Goal: Task Accomplishment & Management: Manage account settings

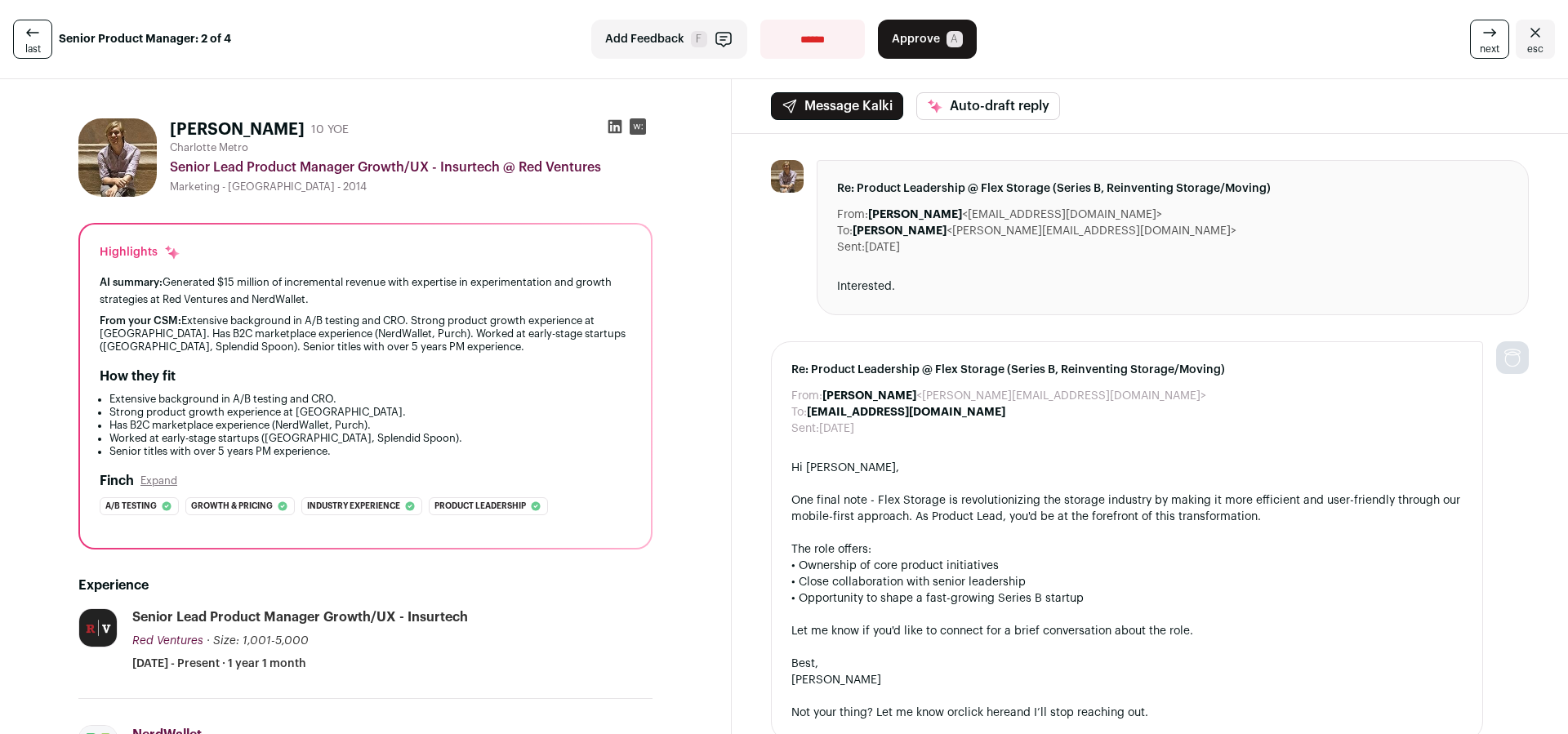
click at [23, 36] on icon at bounding box center [32, 32] width 19 height 19
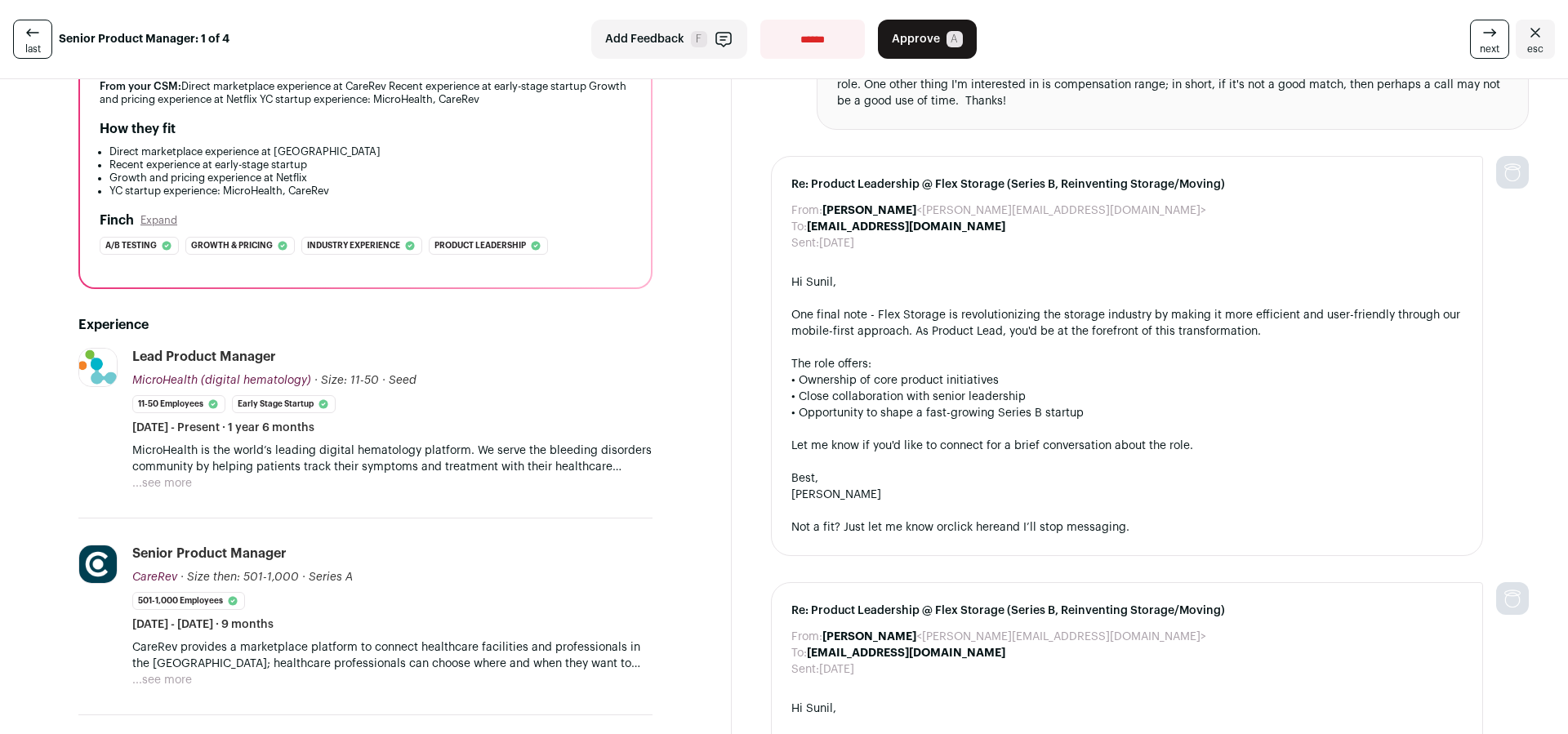
scroll to position [243, 0]
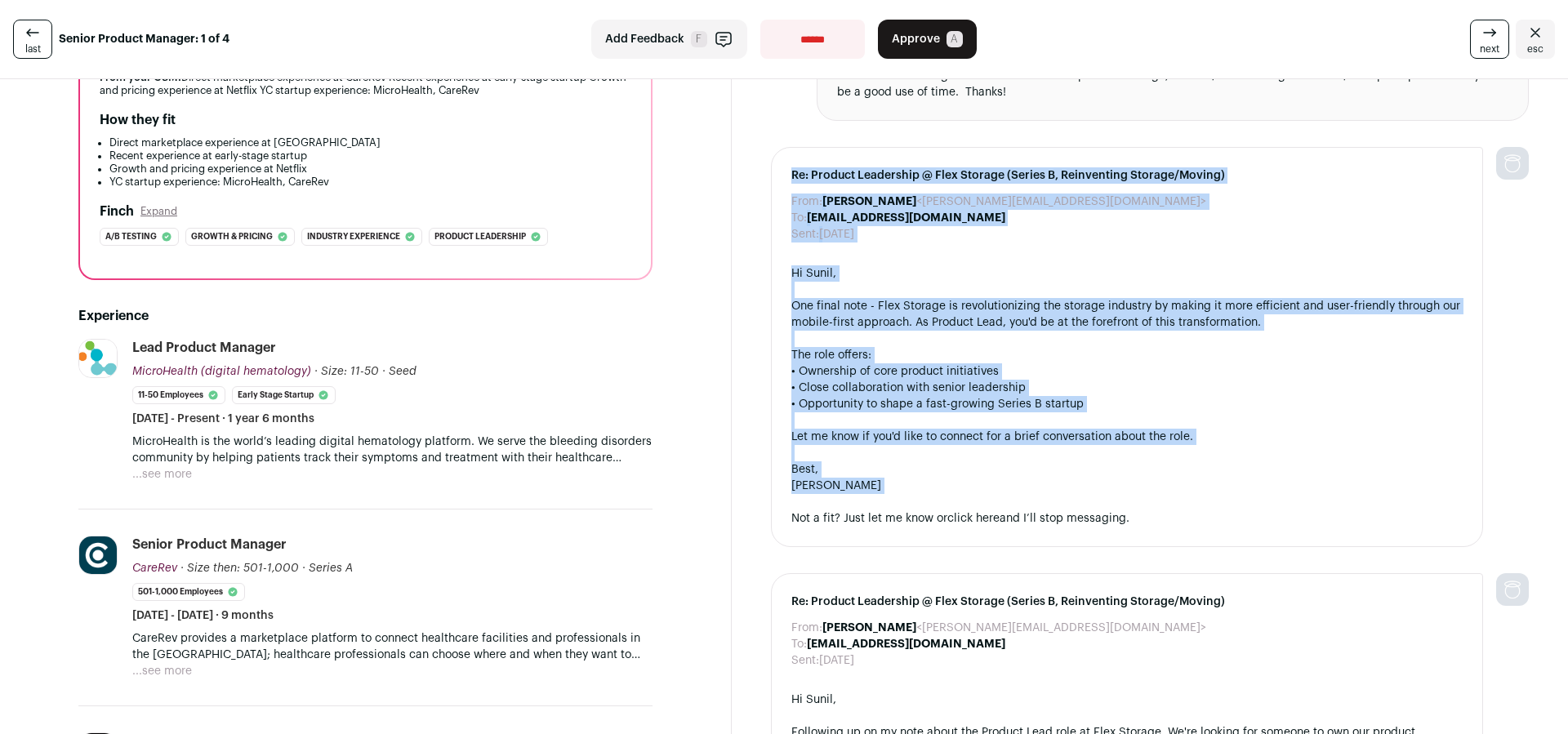
drag, startPoint x: 817, startPoint y: 203, endPoint x: 1191, endPoint y: 501, distance: 478.2
click at [1191, 501] on div "Re: Product Leadership @ Flex Storage (Series B, Reinventing Storage/Moving) Fr…" at bounding box center [1126, 347] width 712 height 401
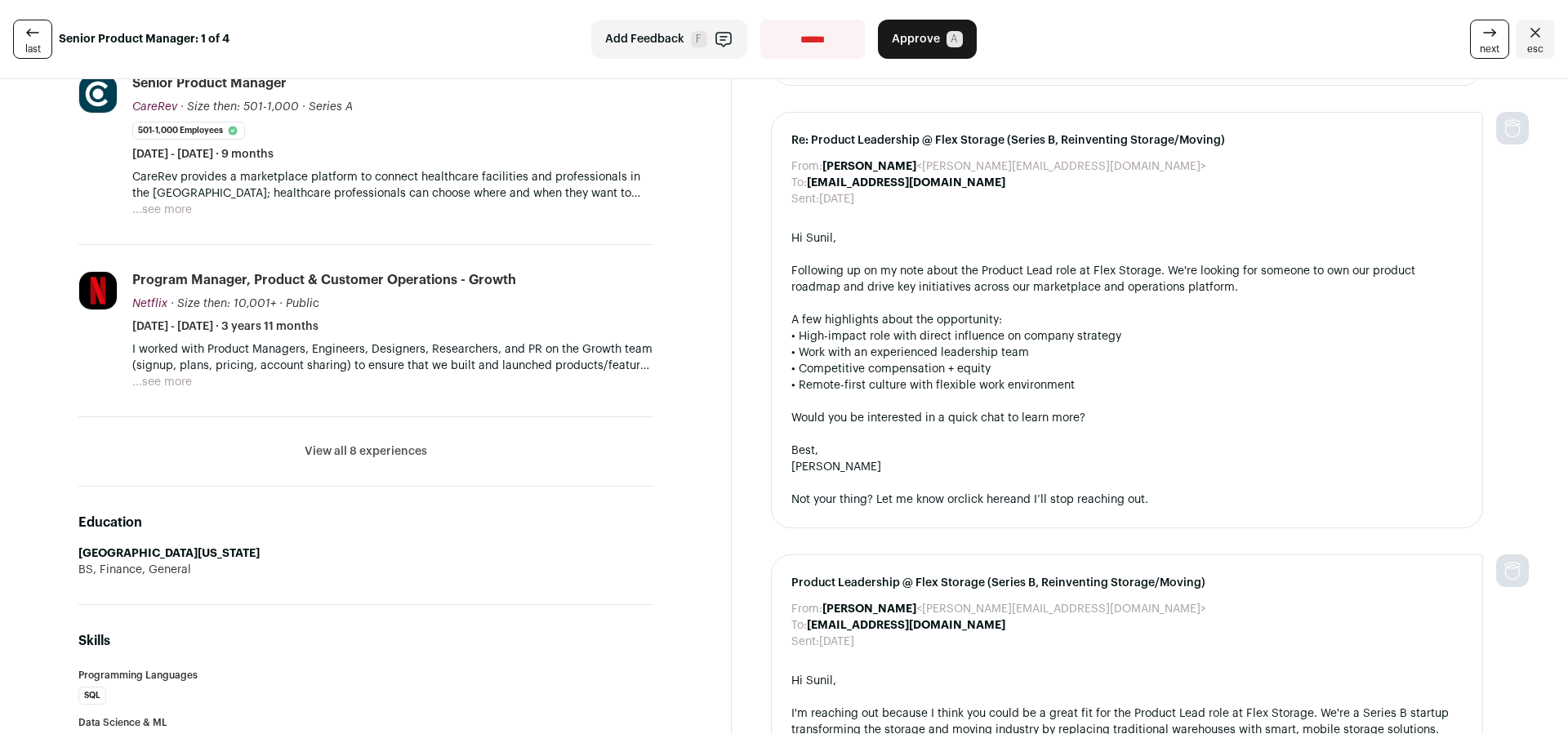
scroll to position [706, 0]
click at [342, 449] on button "View all 8 experiences" at bounding box center [366, 450] width 122 height 17
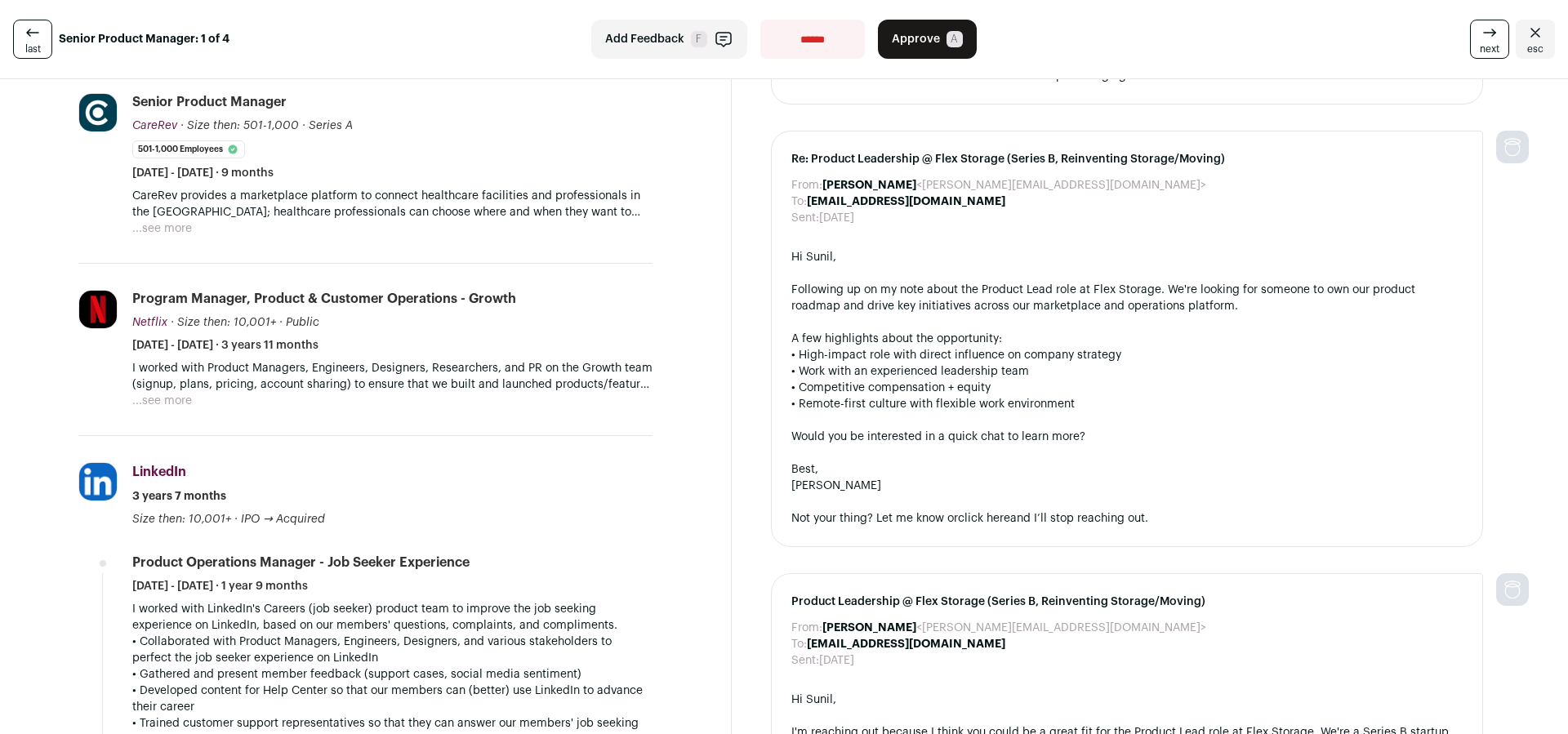
scroll to position [0, 0]
drag, startPoint x: 495, startPoint y: 299, endPoint x: 238, endPoint y: 316, distance: 257.6
click at [227, 308] on div "Program Manager, Product & Customer Operations - Growth Netflix Netflix netflix…" at bounding box center [392, 321] width 520 height 64
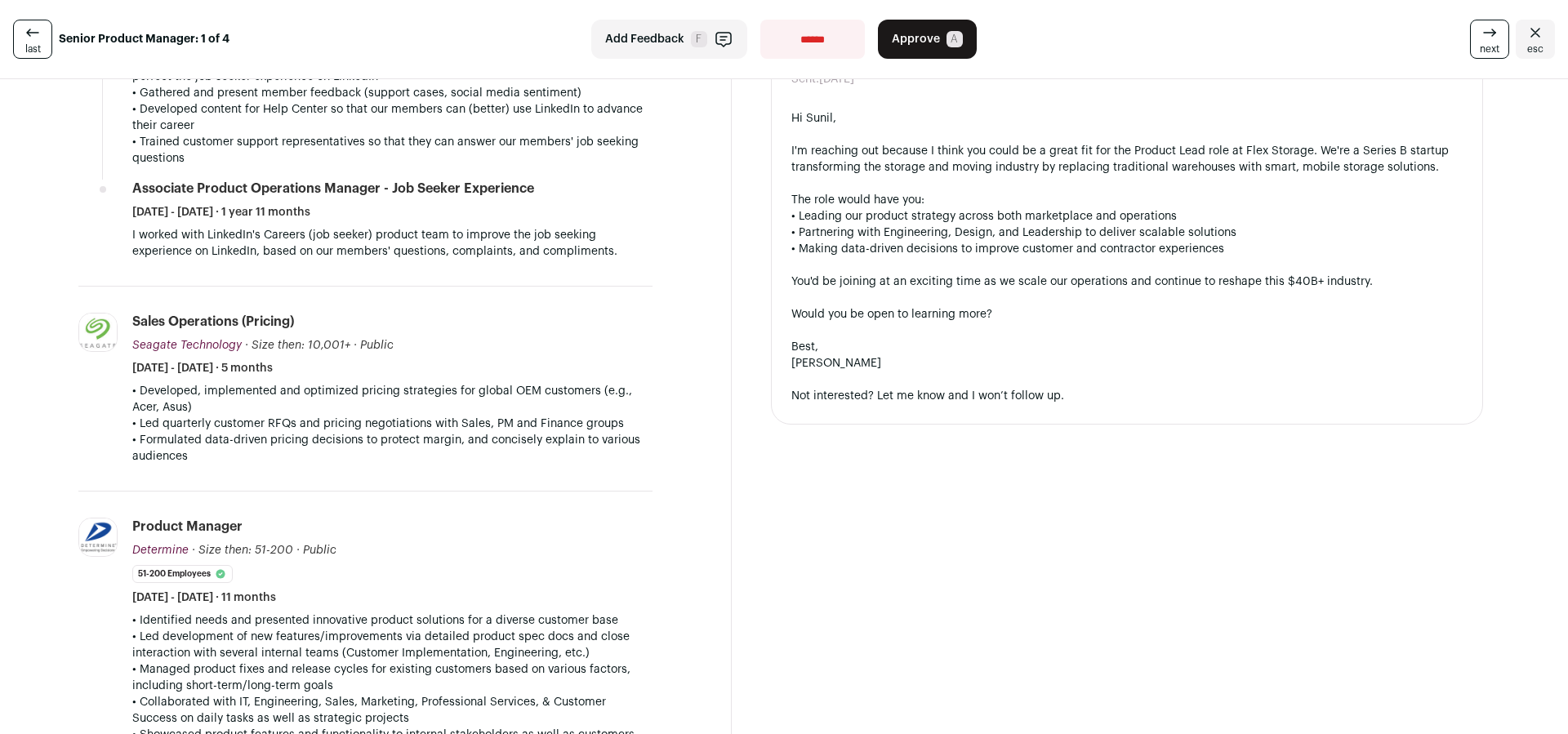
scroll to position [1269, 0]
drag, startPoint x: 199, startPoint y: 316, endPoint x: 159, endPoint y: 320, distance: 40.2
click at [159, 318] on div "Sales Operations (Pricing) Seagate Technology Seagate Technology seagate.com Ad…" at bounding box center [392, 343] width 520 height 64
click at [174, 437] on p "• Formulated data-driven pricing decisions to protect margin, and concisely exp…" at bounding box center [392, 446] width 520 height 32
drag, startPoint x: 342, startPoint y: 454, endPoint x: 360, endPoint y: 460, distance: 19.0
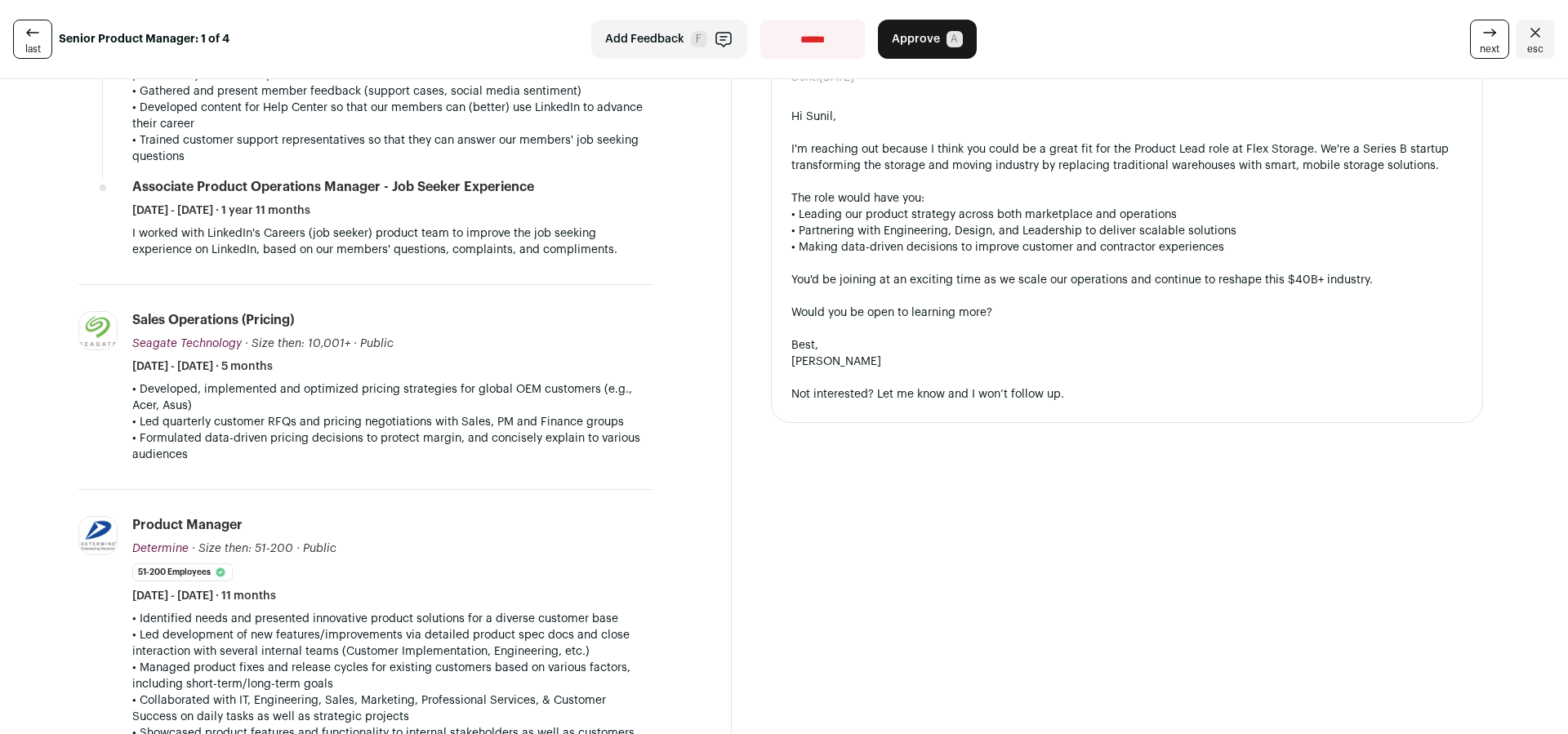
click at [356, 459] on div "• Developed, implemented and optimized pricing strategies for global OEM custom…" at bounding box center [392, 422] width 520 height 82
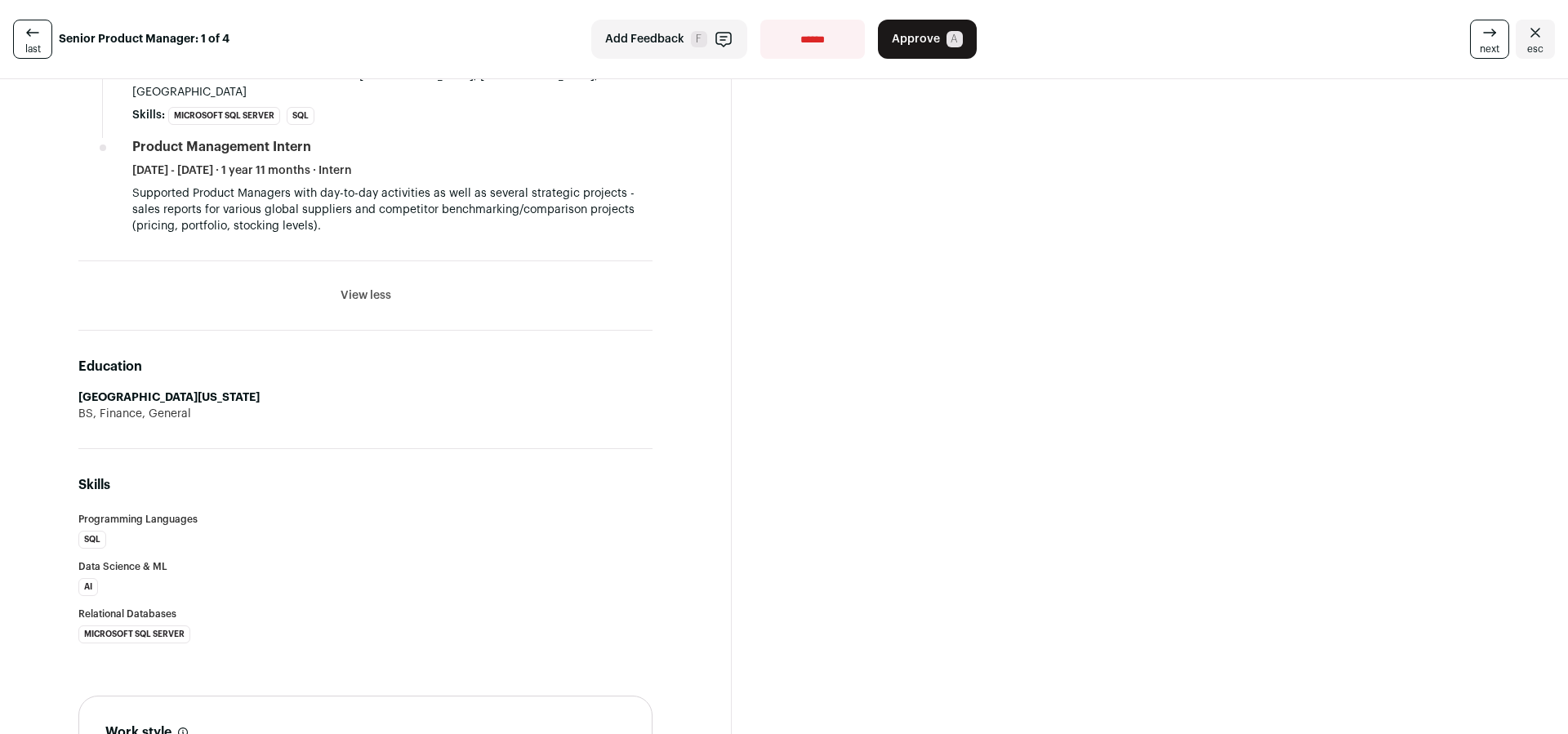
scroll to position [2797, 0]
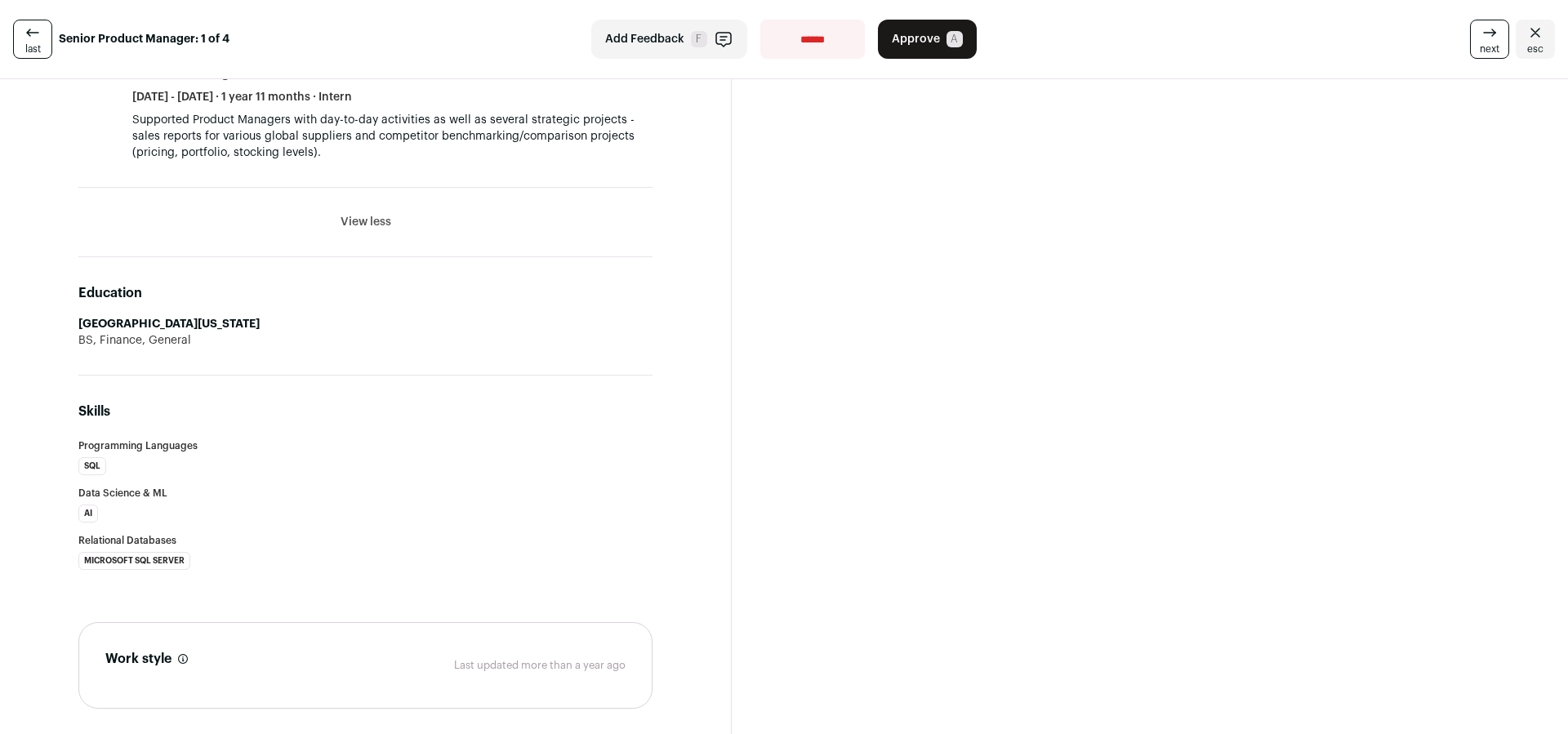
drag, startPoint x: 153, startPoint y: 310, endPoint x: 94, endPoint y: 285, distance: 64.1
click at [94, 285] on div "Education Northeastern Illinois University BS, Finance, General" at bounding box center [365, 316] width 574 height 119
click at [220, 376] on div "Skills Programming Languages SQL Data Science & ML AI Relational Databases Micr…" at bounding box center [365, 485] width 574 height 220
drag, startPoint x: 182, startPoint y: 306, endPoint x: 105, endPoint y: 277, distance: 82.3
click at [105, 277] on div "Education Northeastern Illinois University BS, Finance, General" at bounding box center [365, 316] width 574 height 119
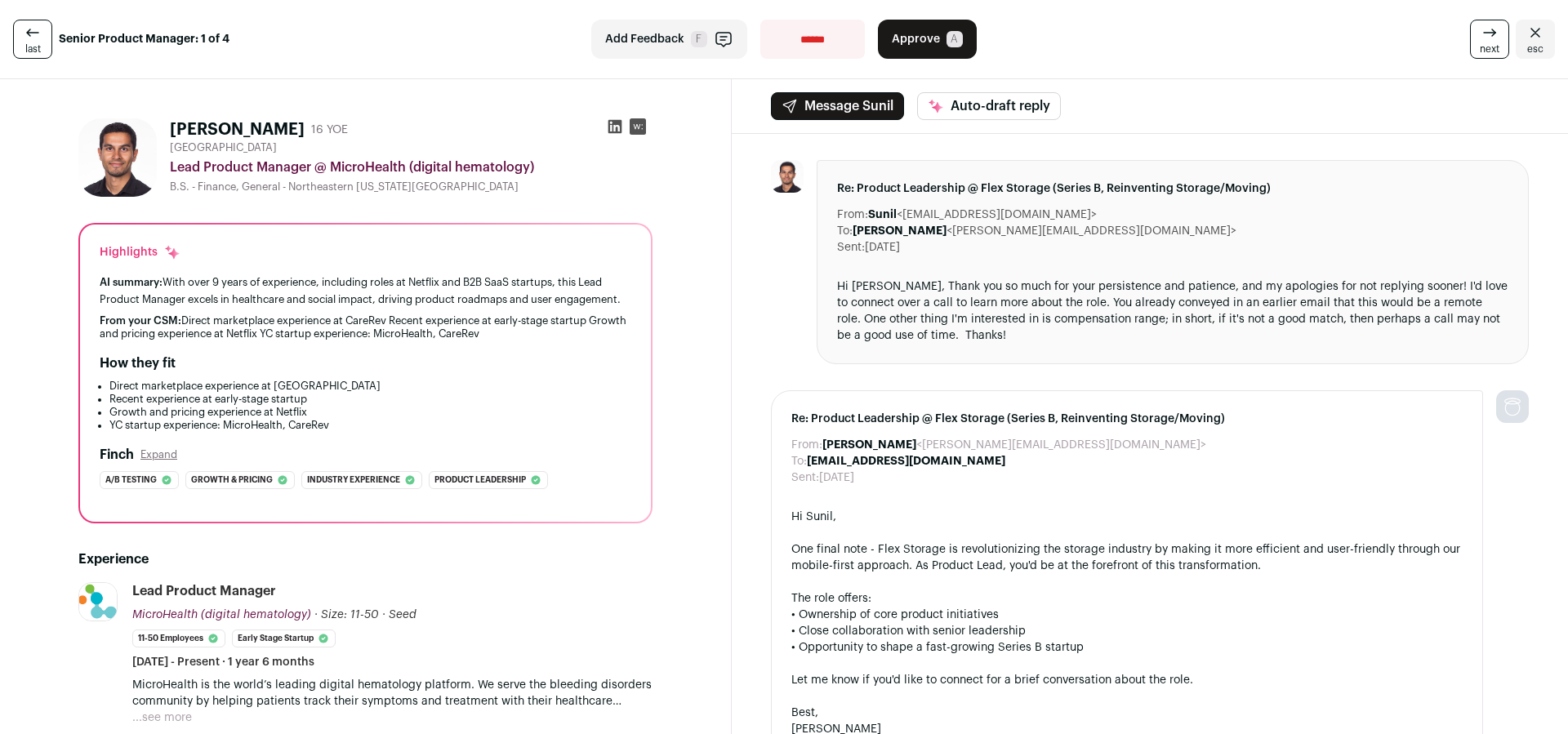
scroll to position [0, 0]
click at [935, 40] on span "Approve" at bounding box center [915, 40] width 48 height 17
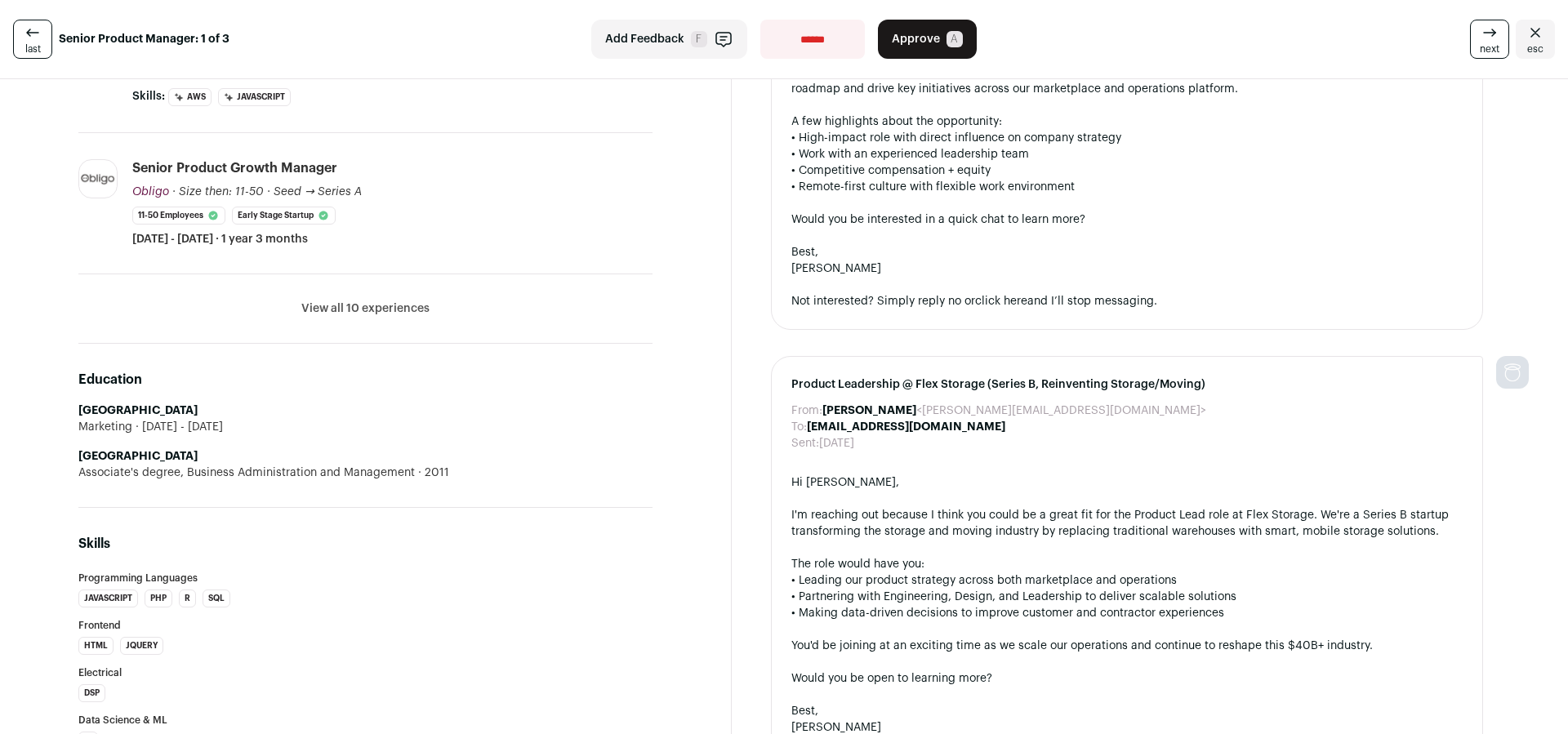
scroll to position [920, 0]
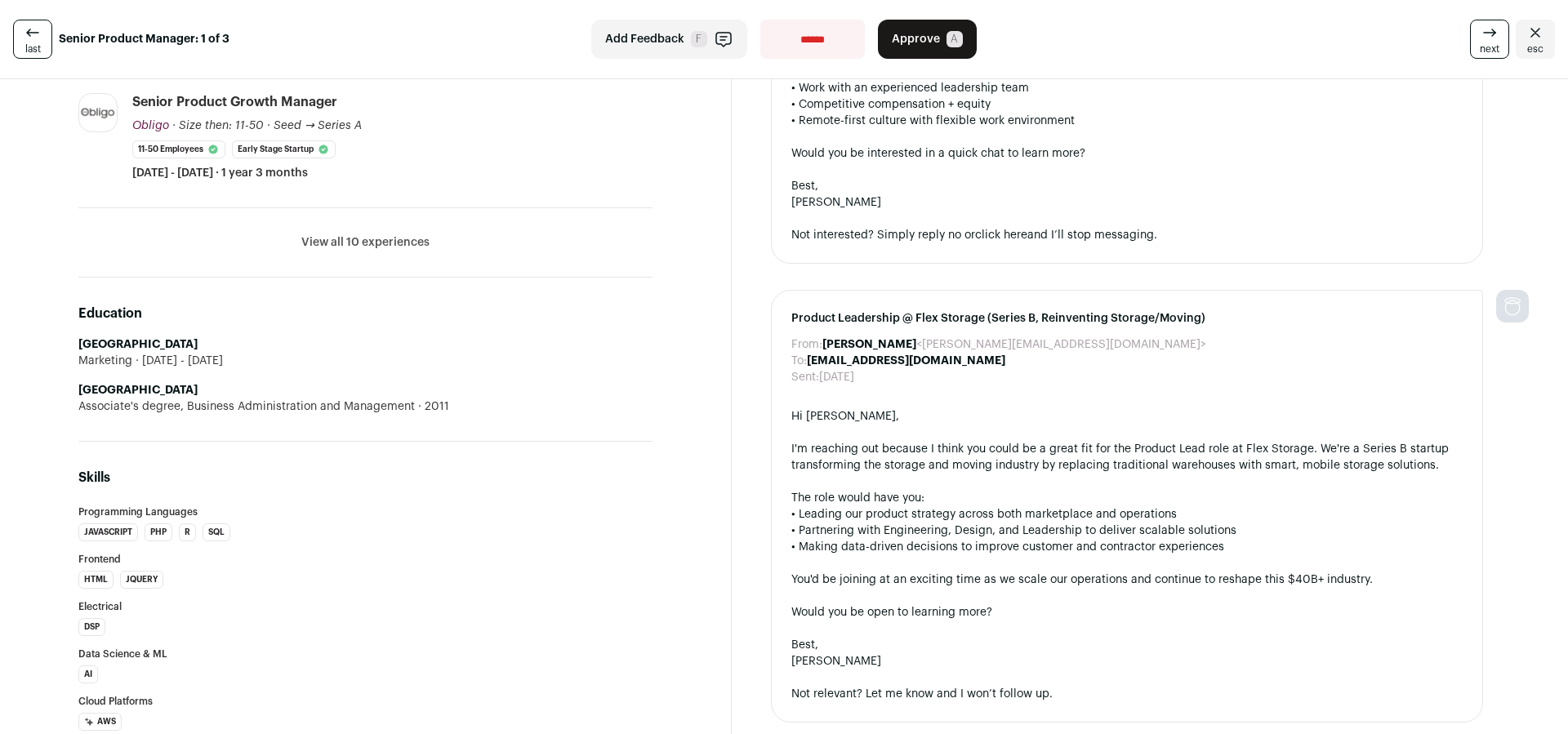
drag, startPoint x: 169, startPoint y: 377, endPoint x: 75, endPoint y: 343, distance: 100.0
click at [73, 342] on div "Kalki Gillespie 10 YOE Charlotte Metro Senior Lead Product Manager Growth/UX - …" at bounding box center [366, 234] width 653 height 2098
click at [156, 359] on span "[DATE] - [DATE]" at bounding box center [178, 361] width 90 height 17
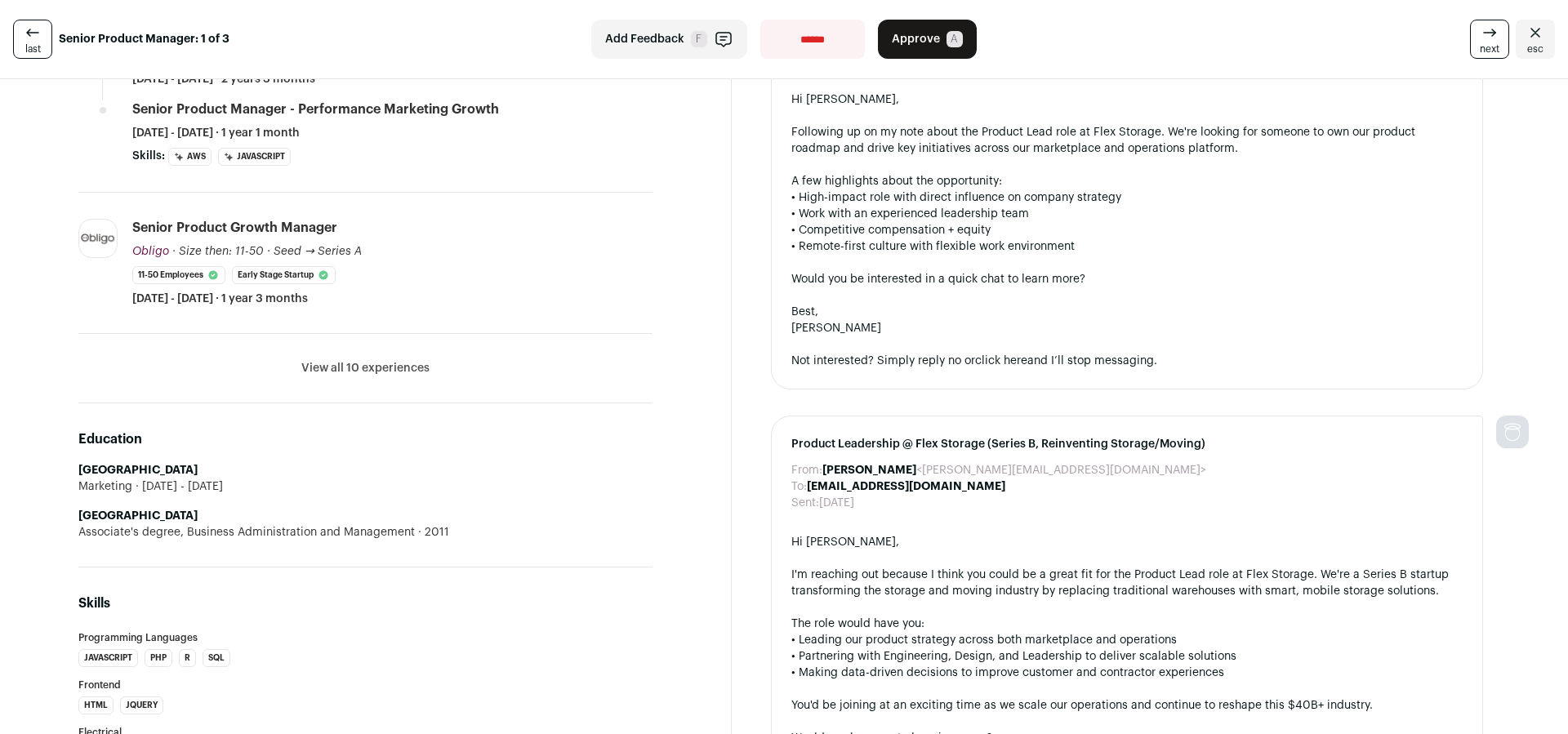
scroll to position [791, 0]
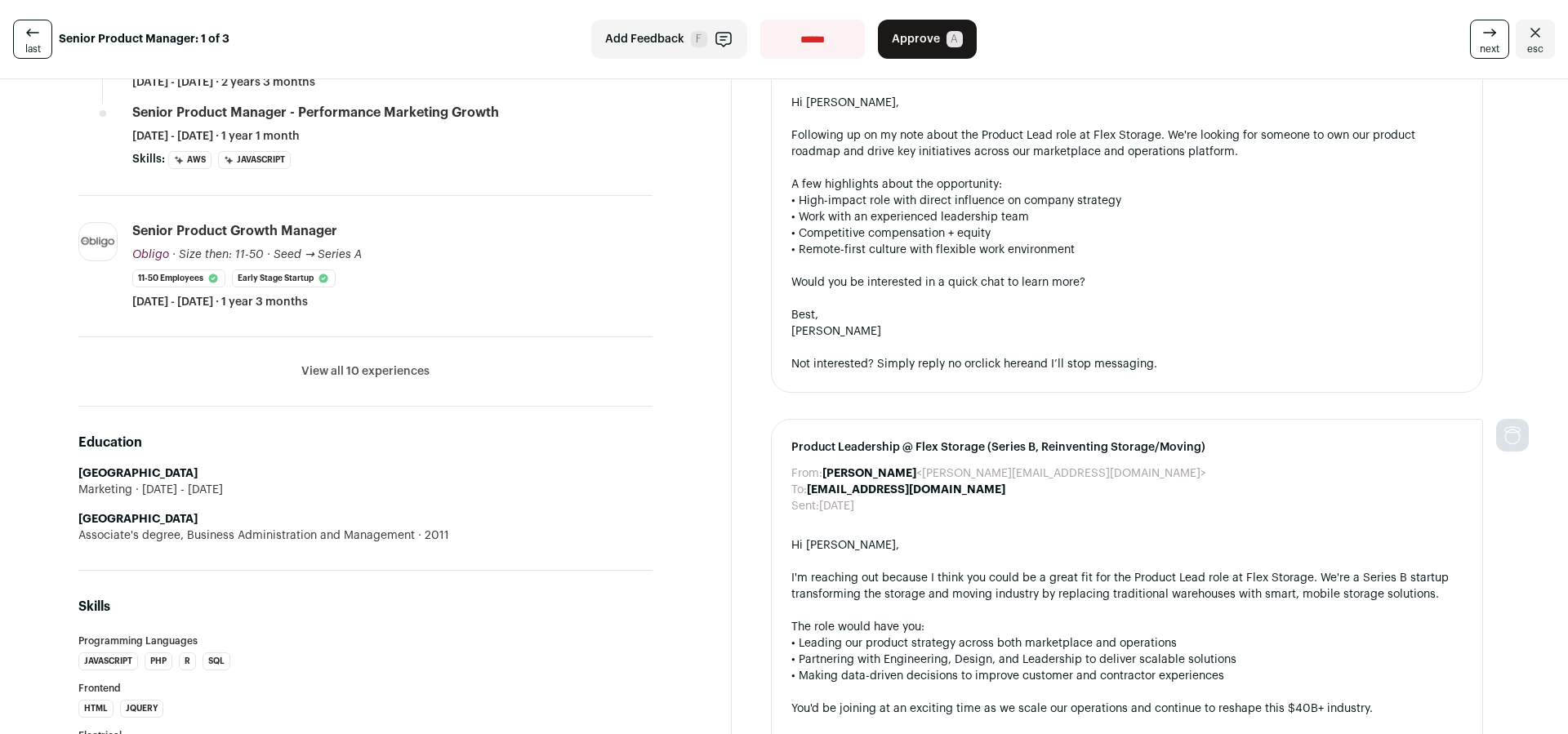
click at [349, 371] on button "View all 10 experiences" at bounding box center [365, 372] width 128 height 17
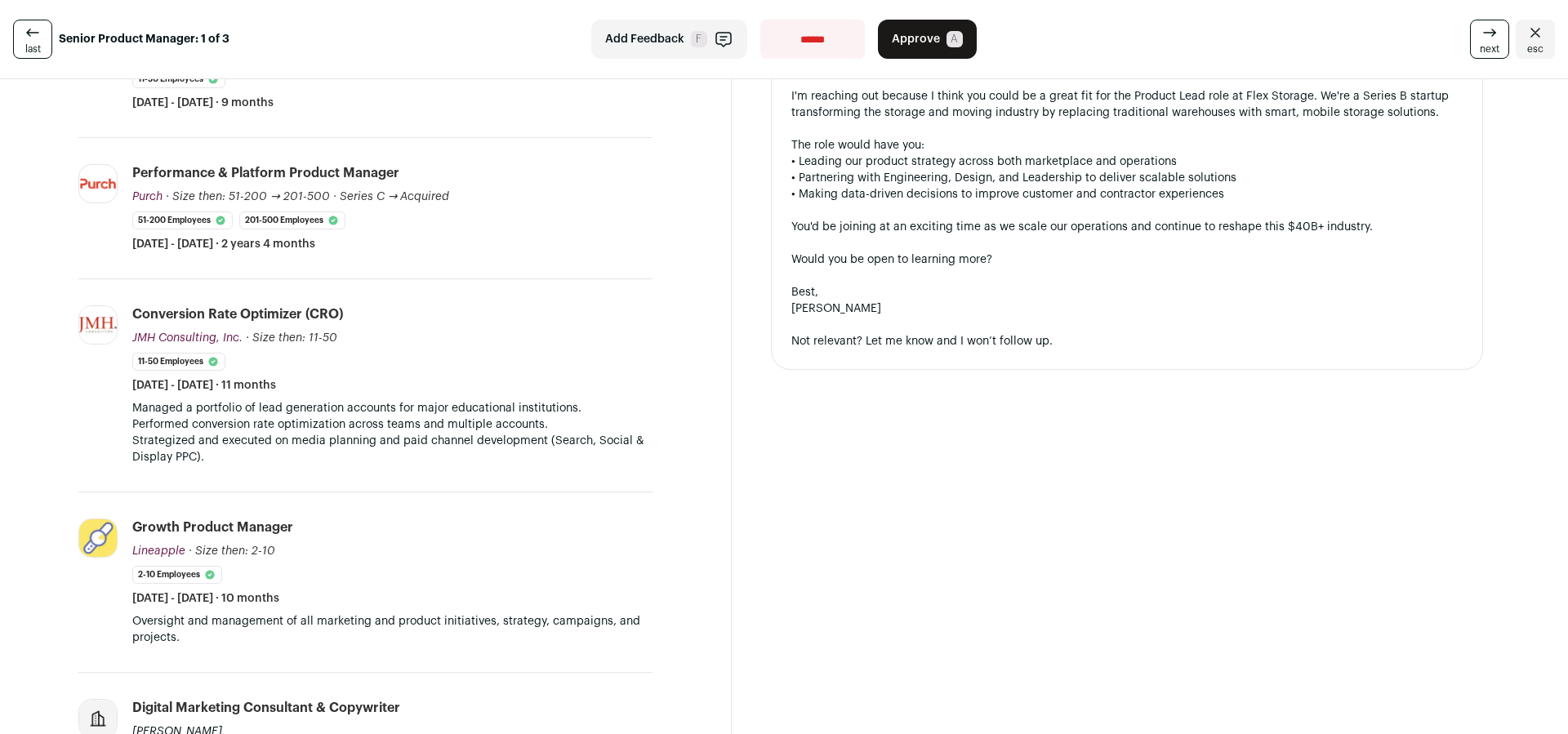
scroll to position [1274, 0]
drag, startPoint x: 312, startPoint y: 422, endPoint x: 431, endPoint y: 365, distance: 131.9
click at [134, 326] on li "Conversion Rate Optimizer (CRO) JMH Consulting, Inc. JMH Consulting, Inc. jmhco…" at bounding box center [392, 385] width 520 height 160
click at [653, 425] on div "Kalki Gillespie 10 YOE Charlotte Metro Senior Lead Product Manager Growth/UX - …" at bounding box center [366, 494] width 653 height 3326
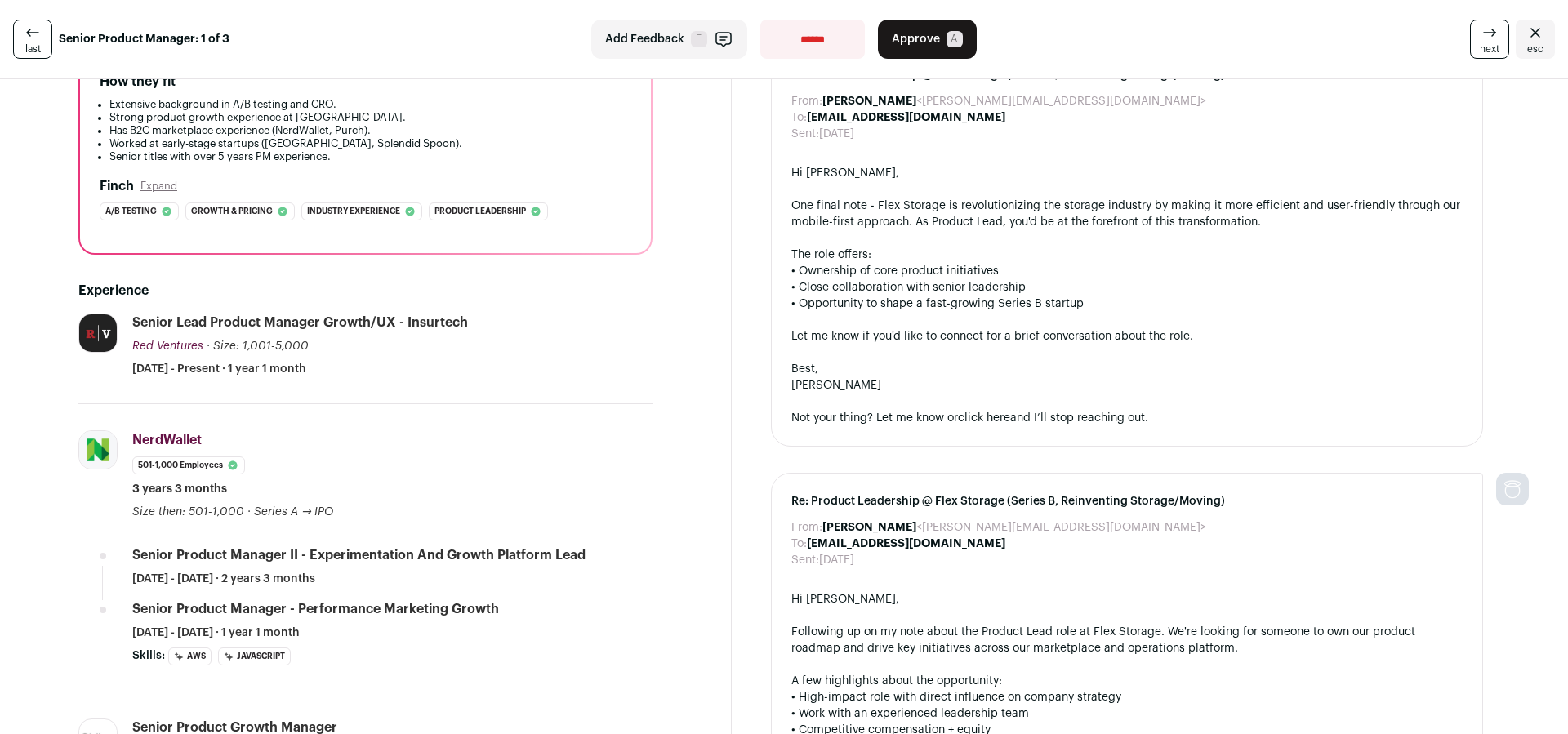
scroll to position [444, 0]
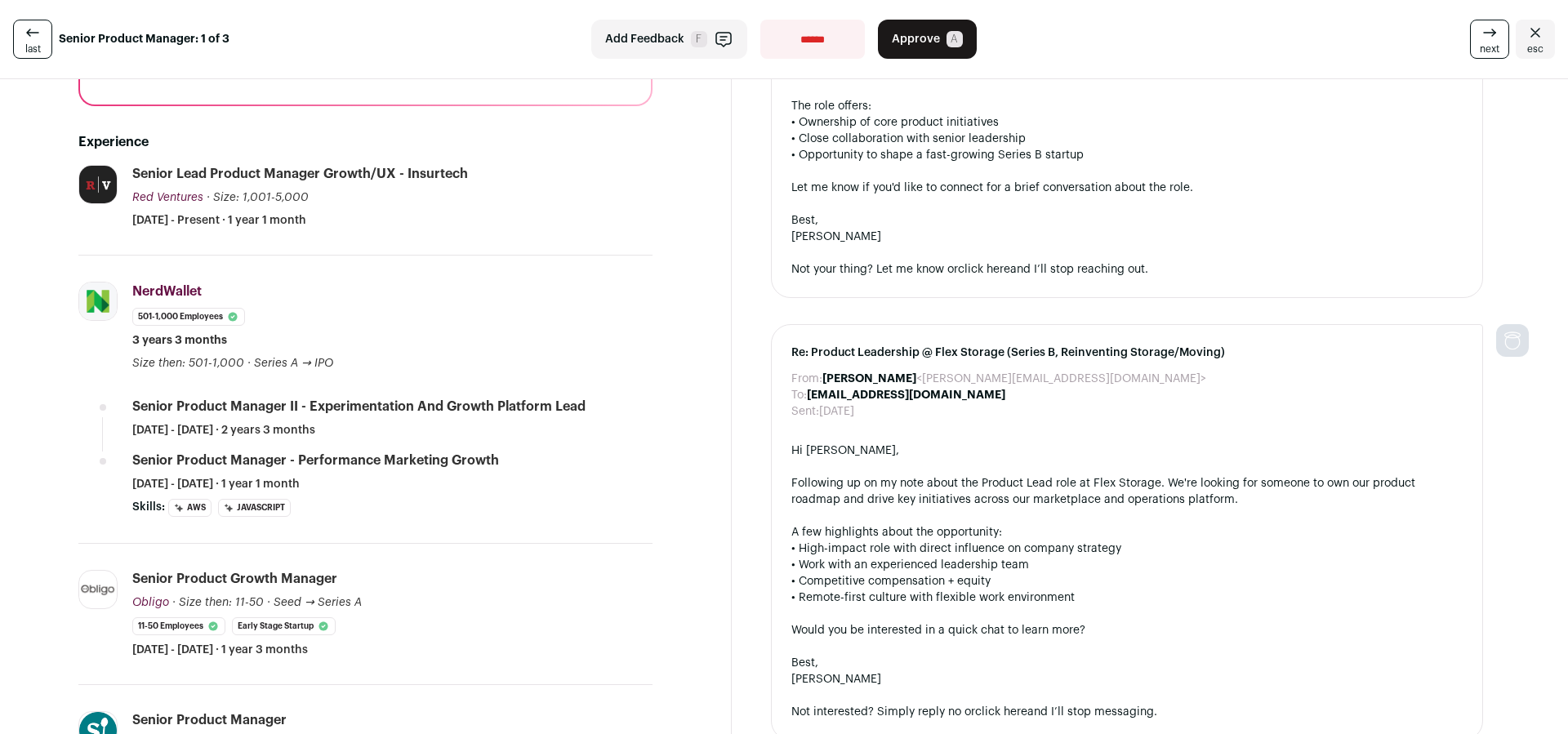
drag, startPoint x: 487, startPoint y: 455, endPoint x: 290, endPoint y: 390, distance: 207.4
click at [290, 390] on li "NerdWallet nerdwallet.com Add to company list Public / Private Public Company s…" at bounding box center [365, 400] width 574 height 288
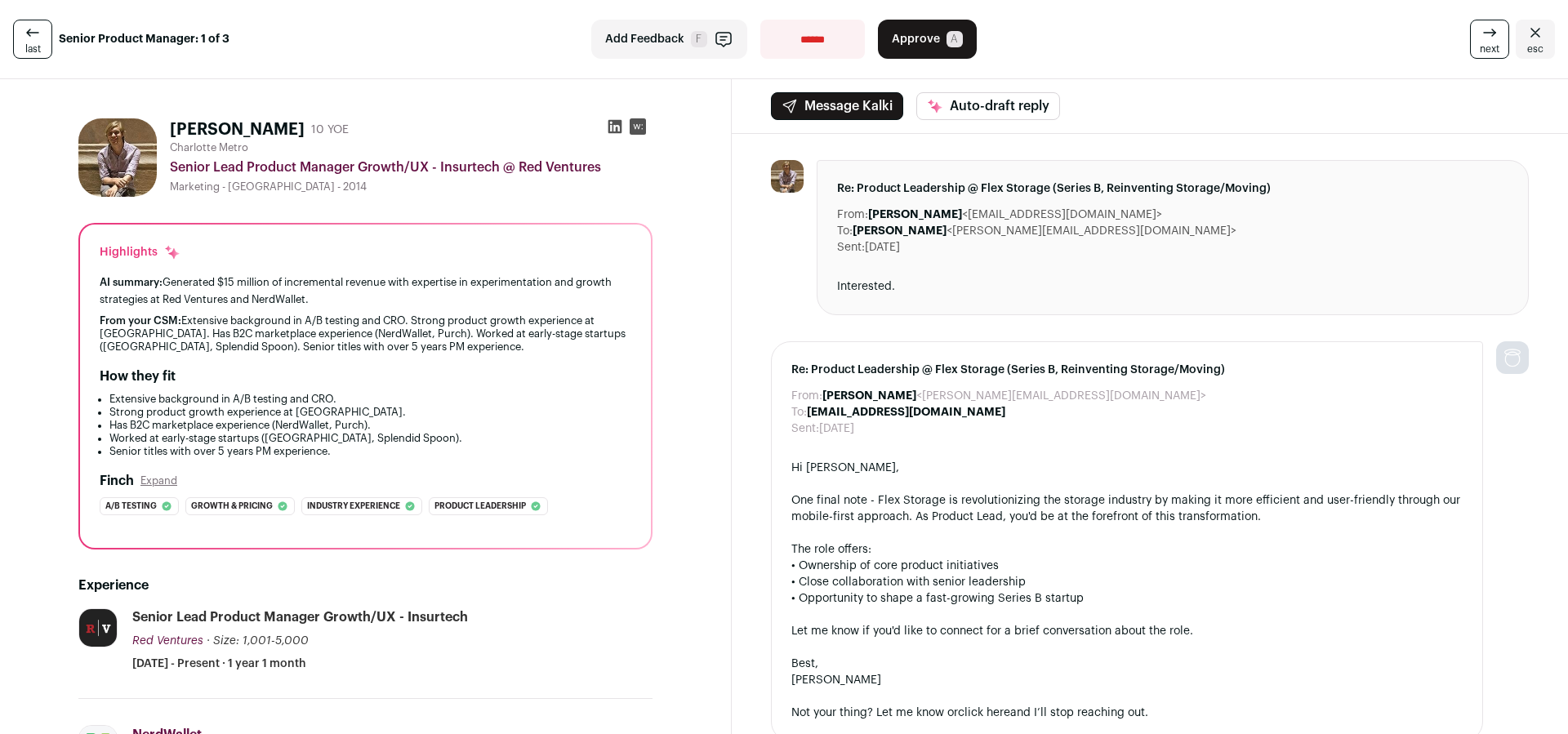
scroll to position [0, 0]
drag, startPoint x: 740, startPoint y: 258, endPoint x: 811, endPoint y: 105, distance: 168.7
click at [929, 42] on span "Approve" at bounding box center [915, 40] width 48 height 17
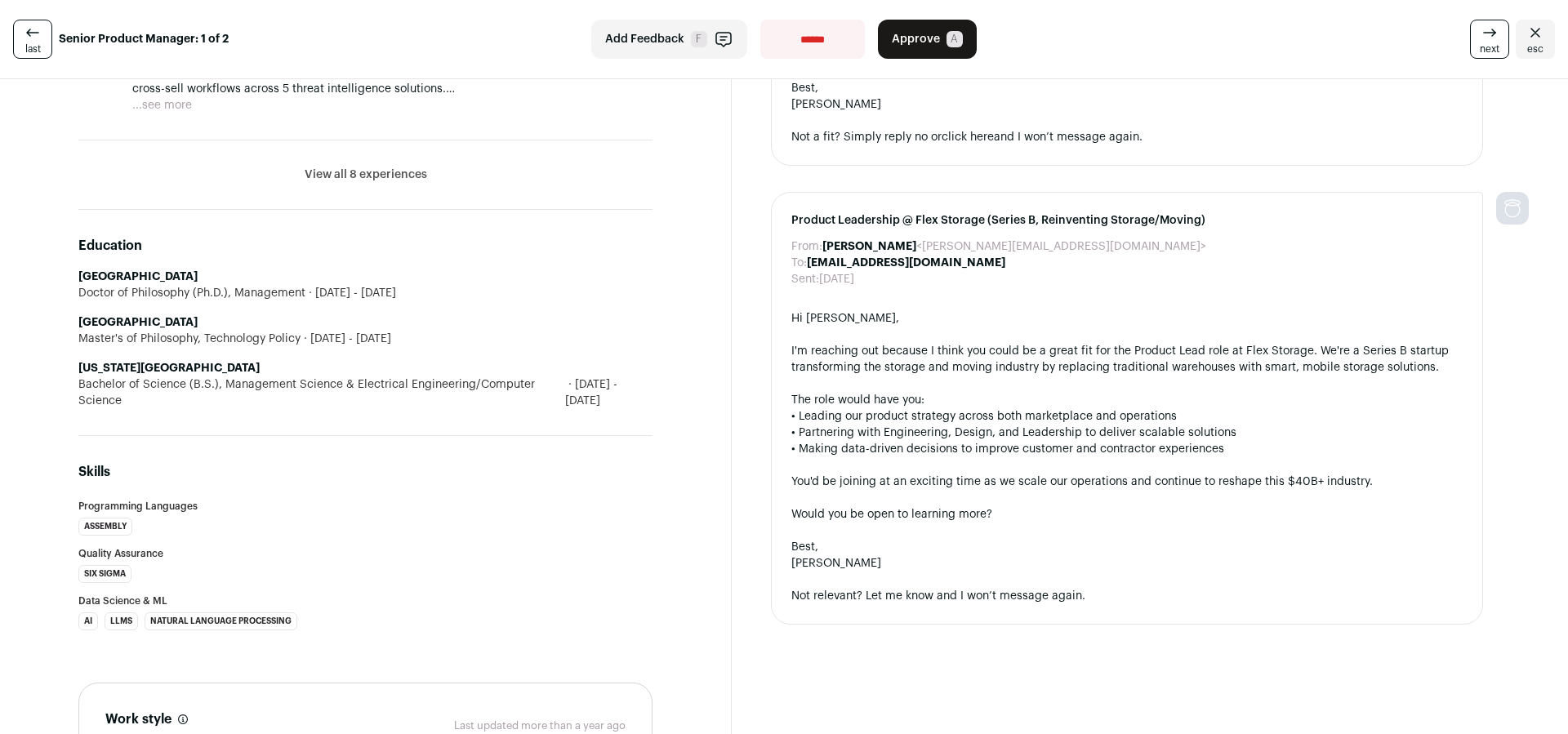
scroll to position [1020, 0]
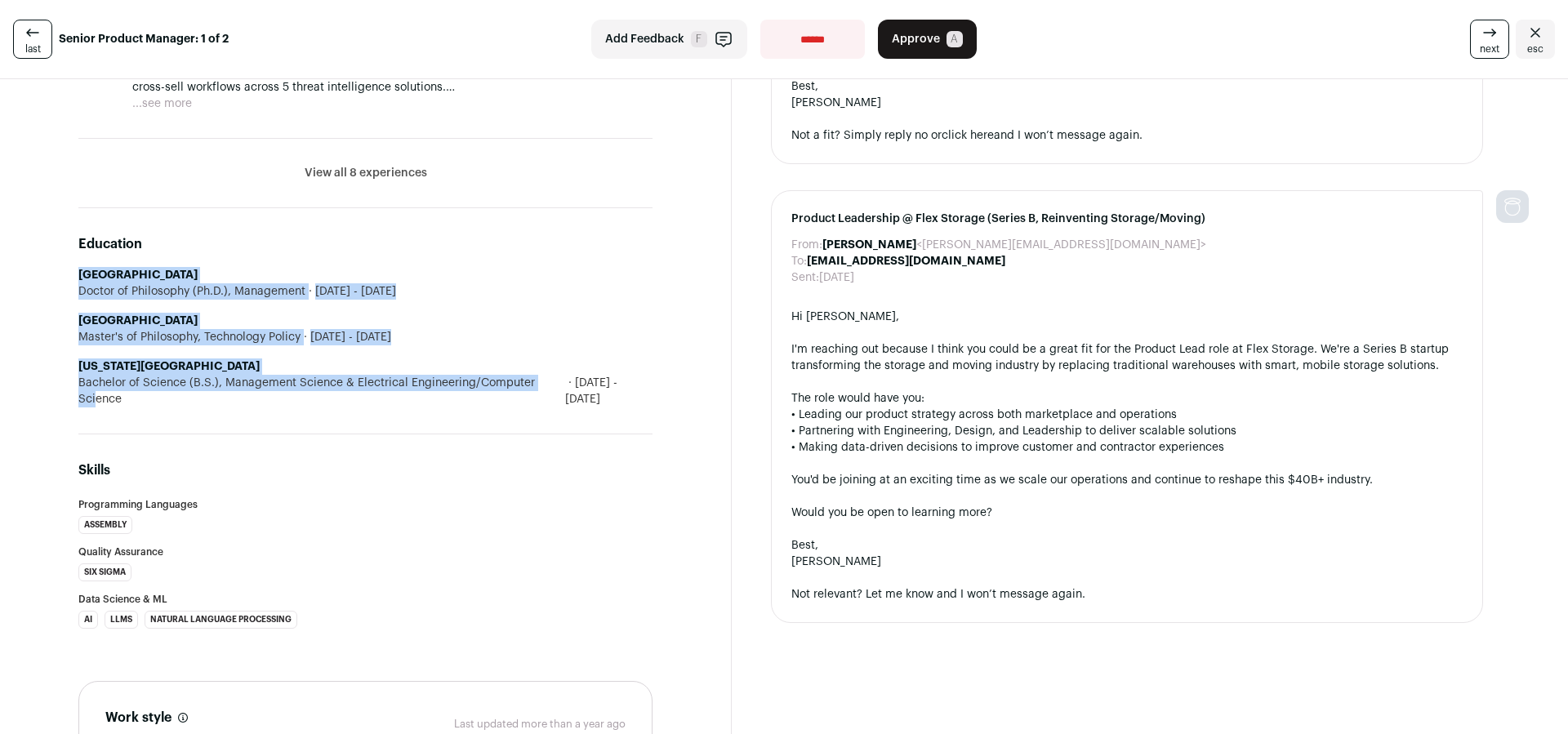
drag, startPoint x: 251, startPoint y: 318, endPoint x: 498, endPoint y: 382, distance: 255.2
click at [498, 382] on ul "University of Cambridge Doctor of Philosophy (Ph.D.), Management 2008 - 2013 Un…" at bounding box center [365, 337] width 574 height 141
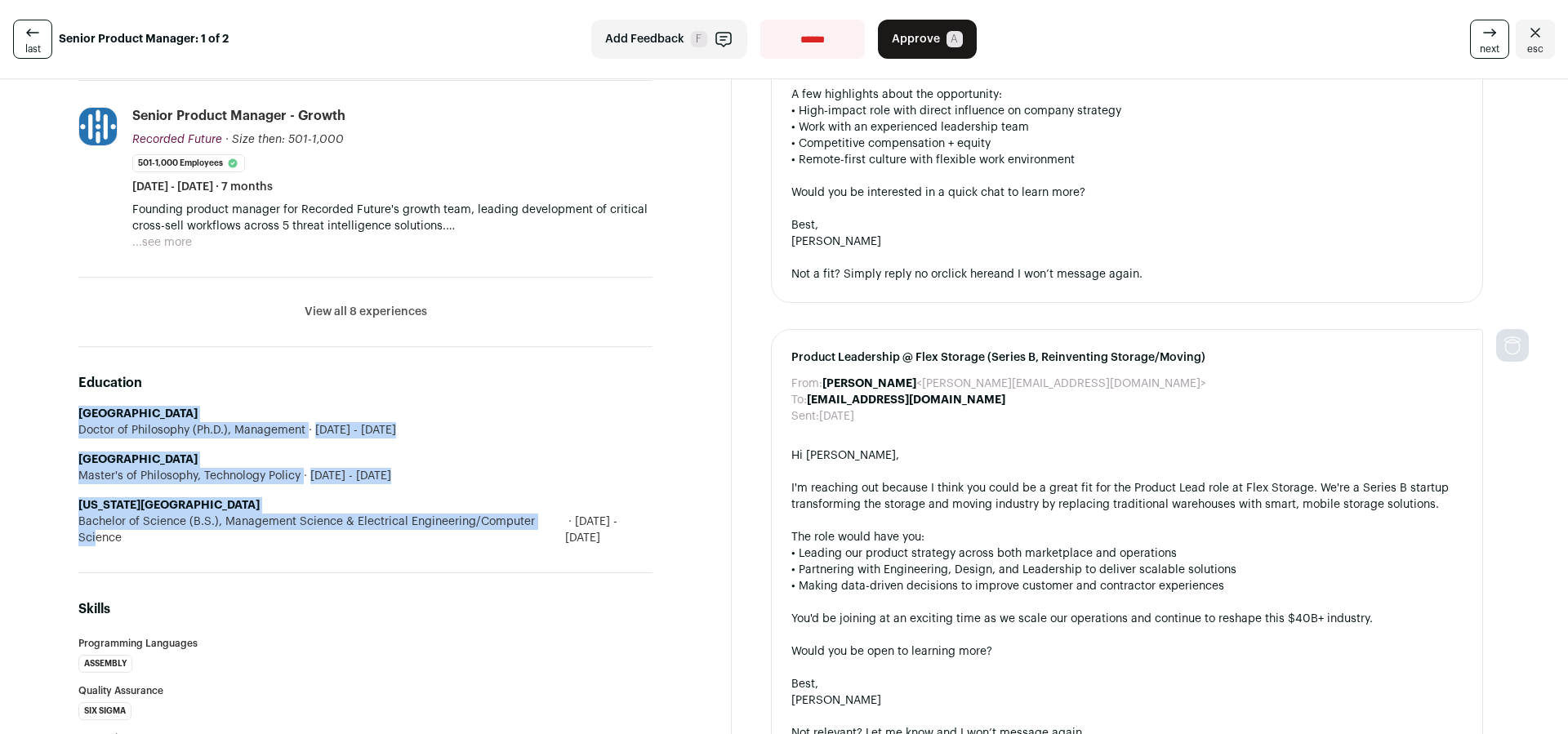
scroll to position [870, 0]
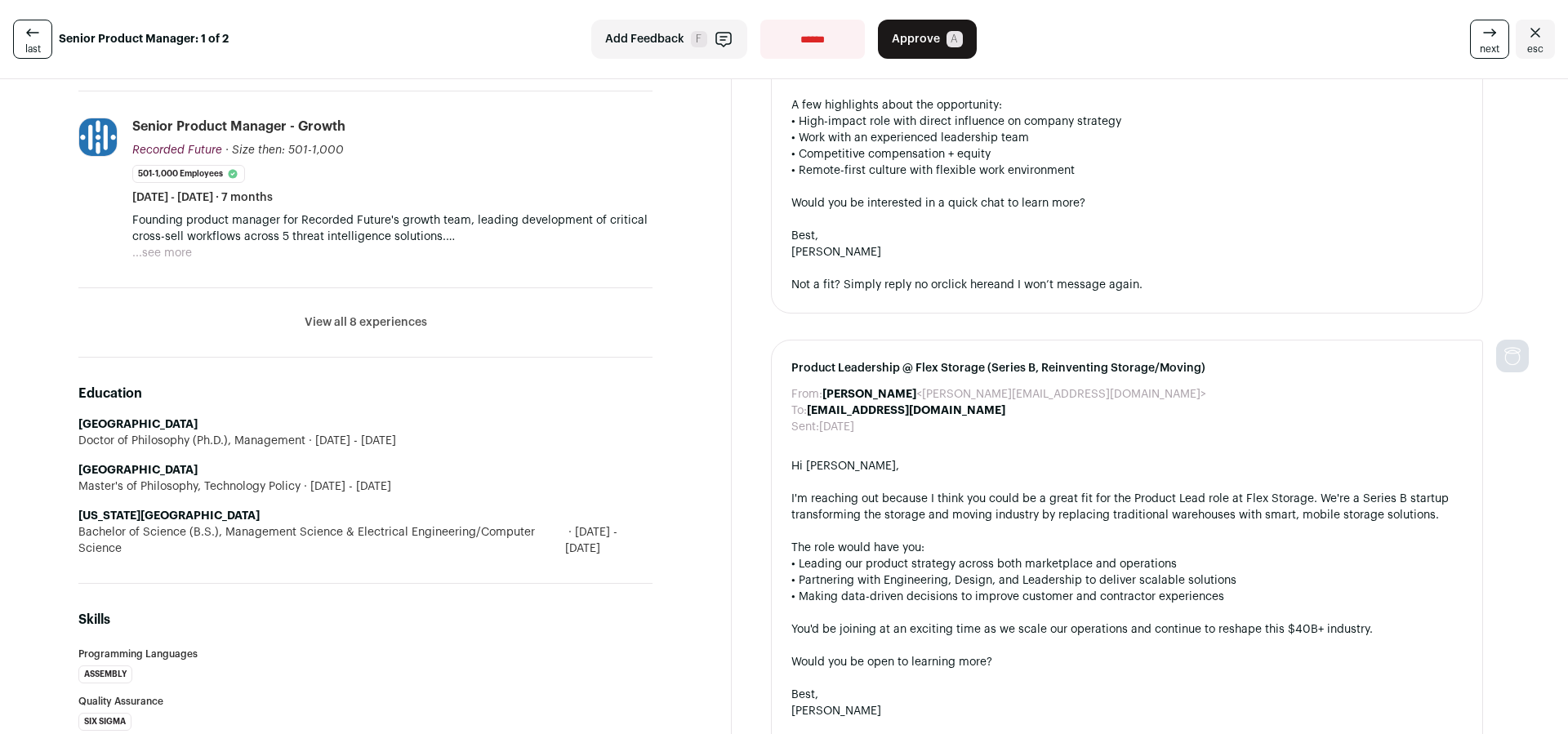
click at [379, 335] on li "View all 8 experiences View less" at bounding box center [365, 322] width 574 height 69
click at [379, 314] on button "View all 8 experiences" at bounding box center [366, 322] width 122 height 17
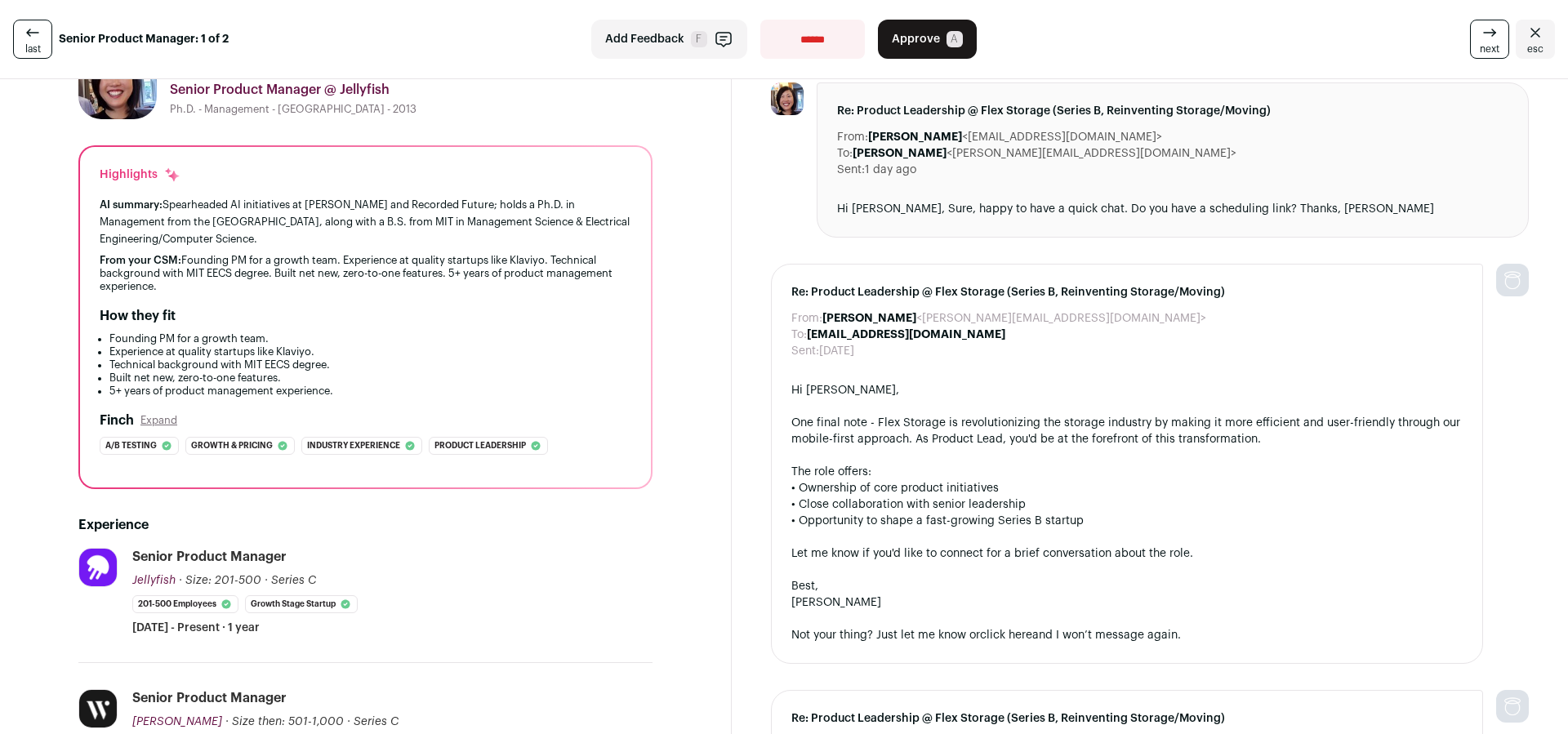
scroll to position [78, 0]
drag, startPoint x: 177, startPoint y: 256, endPoint x: 315, endPoint y: 285, distance: 141.0
click at [315, 285] on div "From your CSM: Founding PM for a growth team. Experience at quality startups li…" at bounding box center [365, 273] width 531 height 40
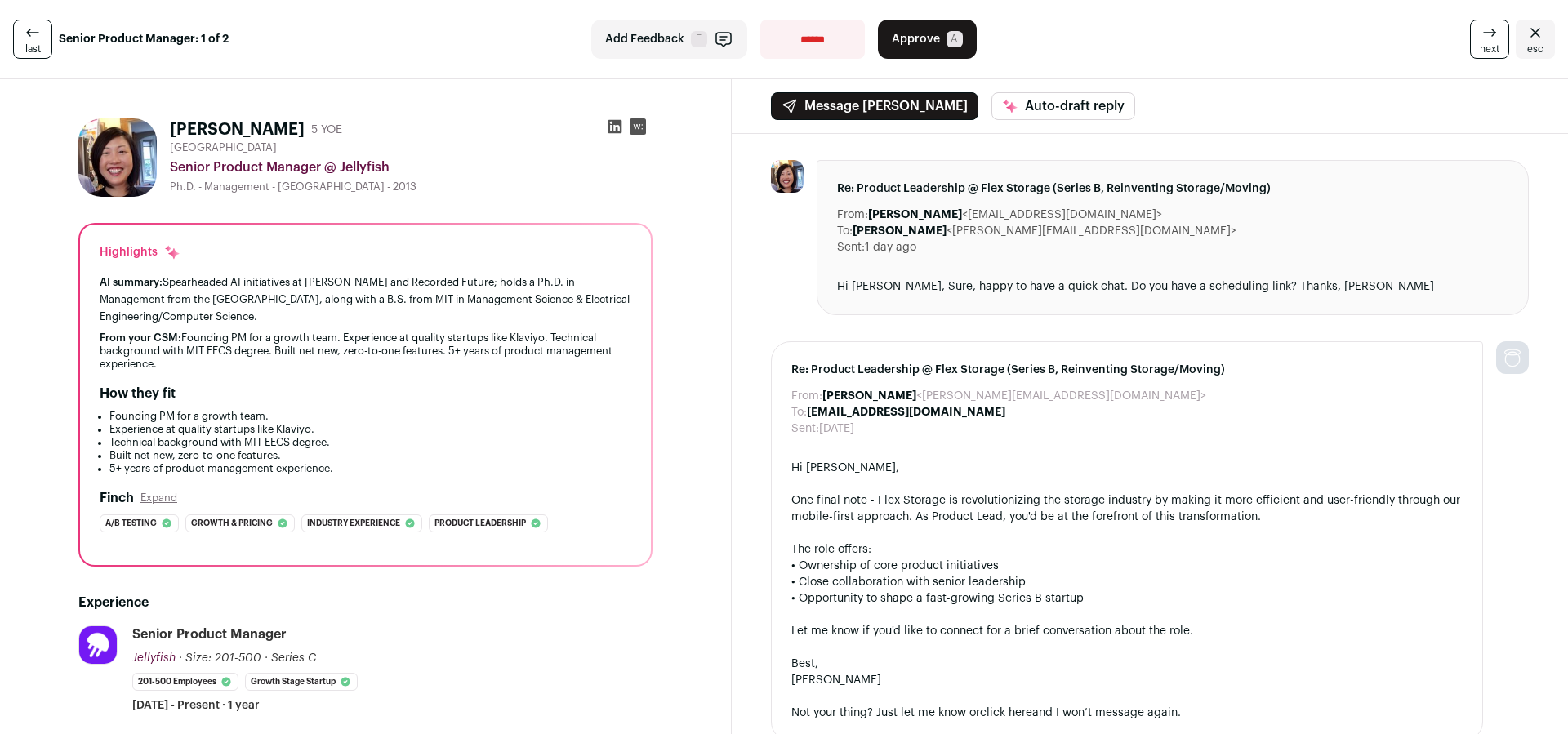
scroll to position [0, 0]
drag, startPoint x: 898, startPoint y: 37, endPoint x: 776, endPoint y: 177, distance: 185.7
click at [898, 37] on span "Approve" at bounding box center [915, 40] width 48 height 17
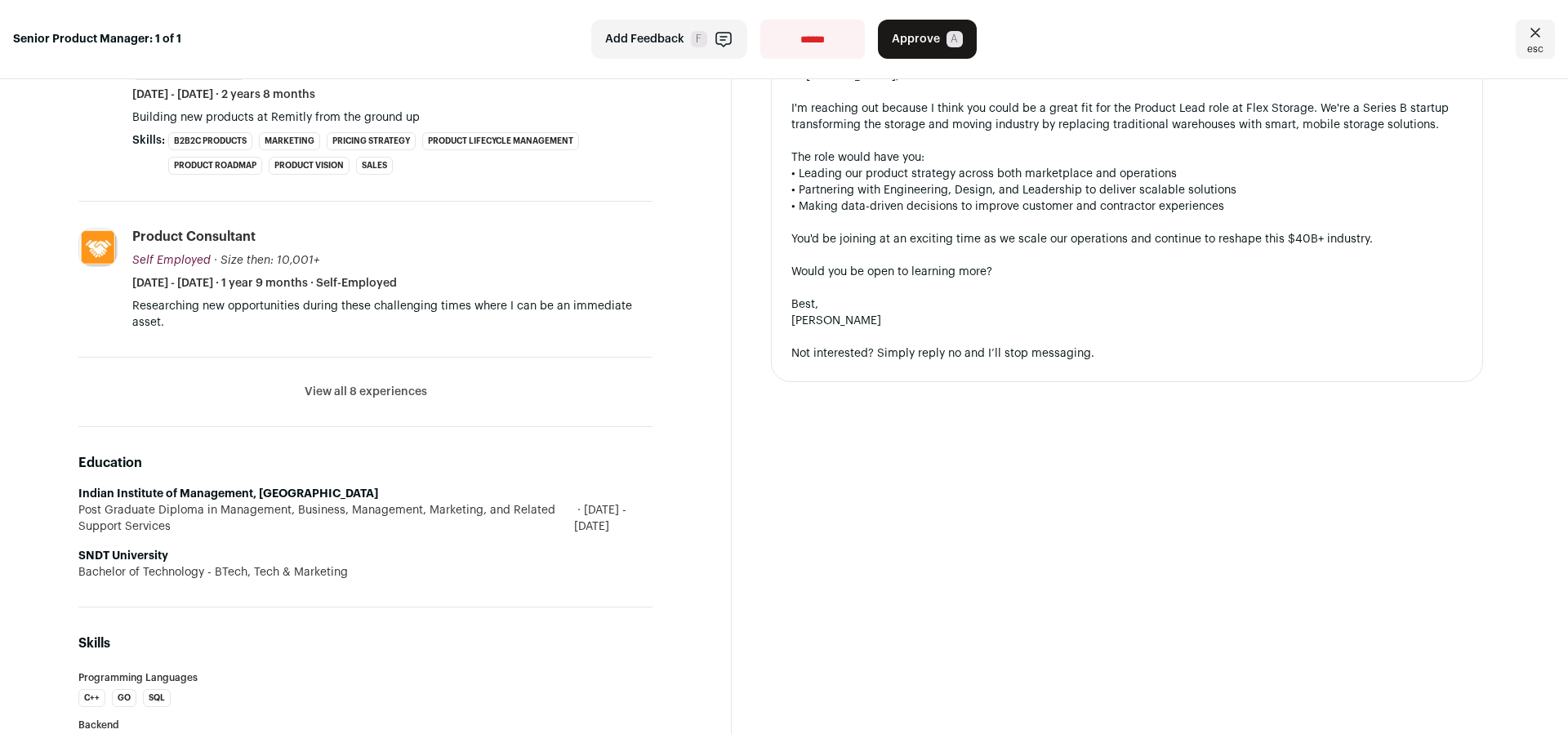
scroll to position [879, 0]
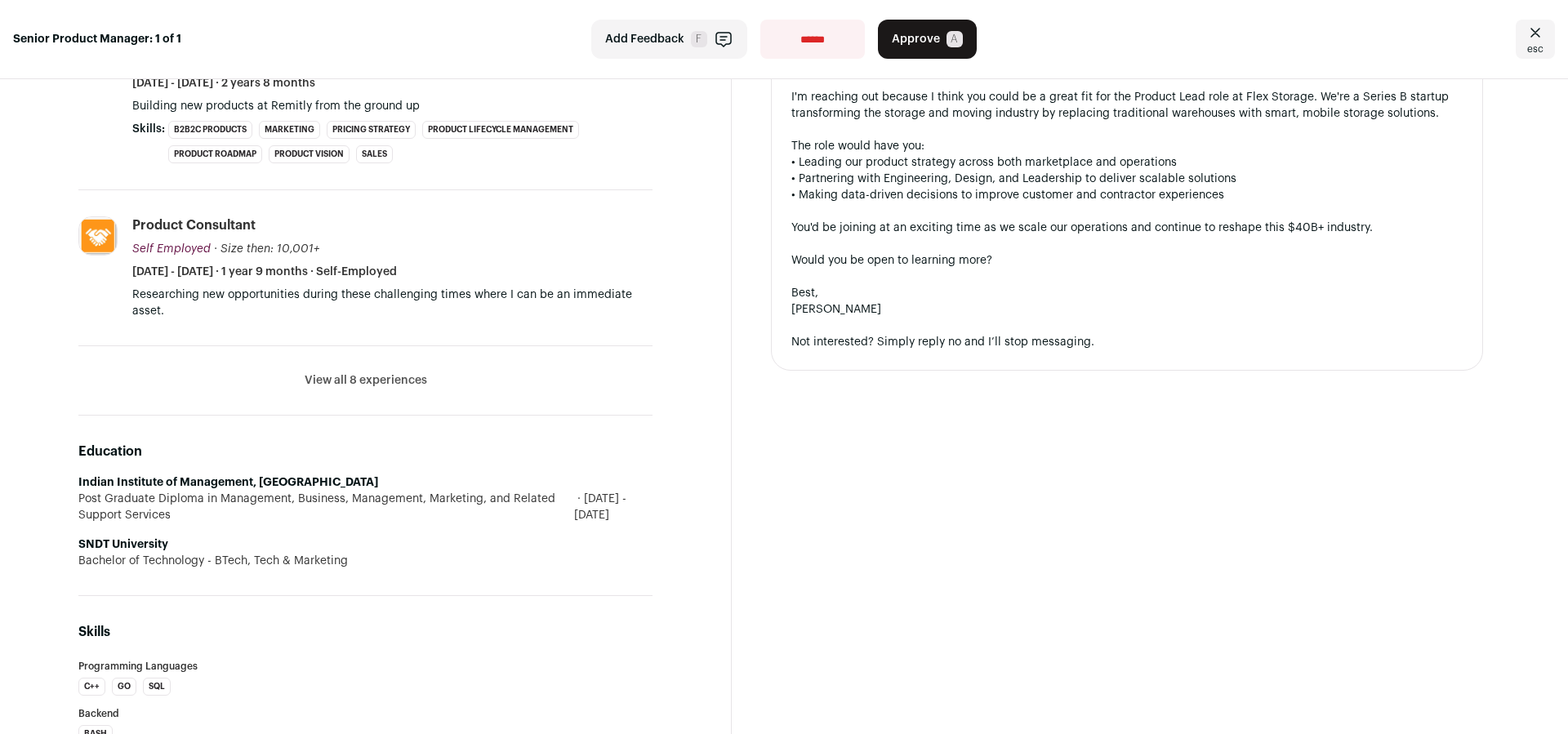
click at [358, 377] on button "View all 8 experiences" at bounding box center [366, 380] width 122 height 17
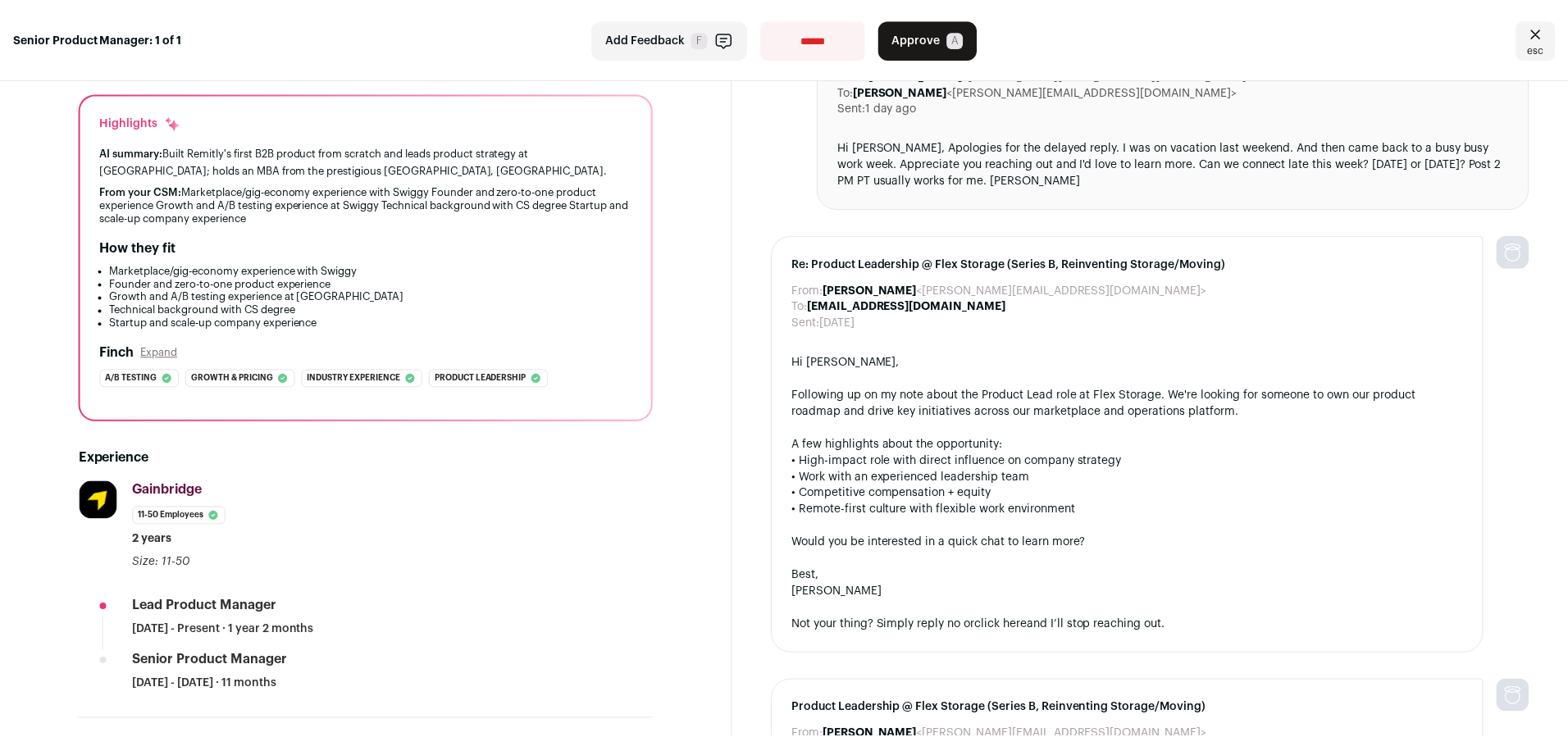
scroll to position [141, 0]
drag, startPoint x: 361, startPoint y: 289, endPoint x: 387, endPoint y: 276, distance: 29.1
click at [395, 276] on li "Marketplace/gig-economy experience with Swiggy" at bounding box center [372, 270] width 525 height 13
drag, startPoint x: 395, startPoint y: 267, endPoint x: 690, endPoint y: 184, distance: 306.5
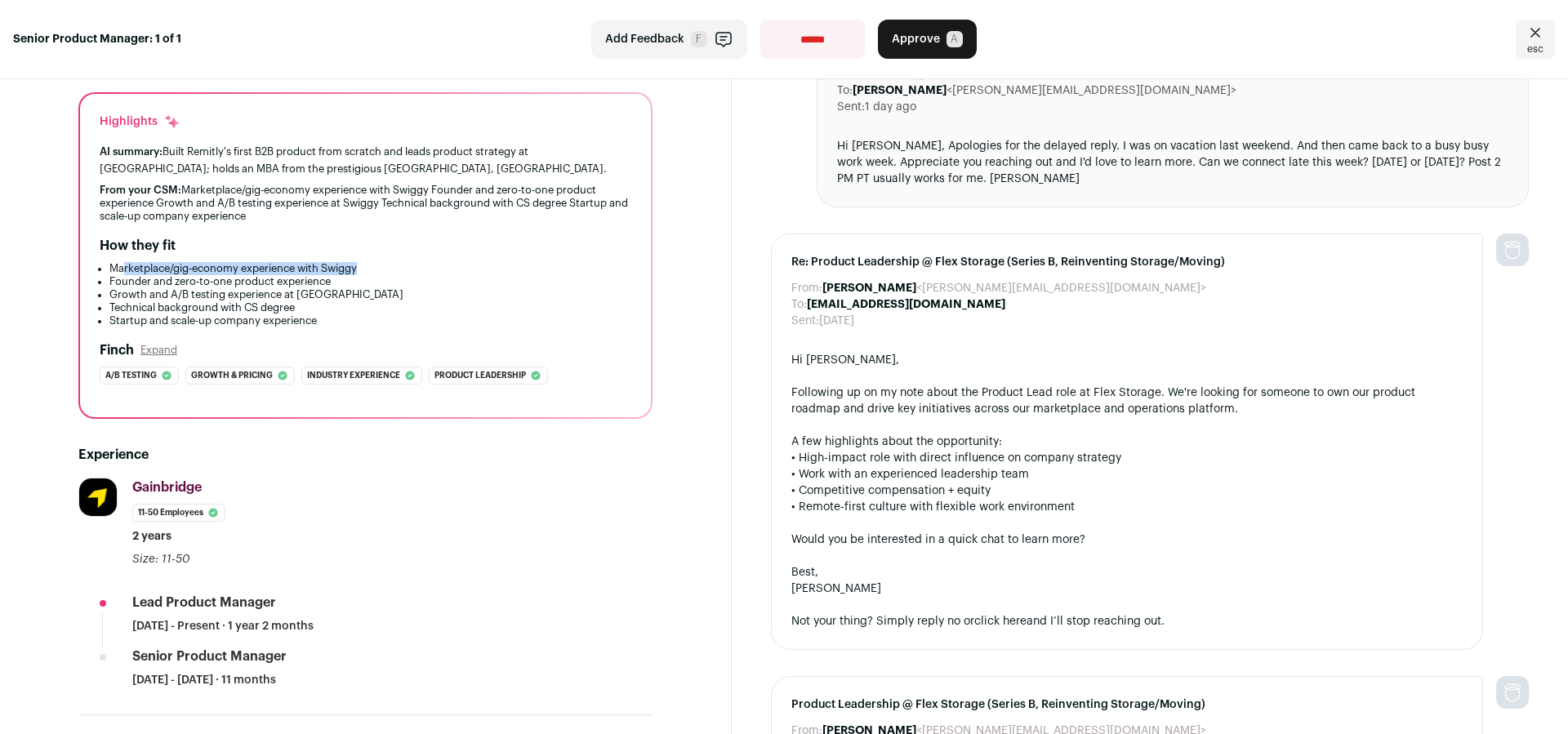
click at [137, 269] on li "Marketplace/gig-economy experience with Swiggy" at bounding box center [370, 269] width 522 height 13
click at [923, 23] on button "Approve A" at bounding box center [926, 39] width 99 height 40
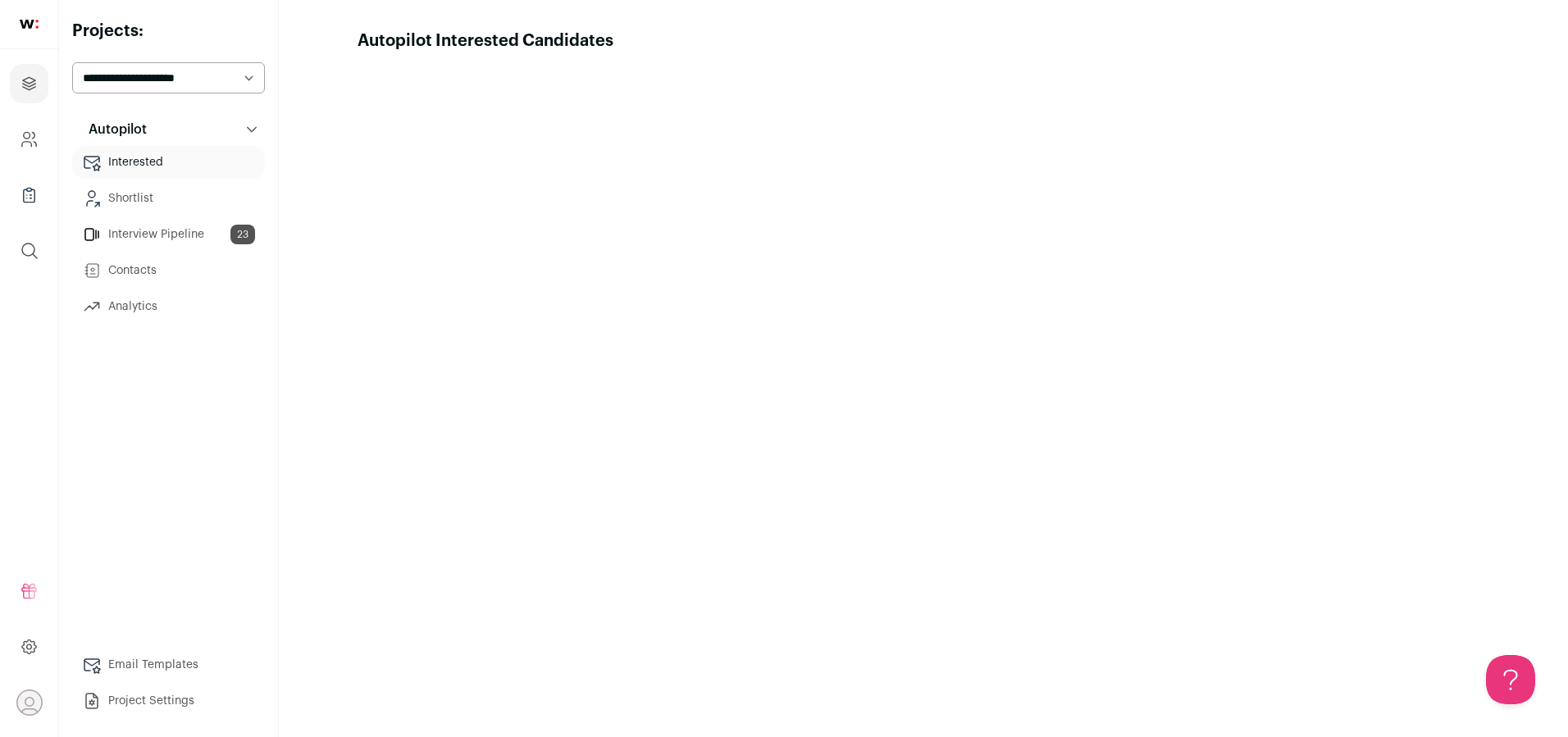
select select "*****"
click at [27, 645] on icon at bounding box center [29, 646] width 5 height 5
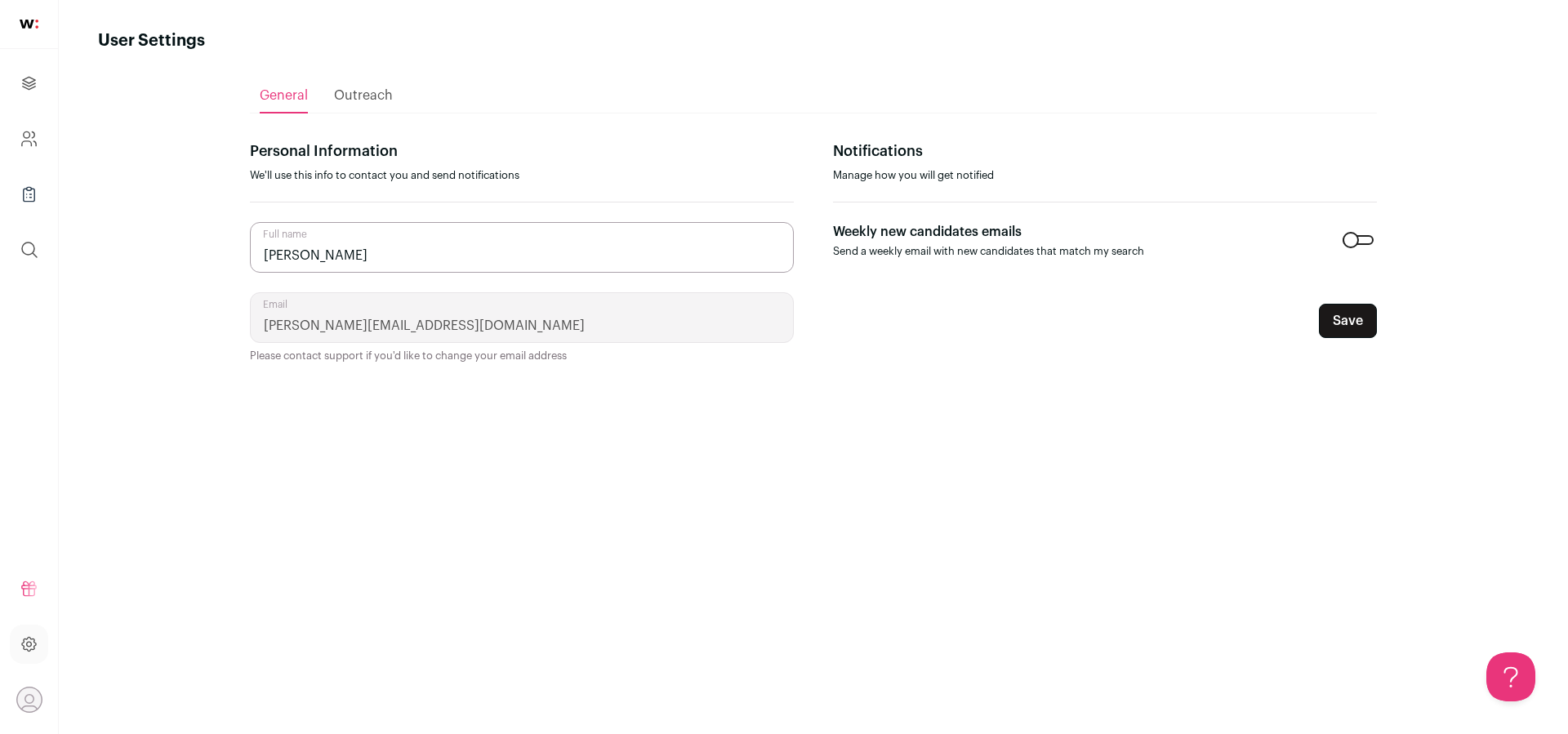
click at [1109, 571] on div "General Outreach Personal Information We'll use this info to contact you and se…" at bounding box center [813, 379] width 1127 height 653
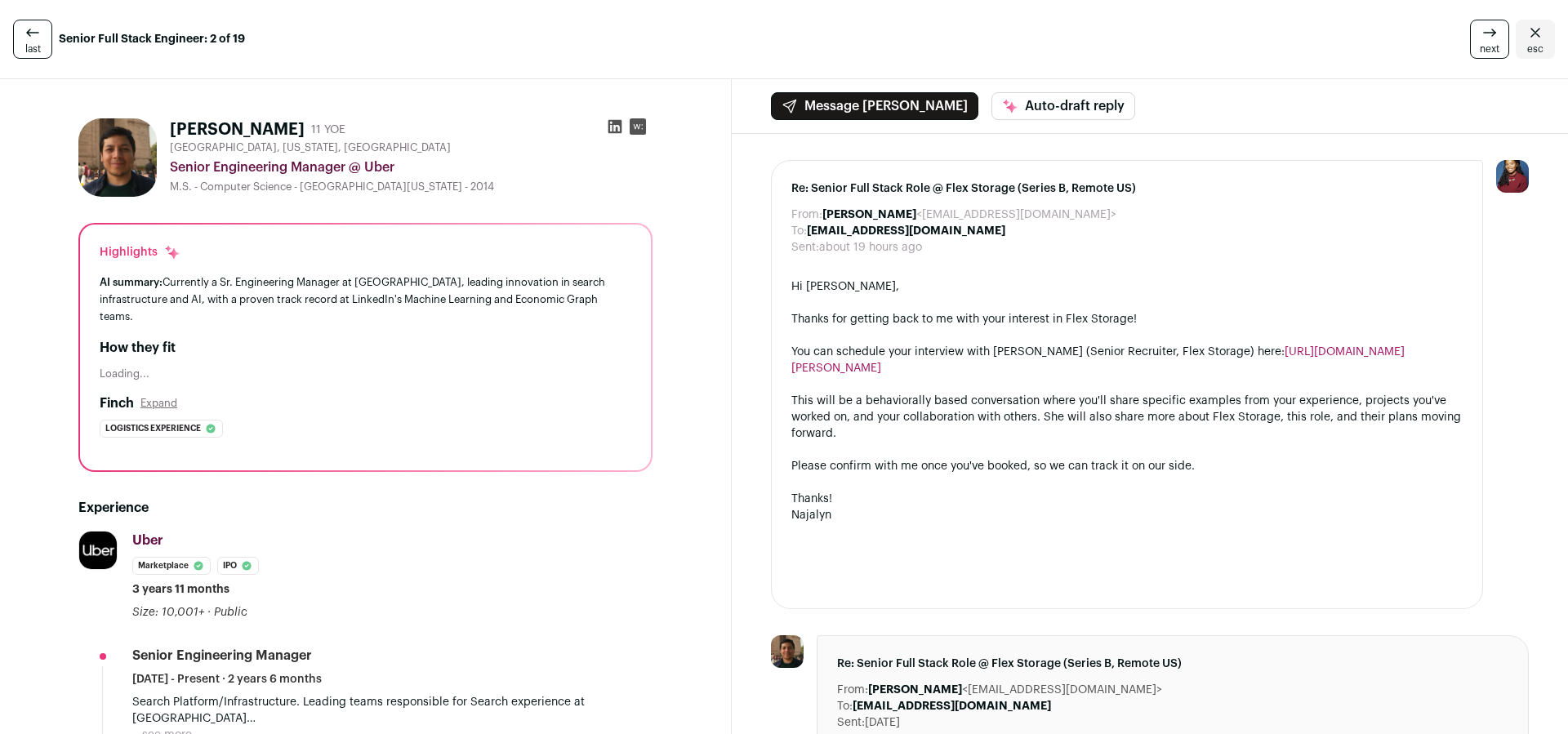
click at [40, 58] on link "last" at bounding box center [32, 39] width 40 height 40
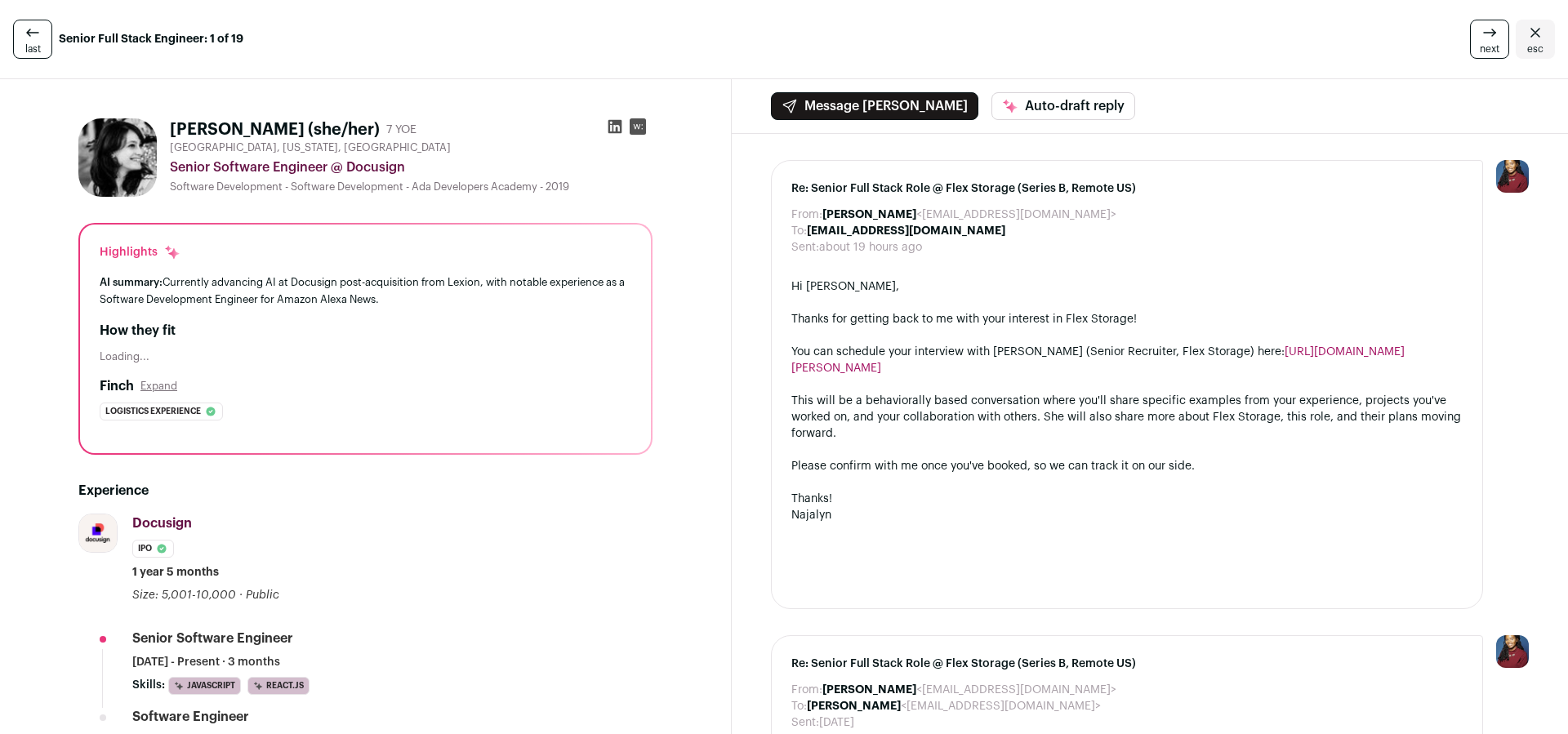
click at [611, 128] on icon at bounding box center [615, 127] width 17 height 17
click at [1489, 40] on icon at bounding box center [1489, 32] width 19 height 19
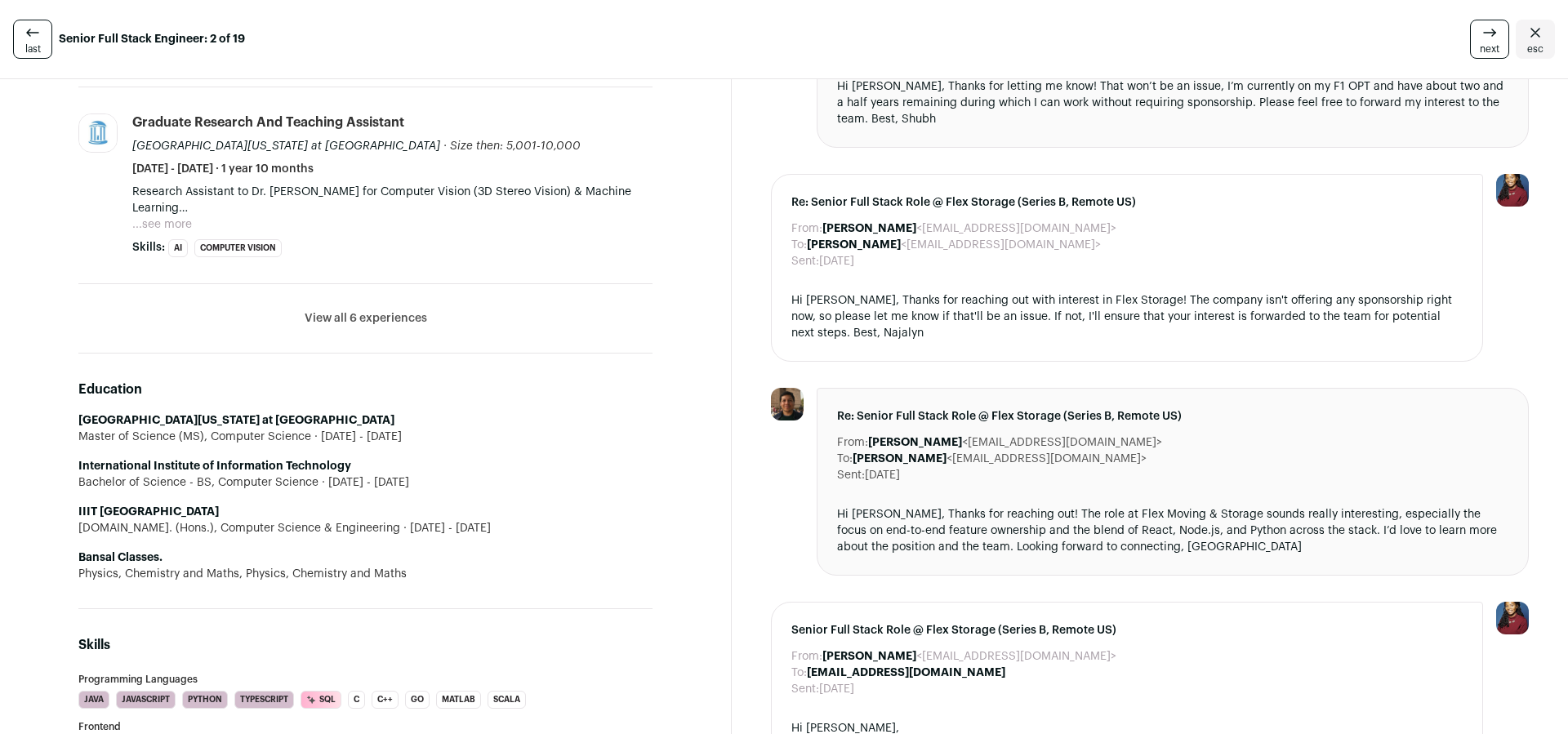
scroll to position [1042, 0]
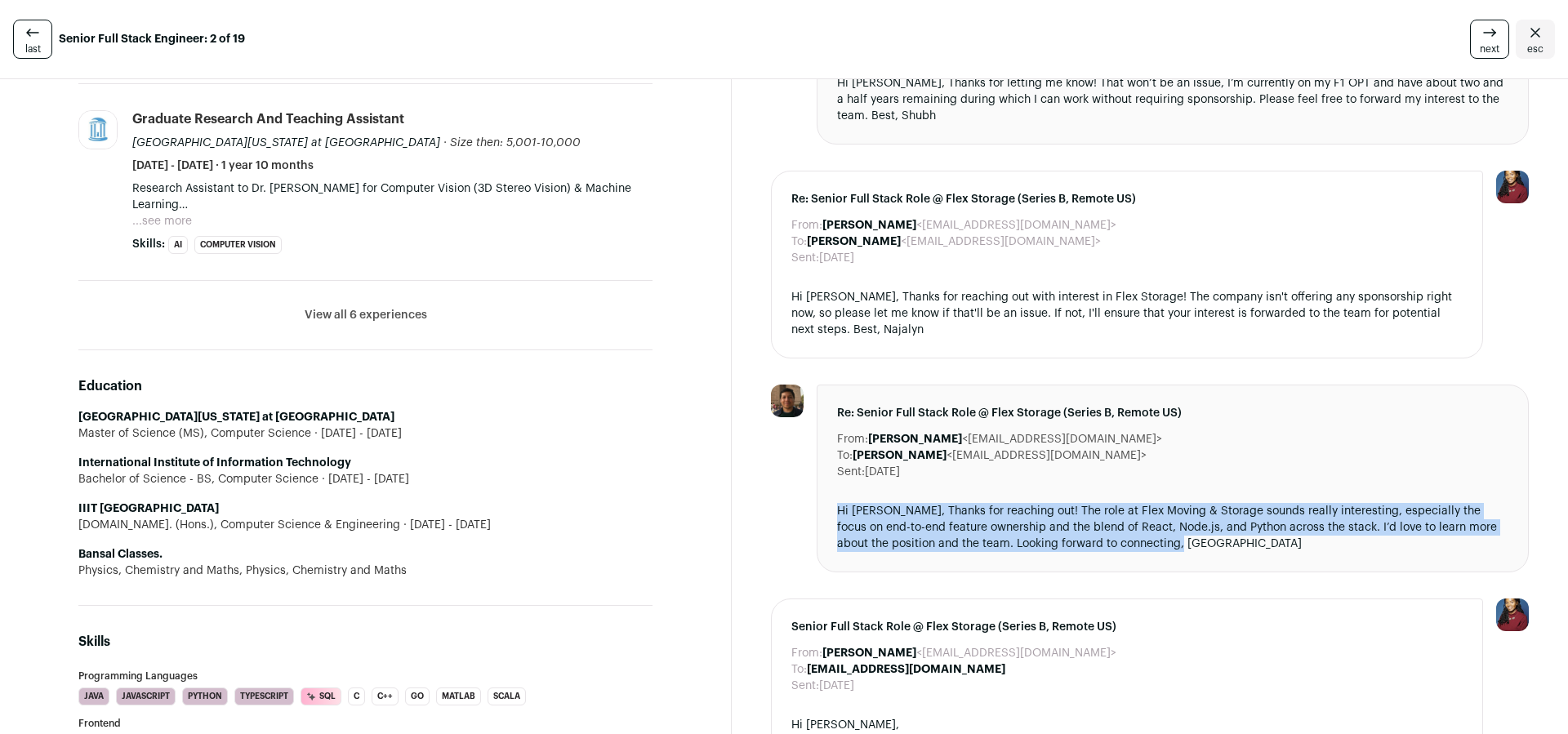
drag, startPoint x: 943, startPoint y: 488, endPoint x: 846, endPoint y: 482, distance: 97.2
click at [847, 483] on div "Re: Senior Full Stack Role @ Flex Storage (Series B, Remote US) From: [PERSON_N…" at bounding box center [1172, 479] width 712 height 188
click at [1225, 535] on div "Hi [PERSON_NAME], Thanks for reaching out! The role at Flex Moving & Storage so…" at bounding box center [1172, 527] width 671 height 49
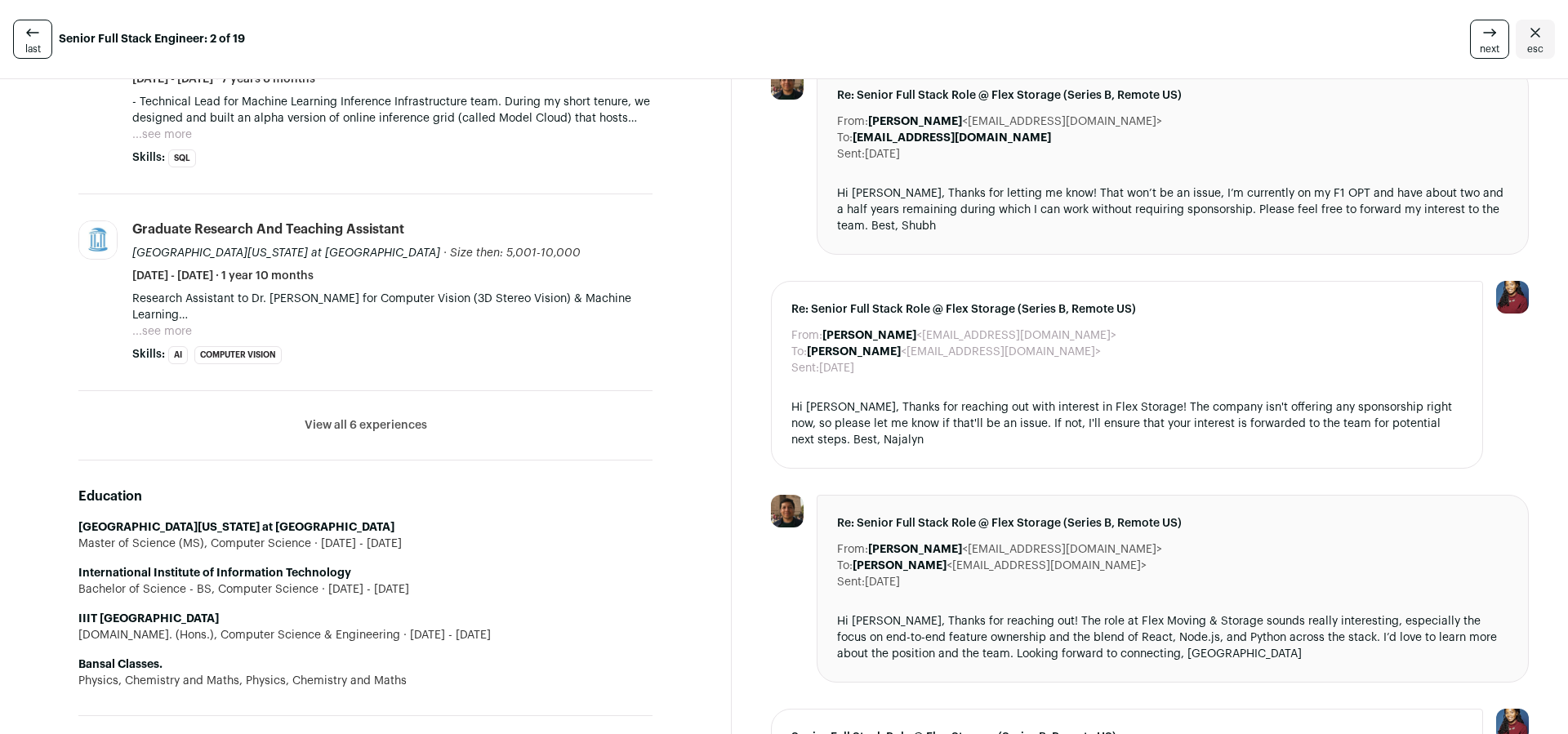
scroll to position [891, 0]
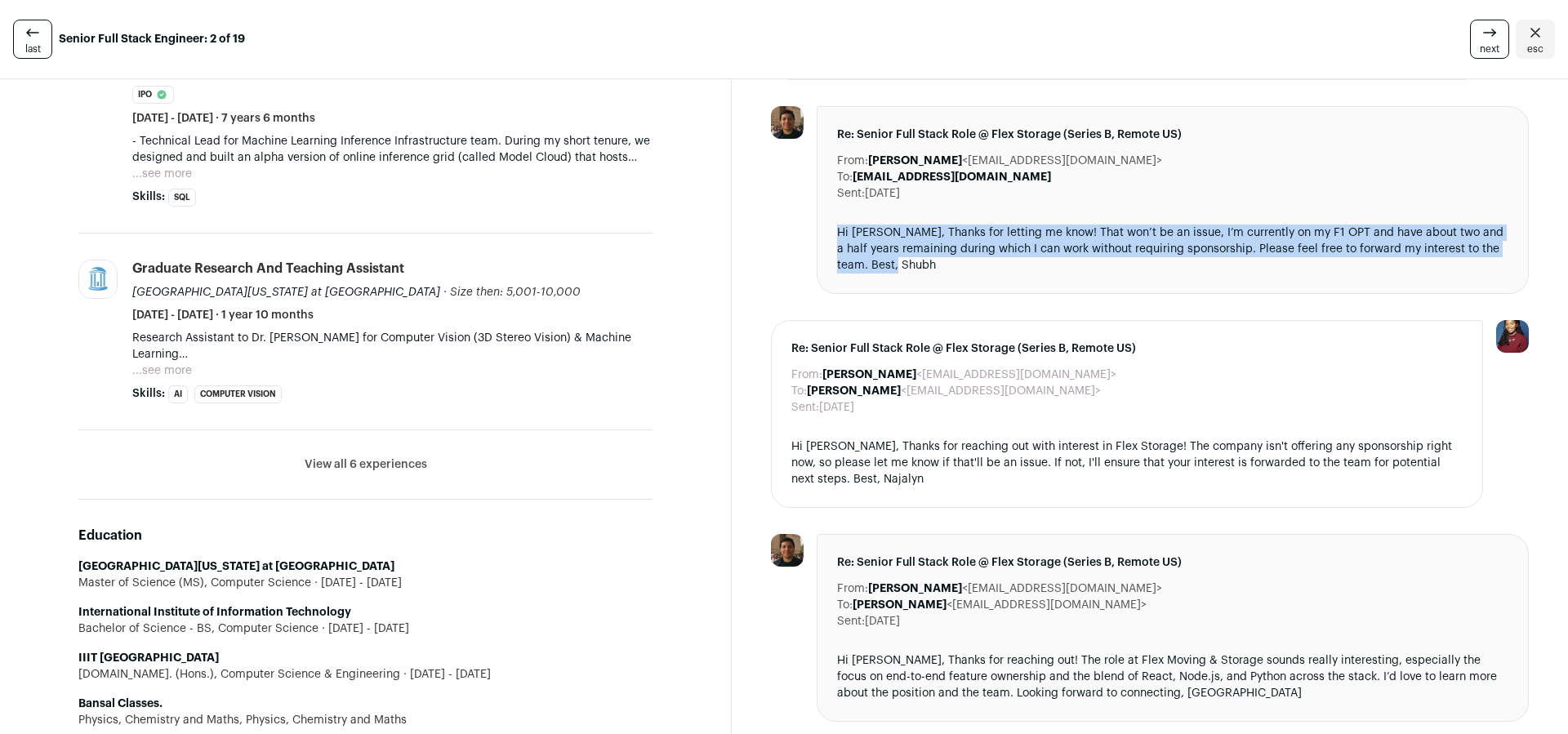
drag, startPoint x: 1269, startPoint y: 207, endPoint x: 1305, endPoint y: 241, distance: 49.5
click at [1305, 241] on div "Re: Senior Full Stack Role @ Flex Storage (Series B, Remote US) From: [PERSON_N…" at bounding box center [1172, 200] width 712 height 188
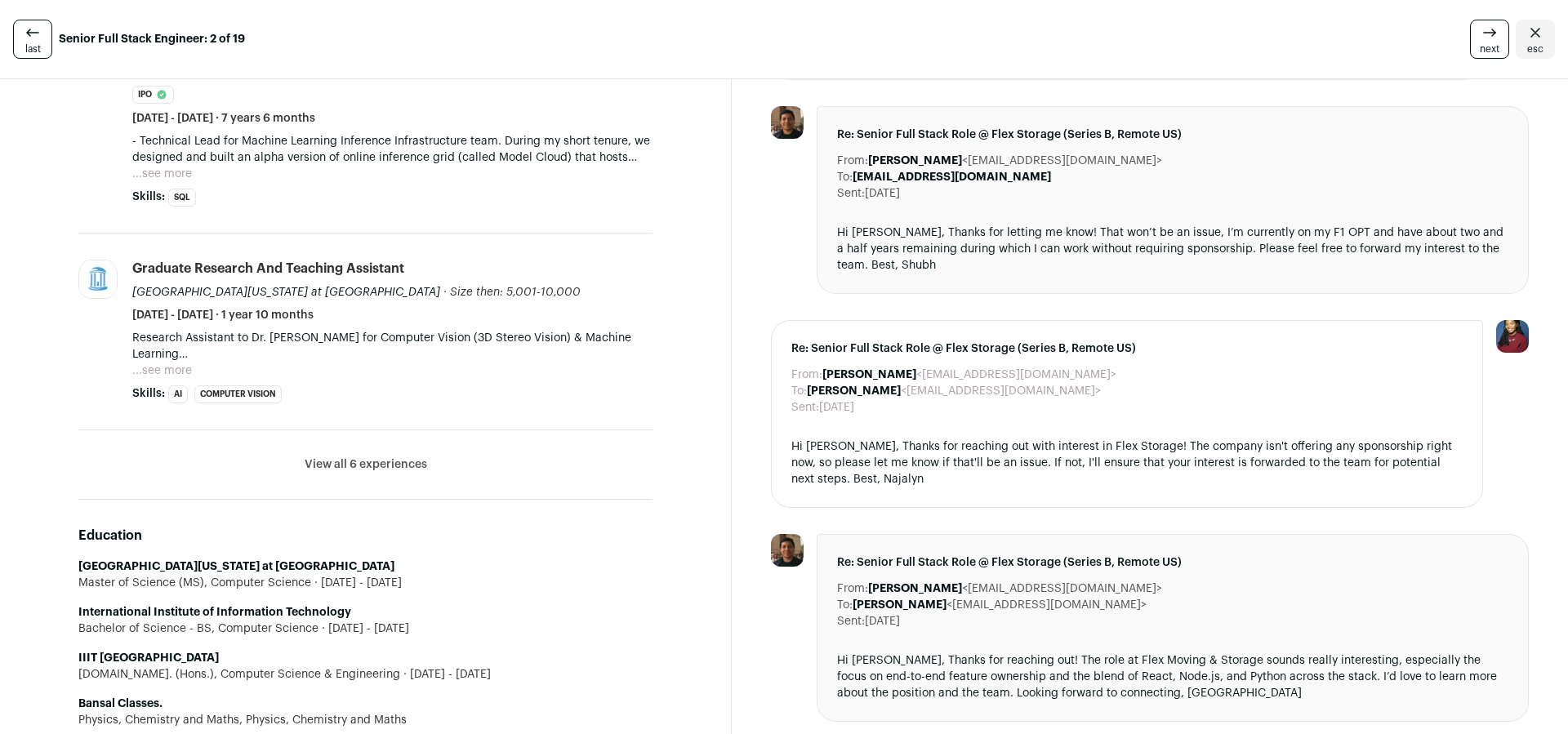
drag, startPoint x: 1306, startPoint y: 241, endPoint x: 862, endPoint y: 287, distance: 446.4
click at [1306, 243] on div "Hi [PERSON_NAME], Thanks for letting me know! That won’t be an issue, I’m curre…" at bounding box center [1172, 249] width 671 height 49
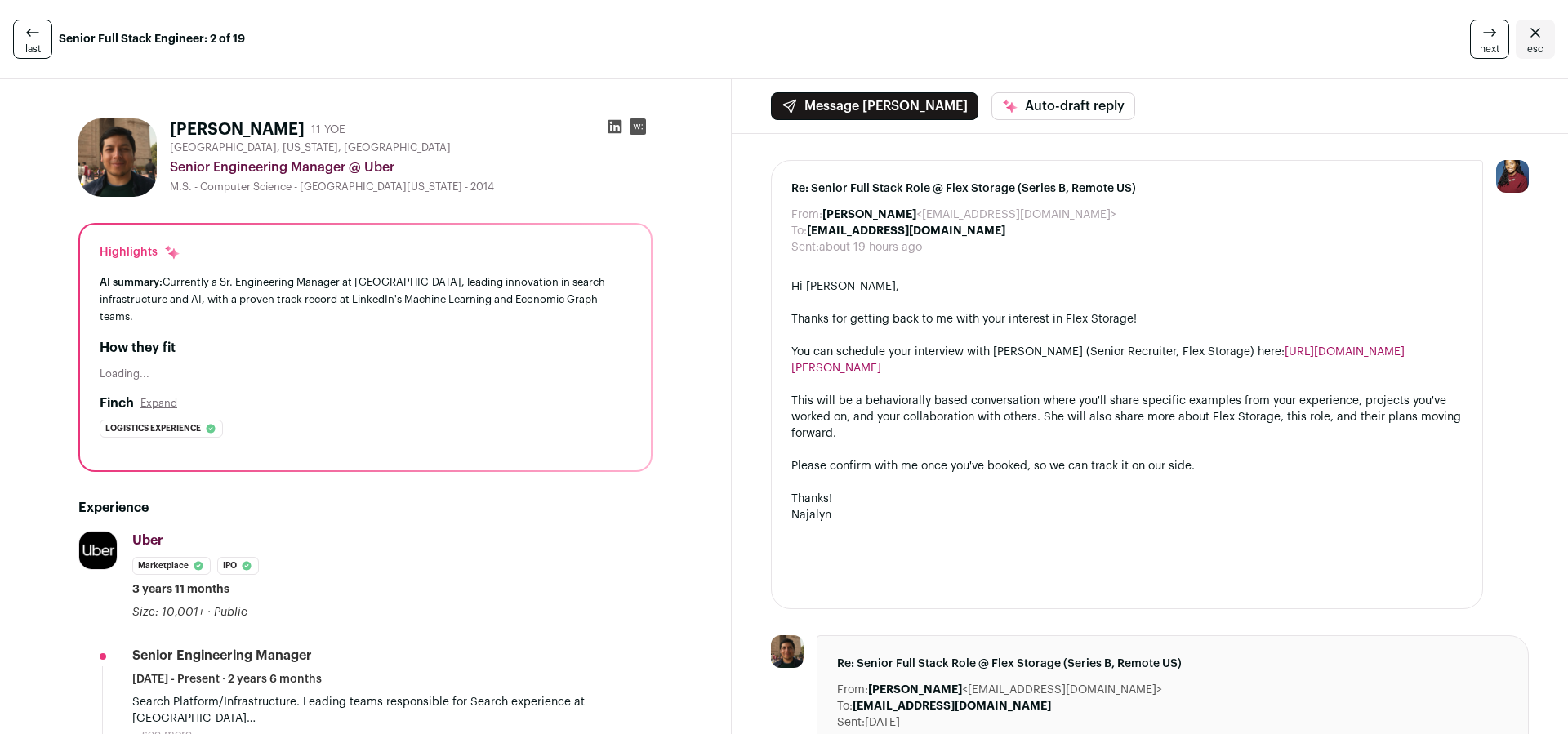
scroll to position [631, 0]
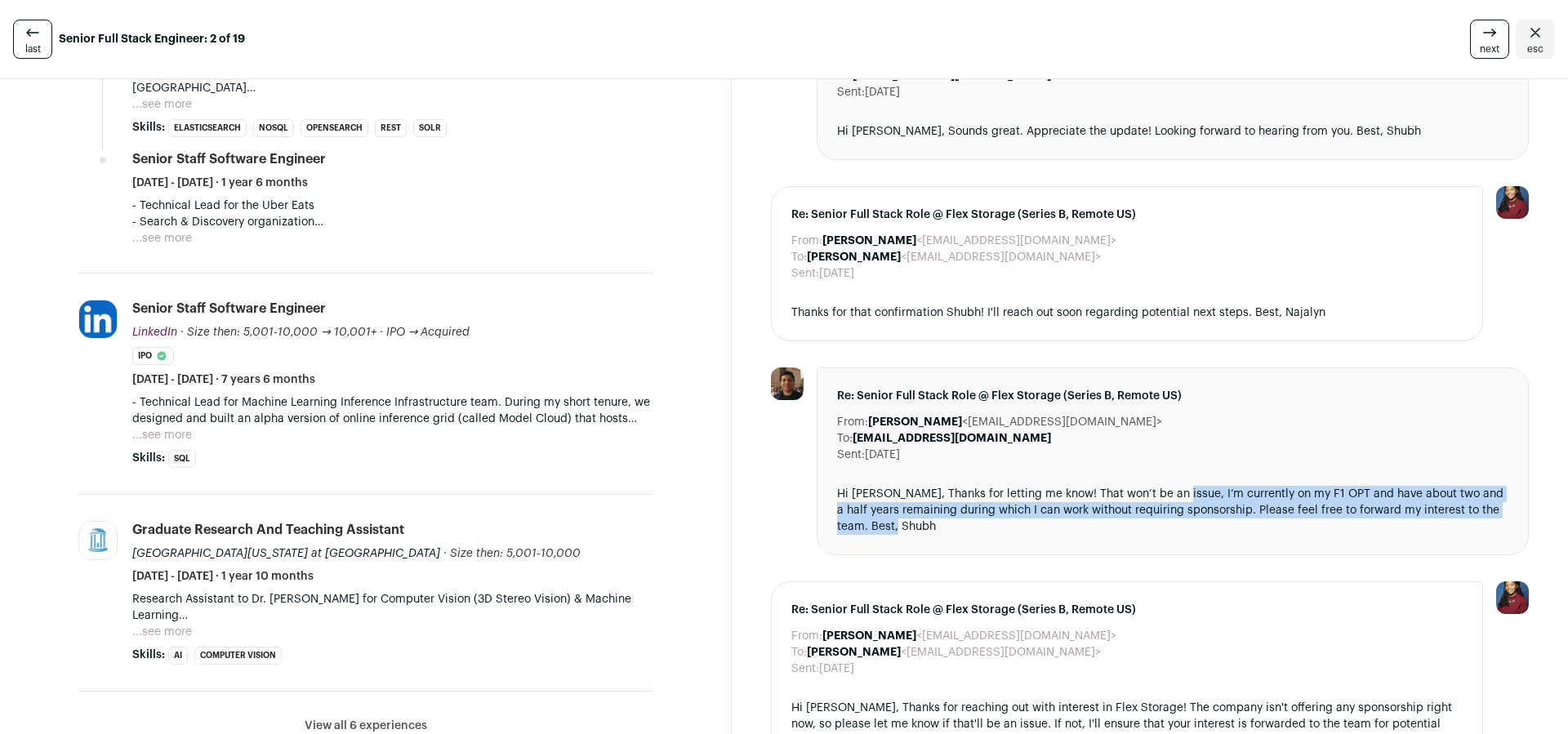
drag, startPoint x: 1168, startPoint y: 472, endPoint x: 1135, endPoint y: 507, distance: 48.1
click at [1135, 507] on div "Hi [PERSON_NAME], Thanks for letting me know! That won’t be an issue, I’m curre…" at bounding box center [1172, 510] width 671 height 49
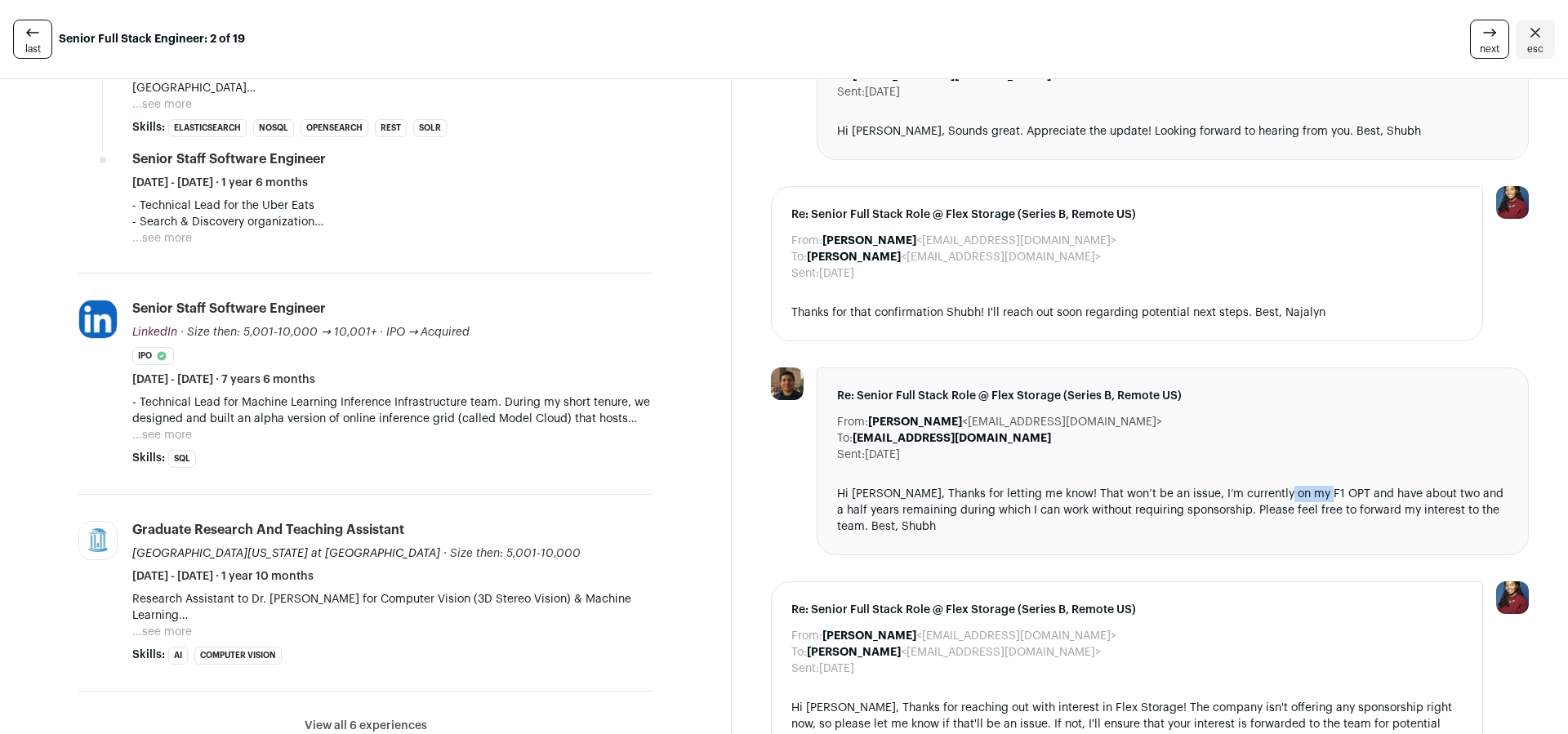
drag, startPoint x: 1274, startPoint y: 477, endPoint x: 1316, endPoint y: 472, distance: 42.3
click at [1316, 486] on div "Hi [PERSON_NAME], Thanks for letting me know! That won’t be an issue, I’m curre…" at bounding box center [1172, 510] width 671 height 49
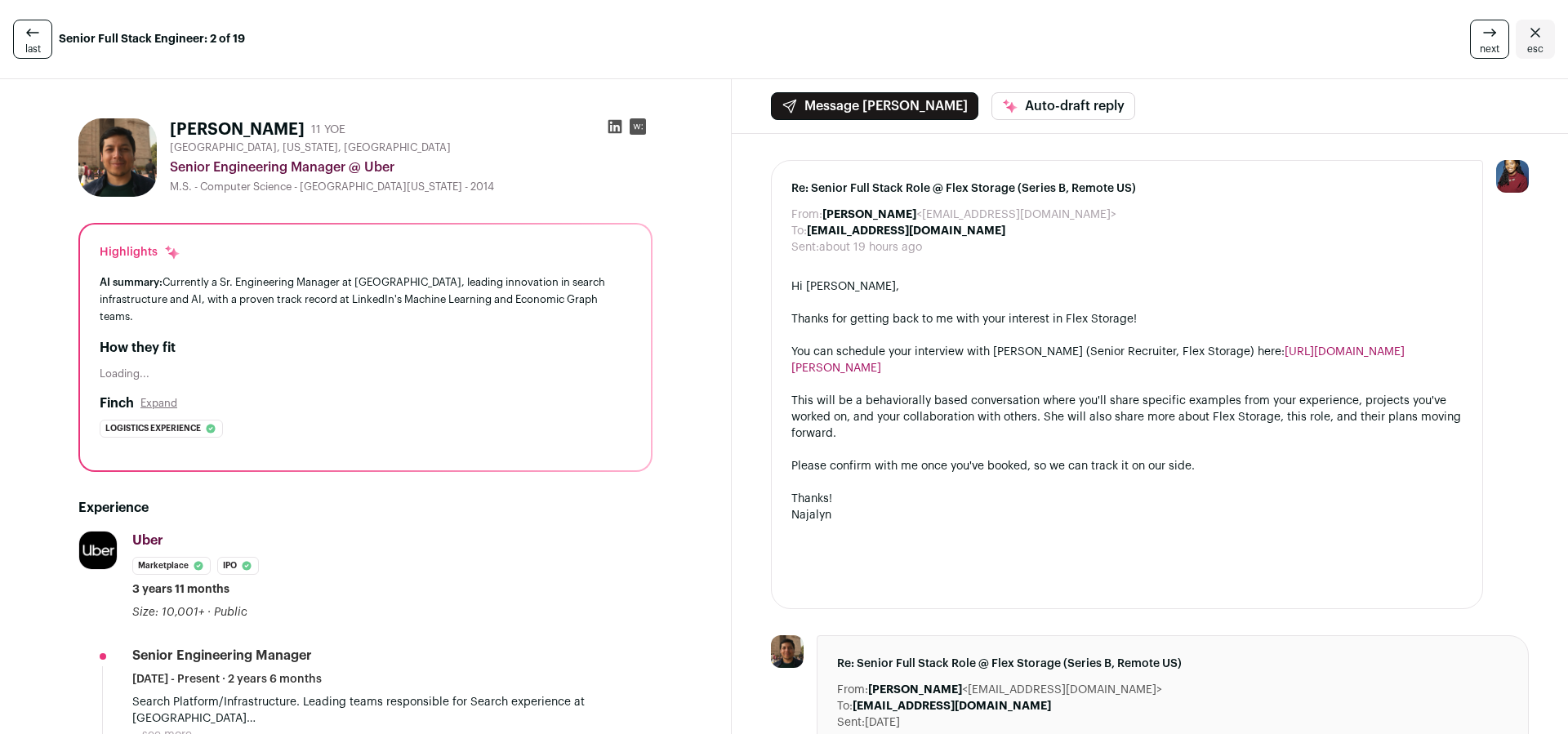
scroll to position [0, 0]
click at [609, 127] on icon at bounding box center [615, 126] width 14 height 14
click at [1483, 41] on icon at bounding box center [1489, 32] width 19 height 19
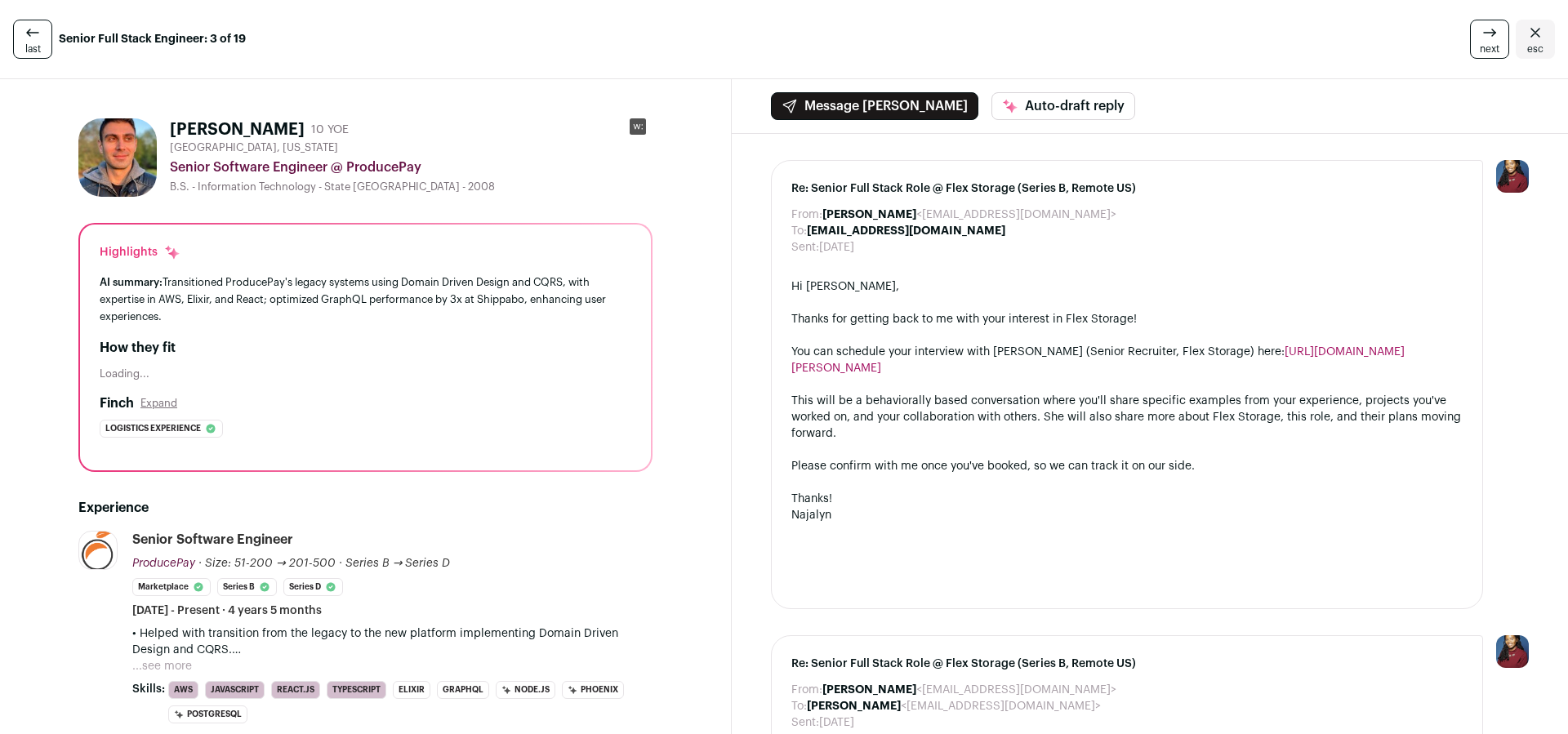
click at [1482, 41] on icon at bounding box center [1489, 32] width 19 height 19
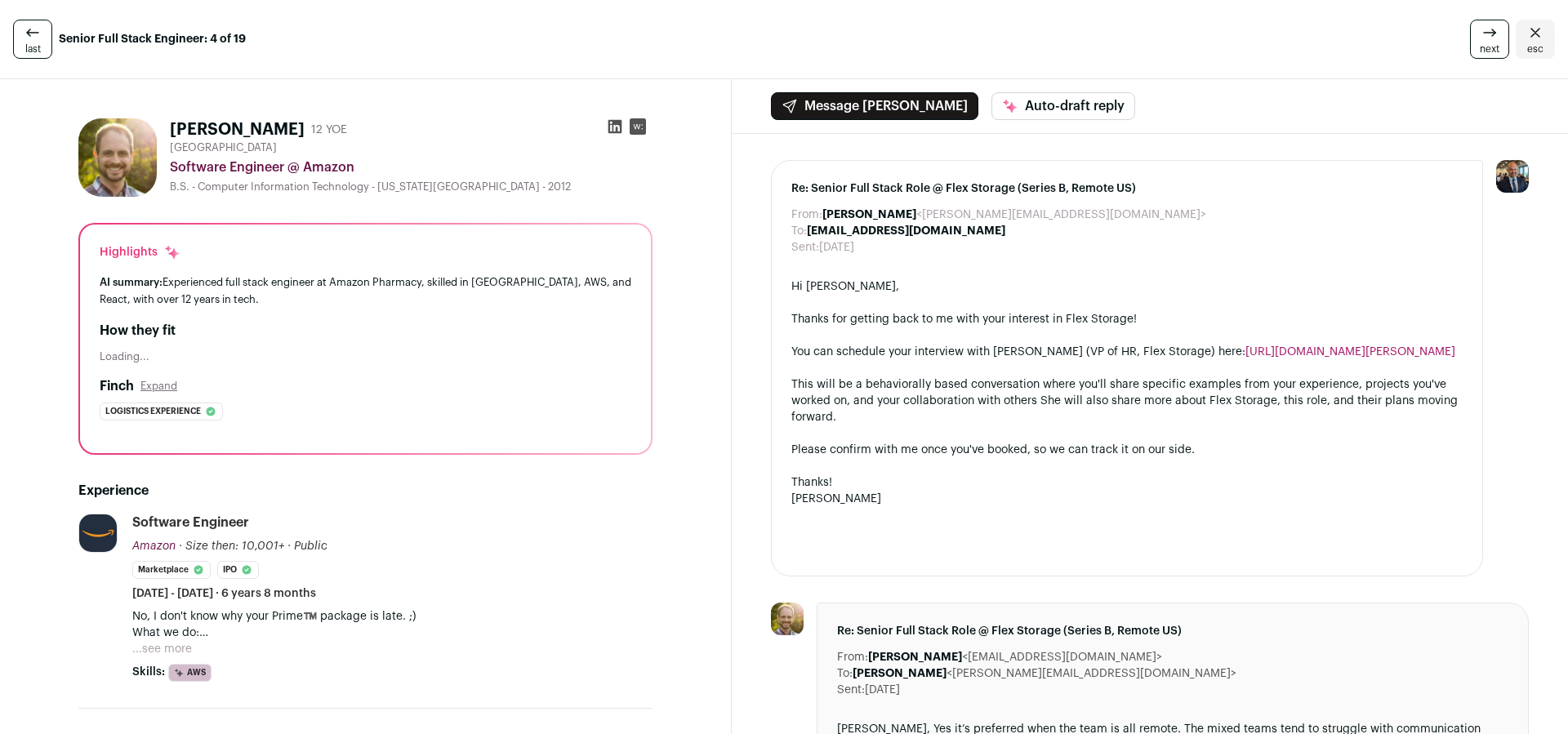
click at [612, 125] on icon at bounding box center [615, 126] width 14 height 14
click at [1494, 37] on icon at bounding box center [1489, 32] width 19 height 19
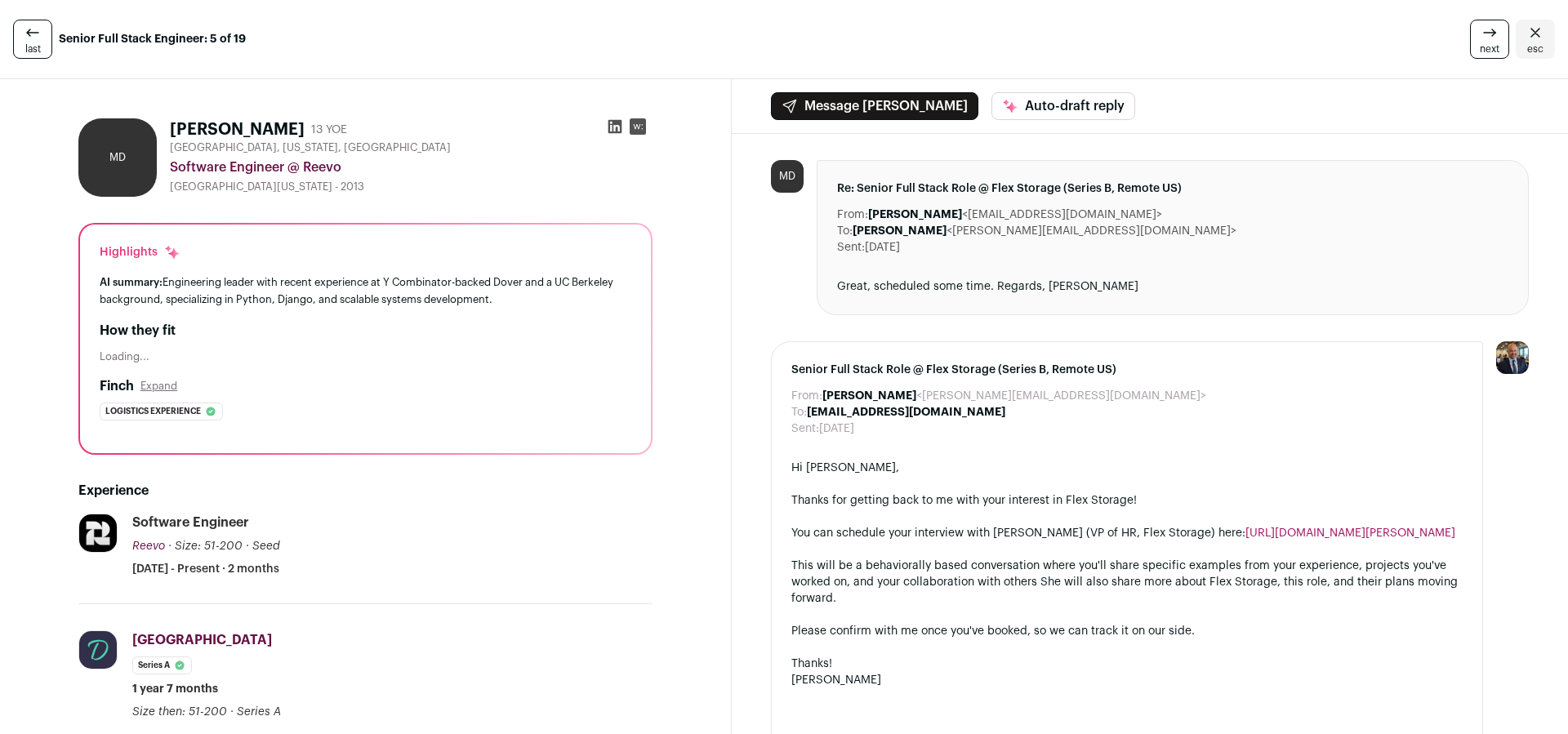
click at [612, 122] on icon at bounding box center [615, 126] width 14 height 14
click at [1481, 43] on span "next" at bounding box center [1489, 49] width 19 height 13
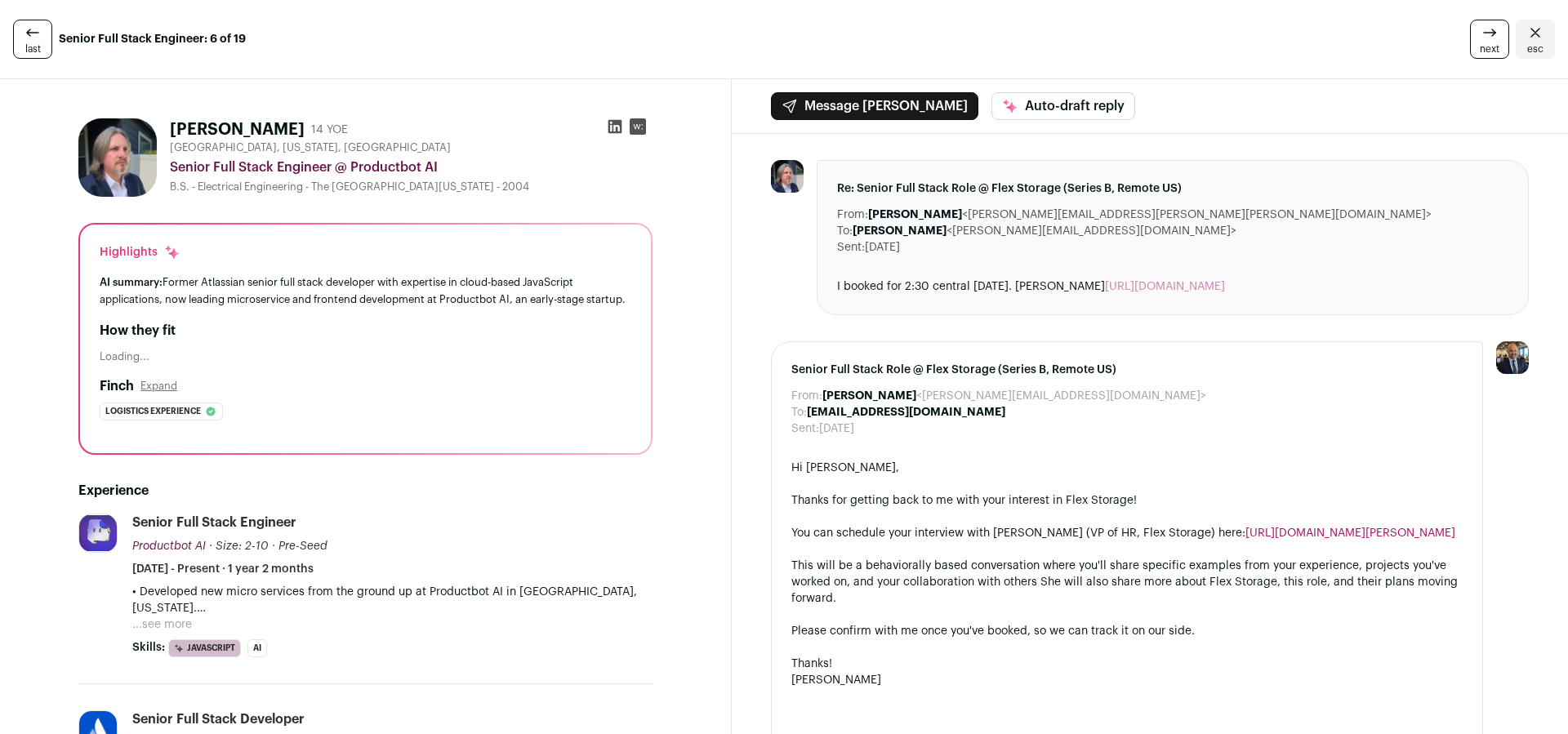
click at [1481, 43] on span "next" at bounding box center [1489, 49] width 19 height 13
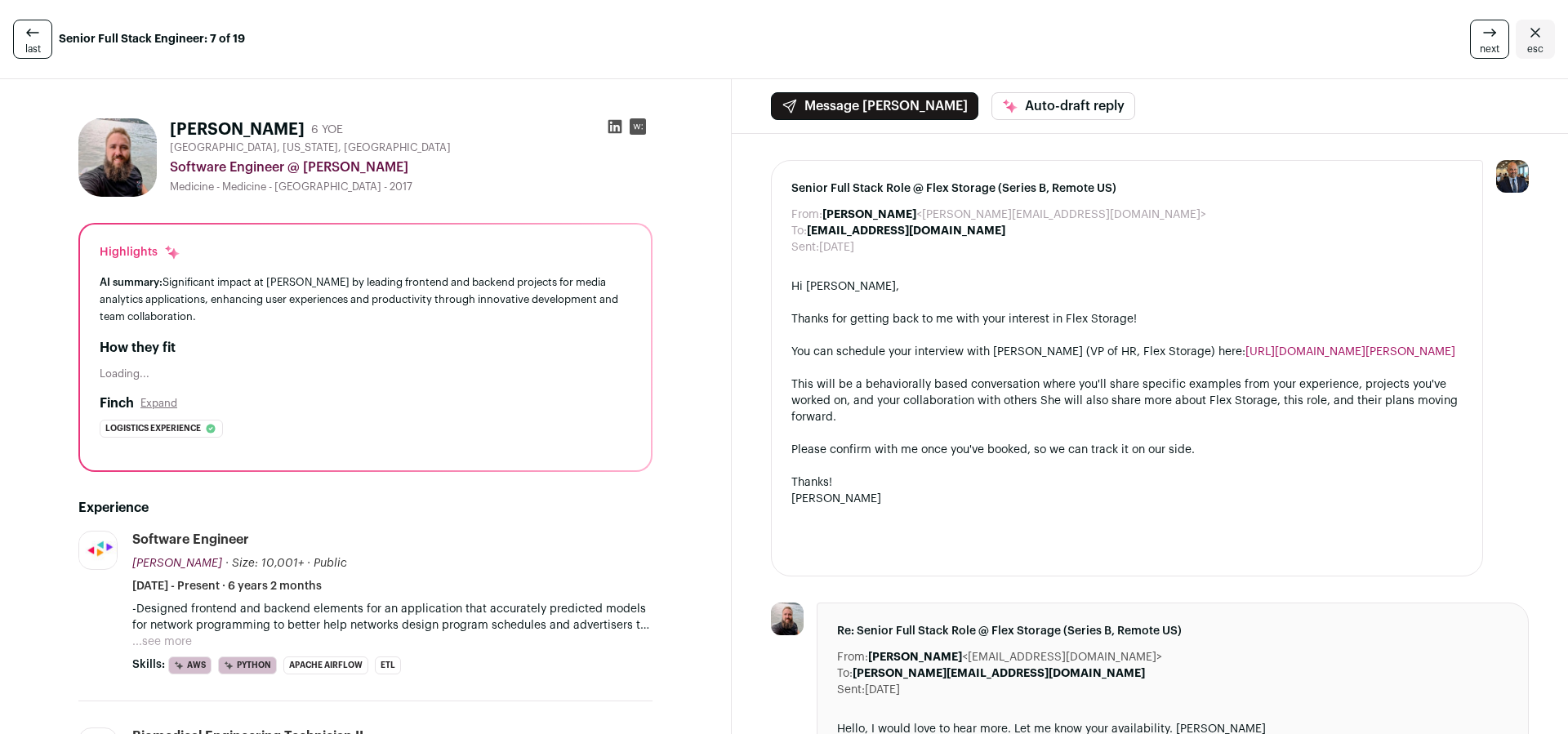
click at [1481, 43] on span "next" at bounding box center [1489, 49] width 19 height 13
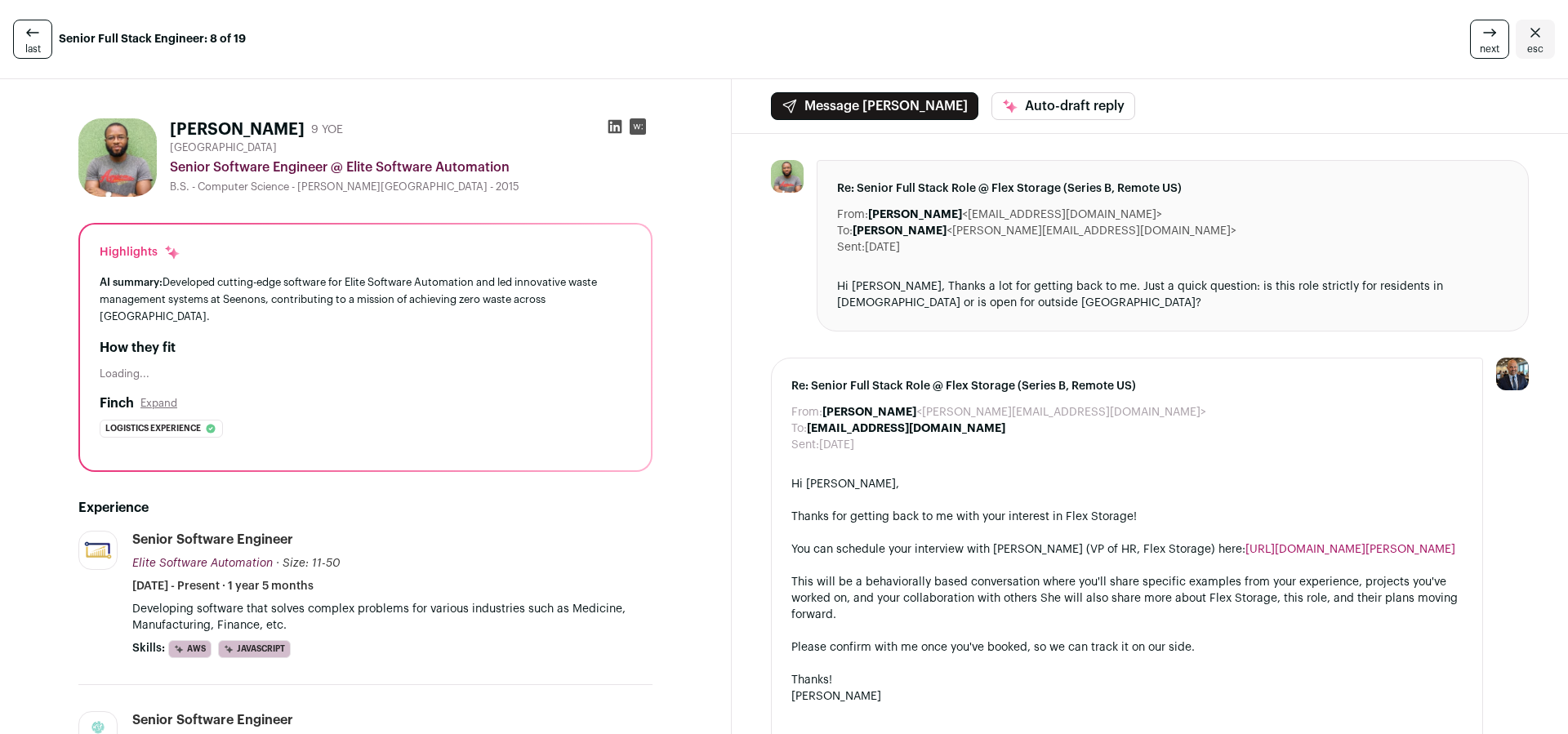
click at [1481, 43] on span "next" at bounding box center [1489, 49] width 19 height 13
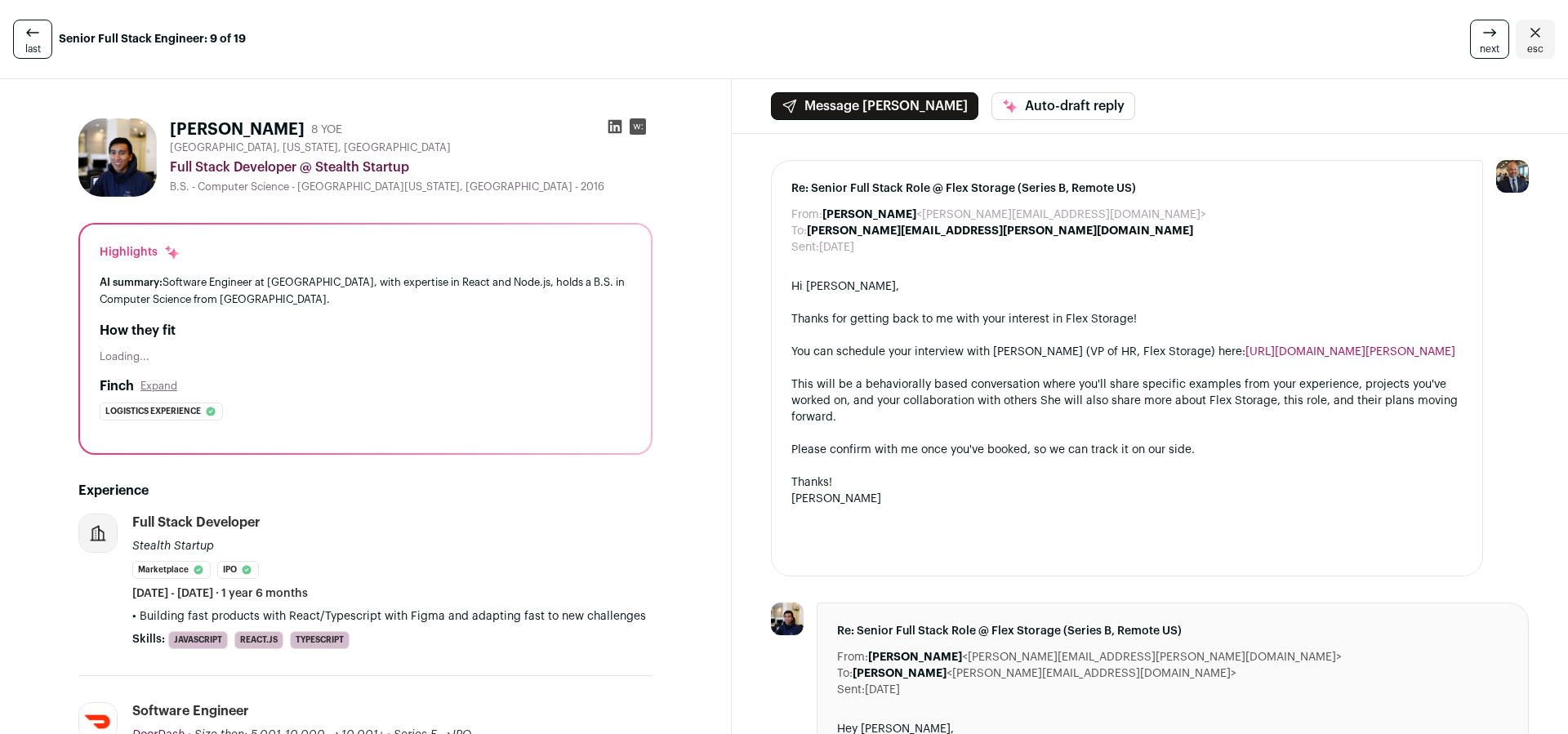
click at [1483, 35] on icon at bounding box center [1489, 32] width 19 height 19
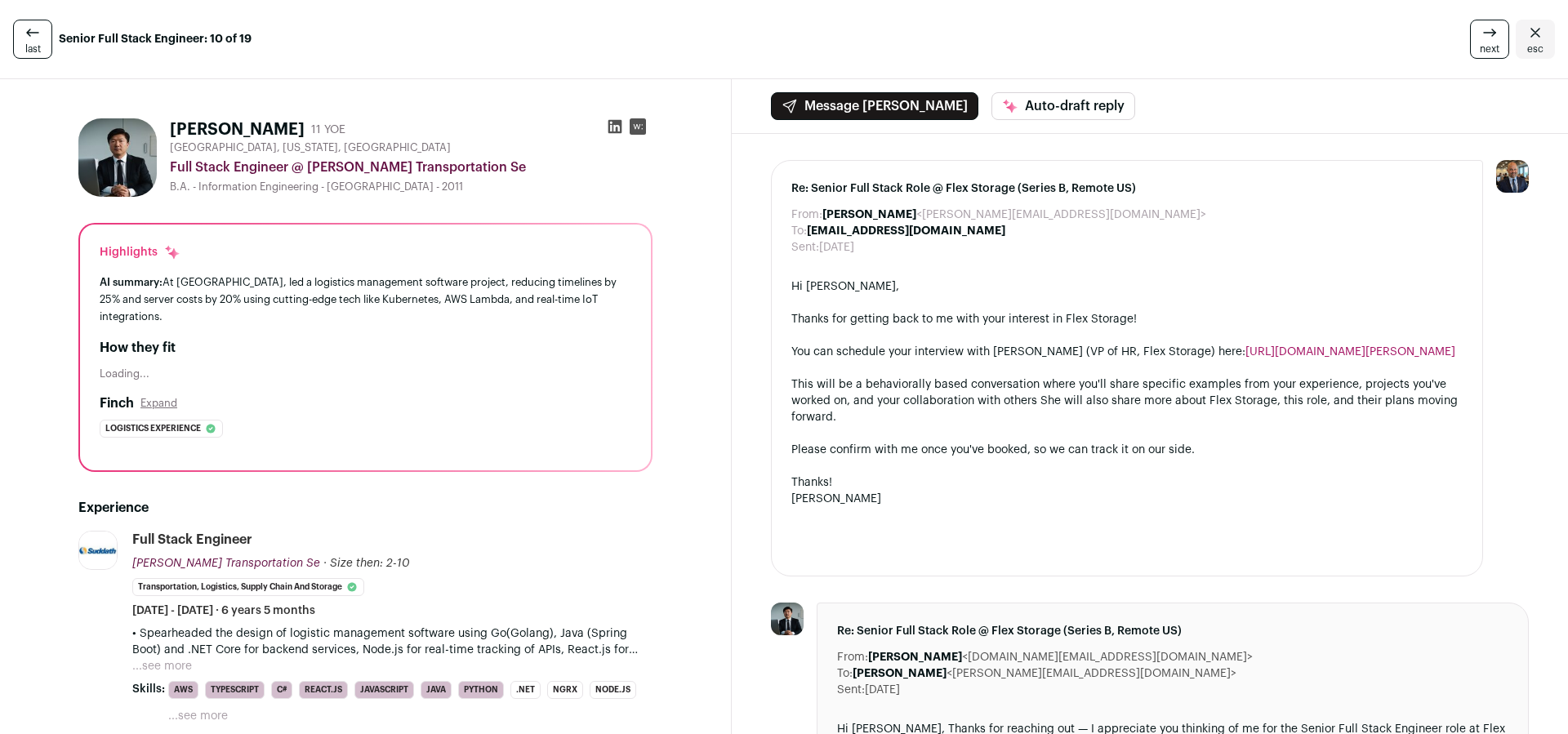
click at [1483, 35] on icon at bounding box center [1489, 32] width 19 height 19
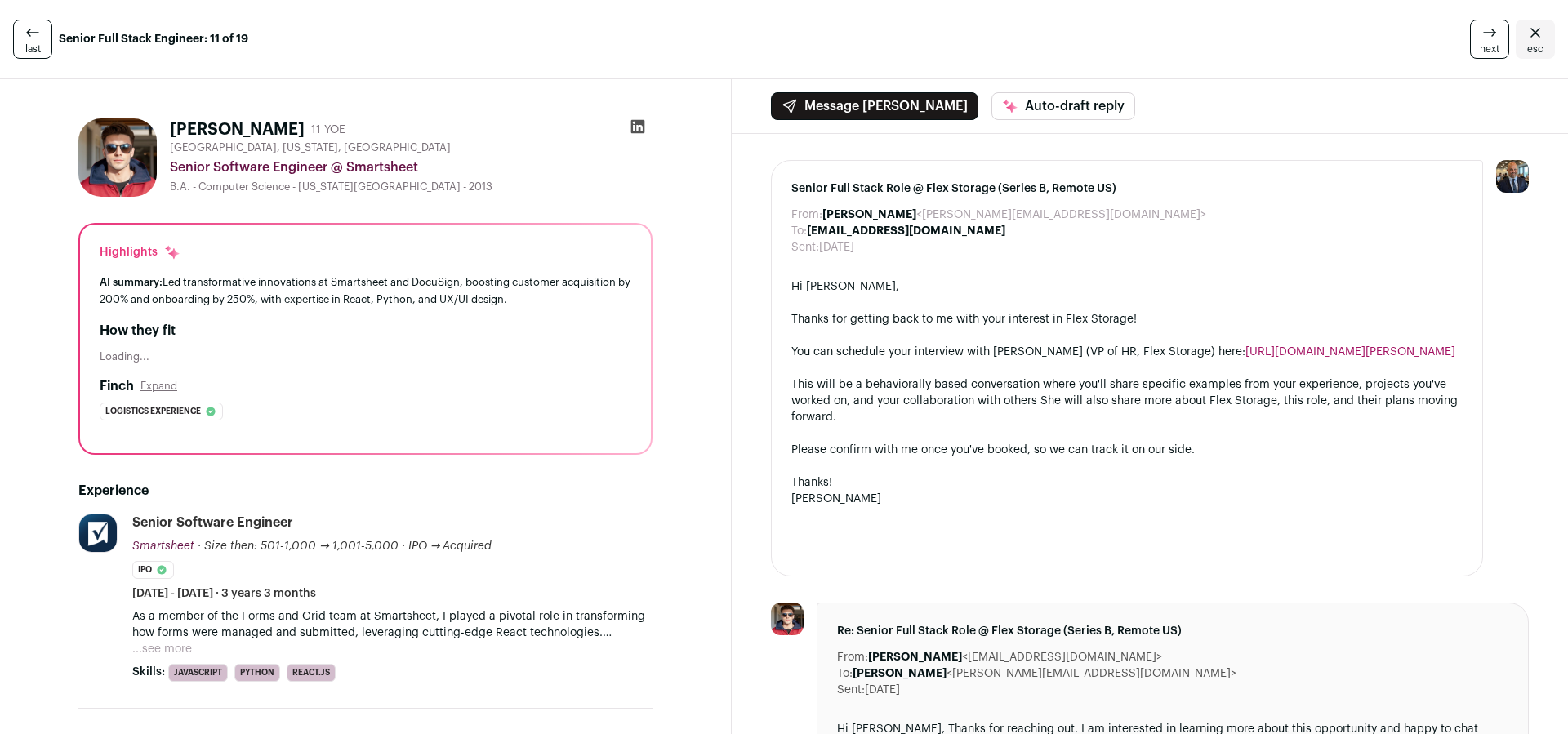
click at [637, 126] on icon at bounding box center [638, 127] width 17 height 17
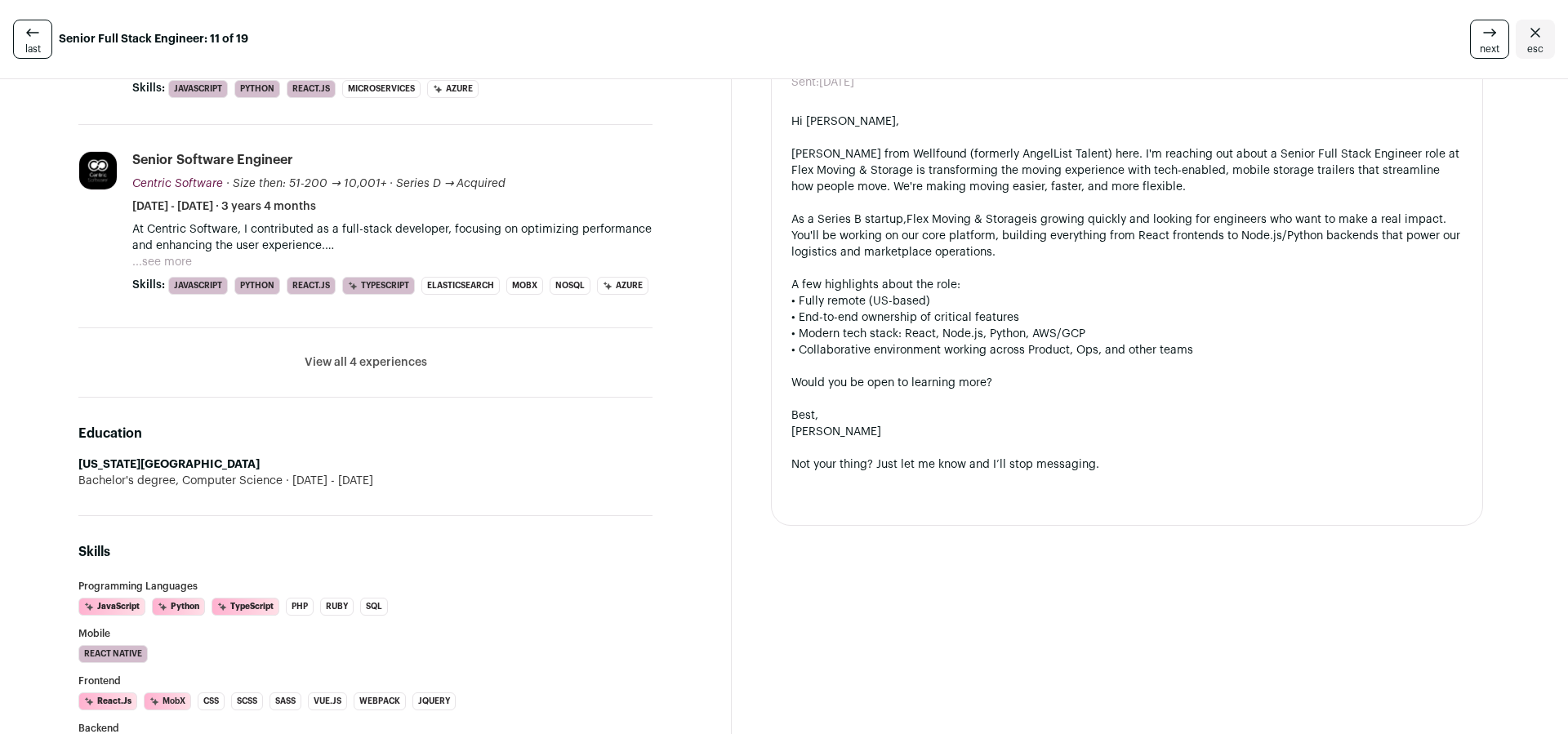
scroll to position [870, 0]
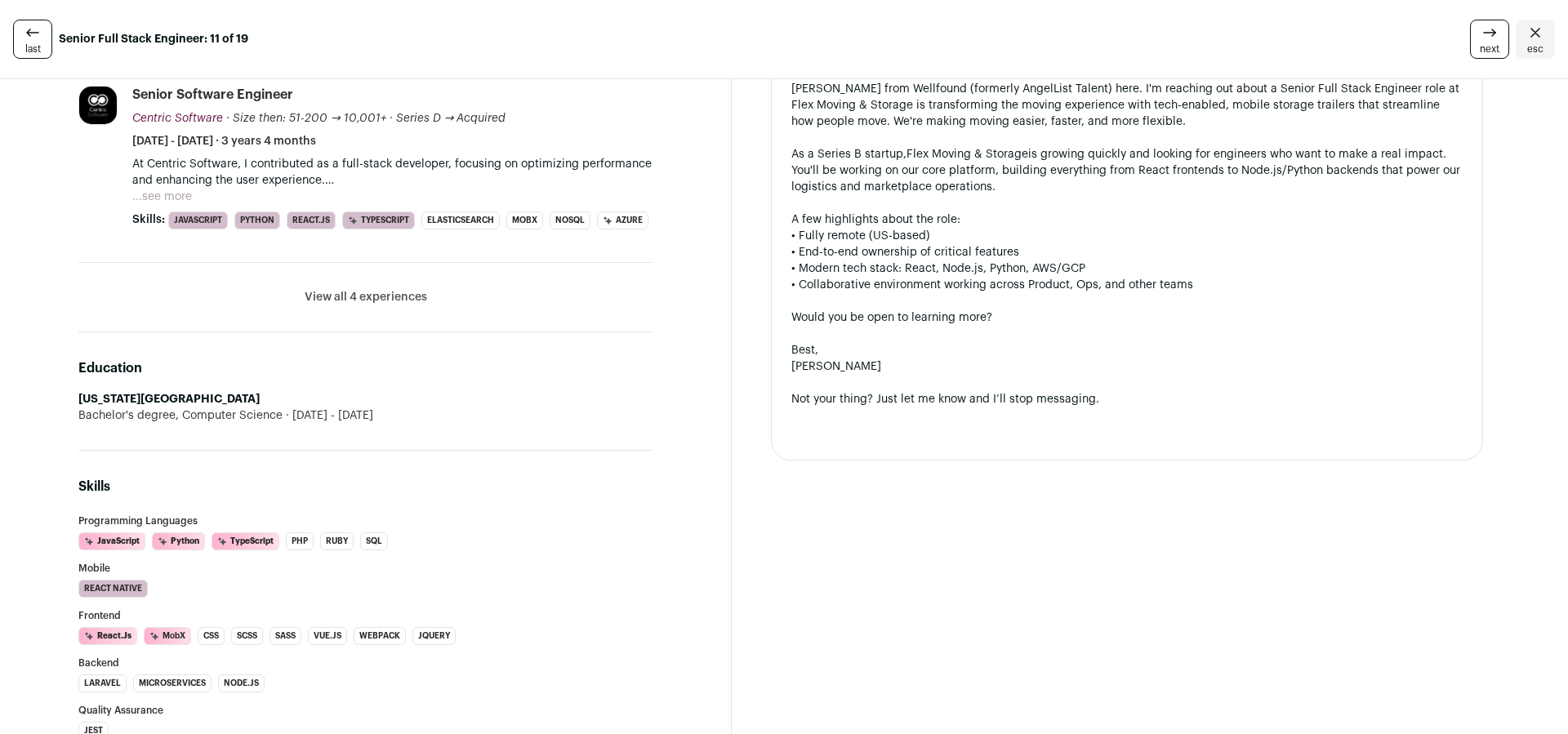
click at [389, 311] on li "View all 4 experiences View less" at bounding box center [365, 297] width 574 height 69
click at [389, 299] on button "View all 4 experiences" at bounding box center [366, 297] width 122 height 17
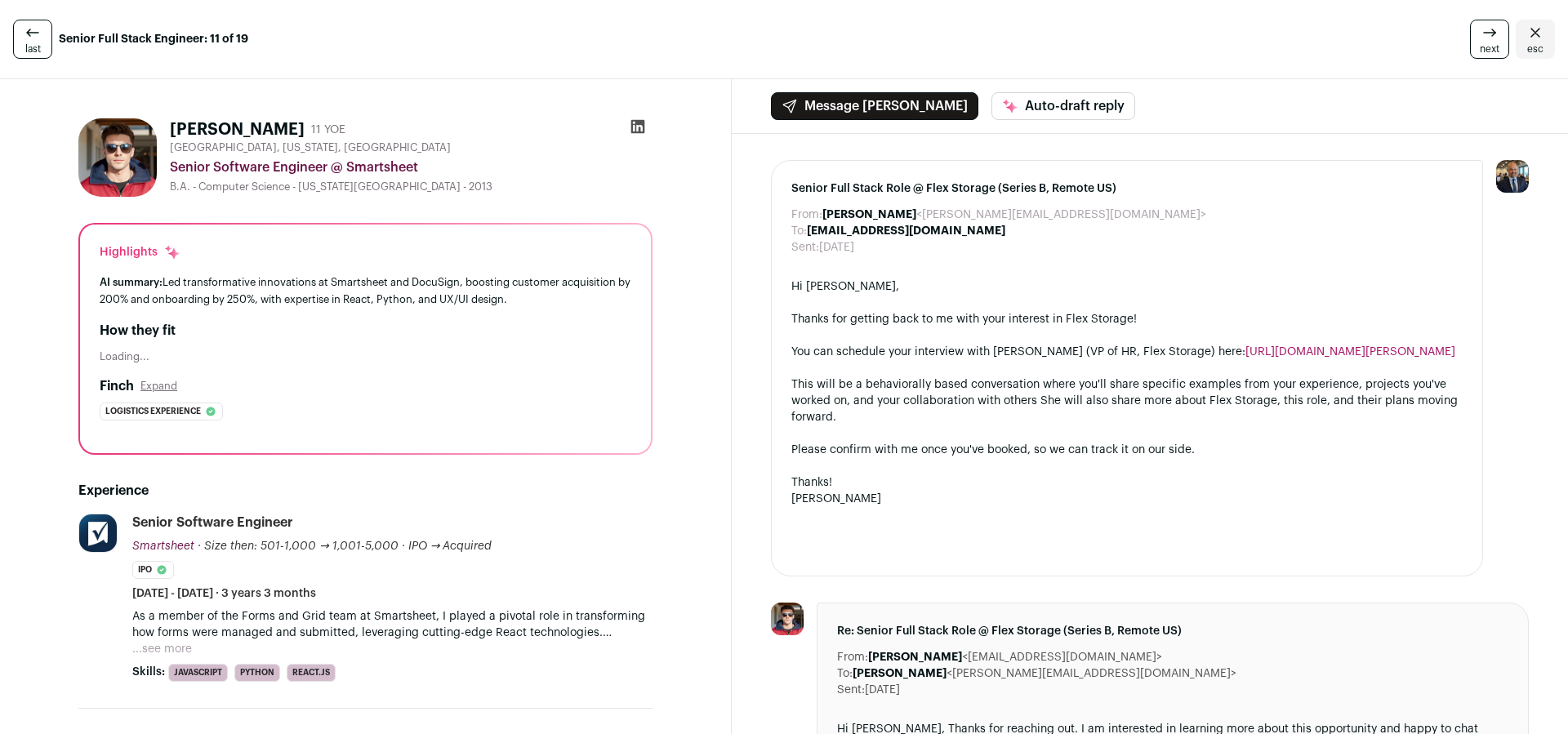
scroll to position [0, 0]
click at [1462, 34] on div "next esc" at bounding box center [1301, 39] width 505 height 40
click at [1471, 34] on link "next" at bounding box center [1489, 39] width 40 height 40
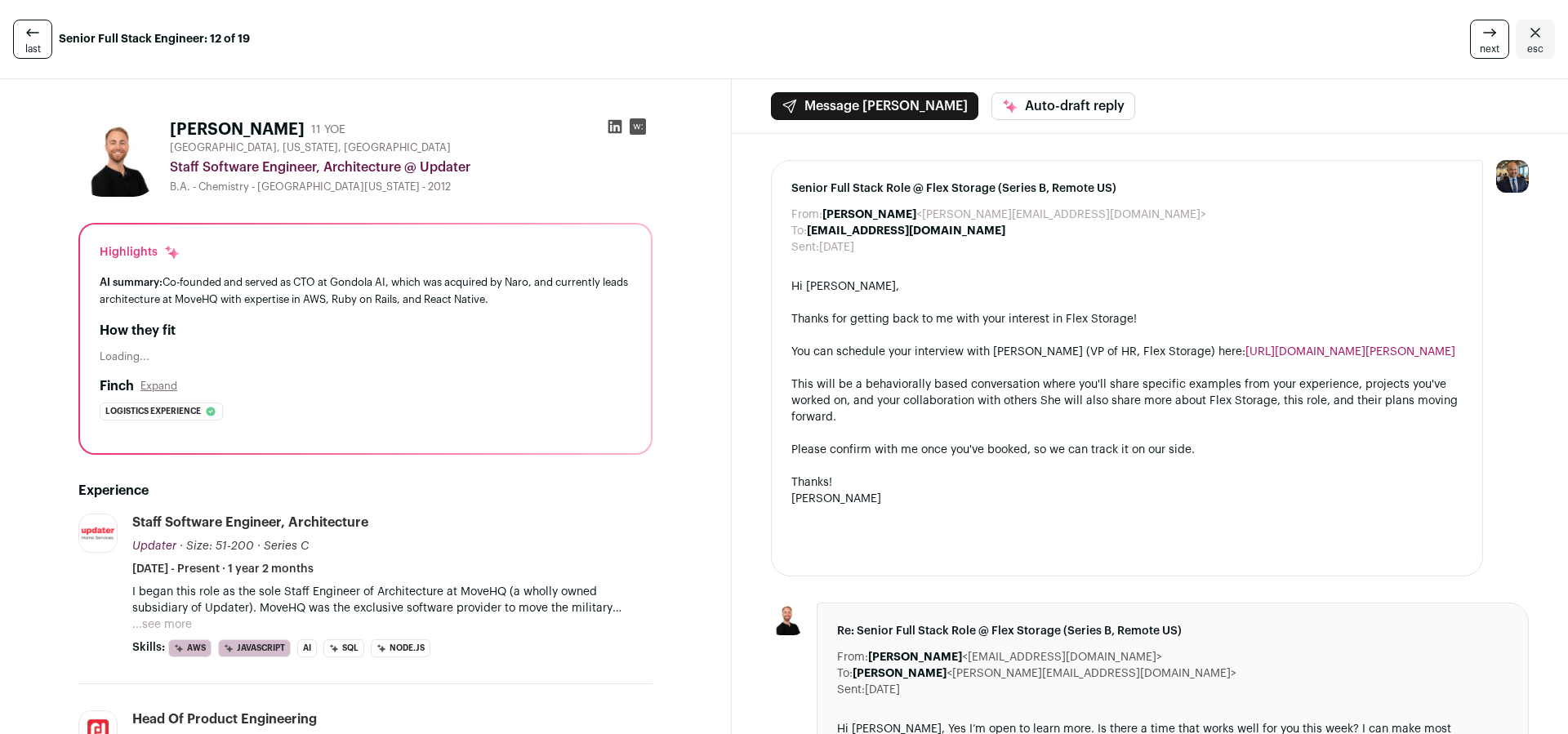
click at [1471, 34] on link "next" at bounding box center [1489, 39] width 40 height 40
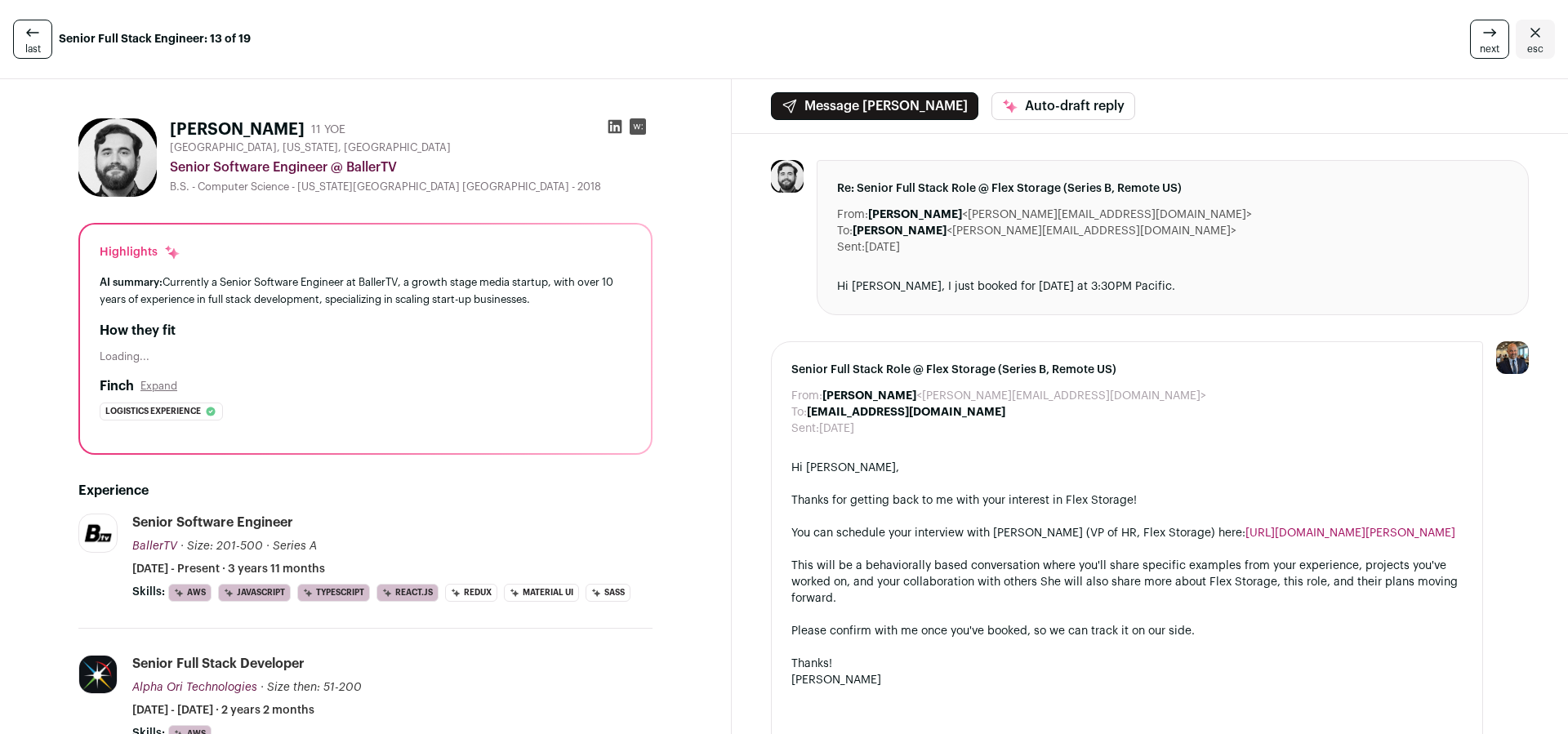
click at [1471, 34] on link "next" at bounding box center [1489, 39] width 40 height 40
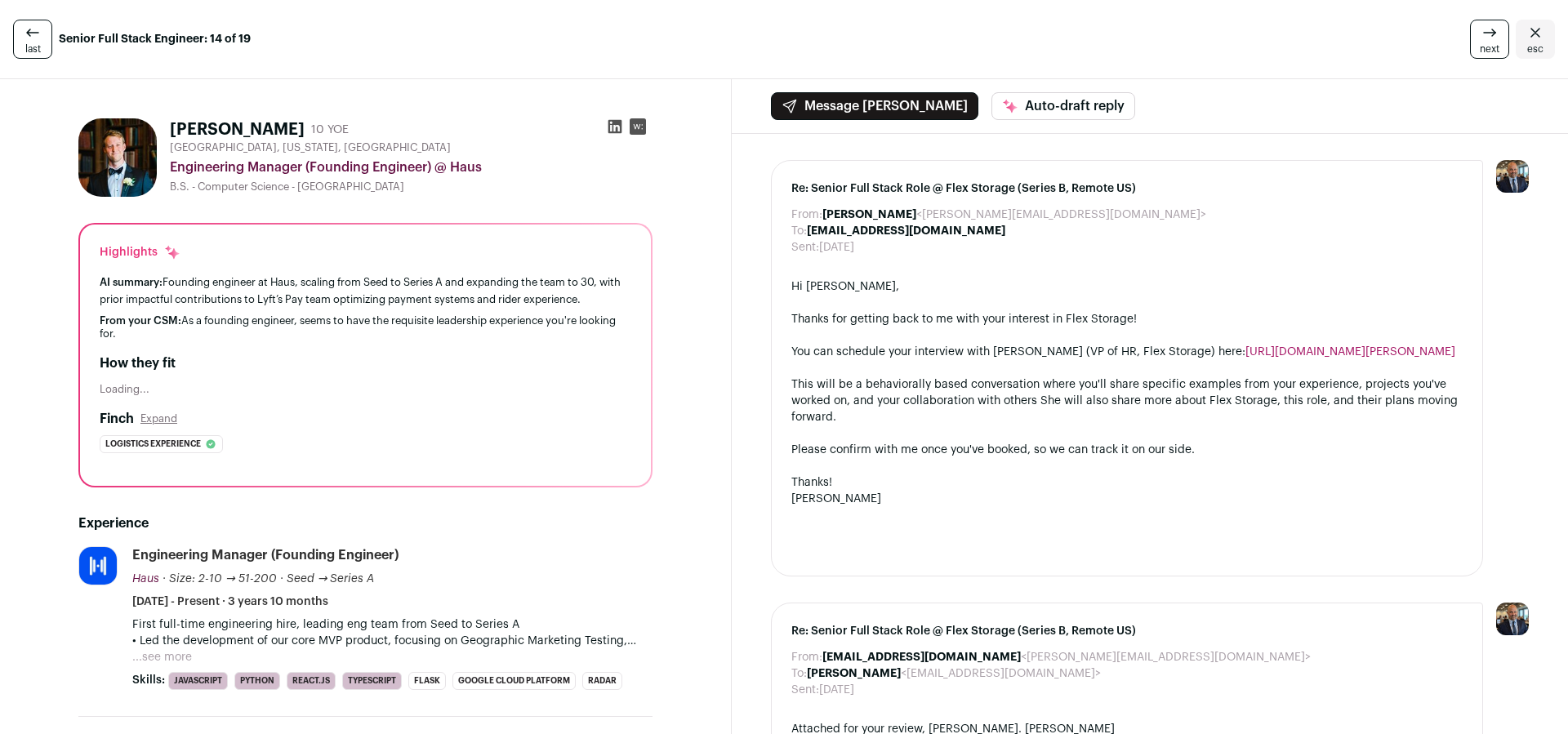
click at [1471, 34] on link "next" at bounding box center [1489, 39] width 40 height 40
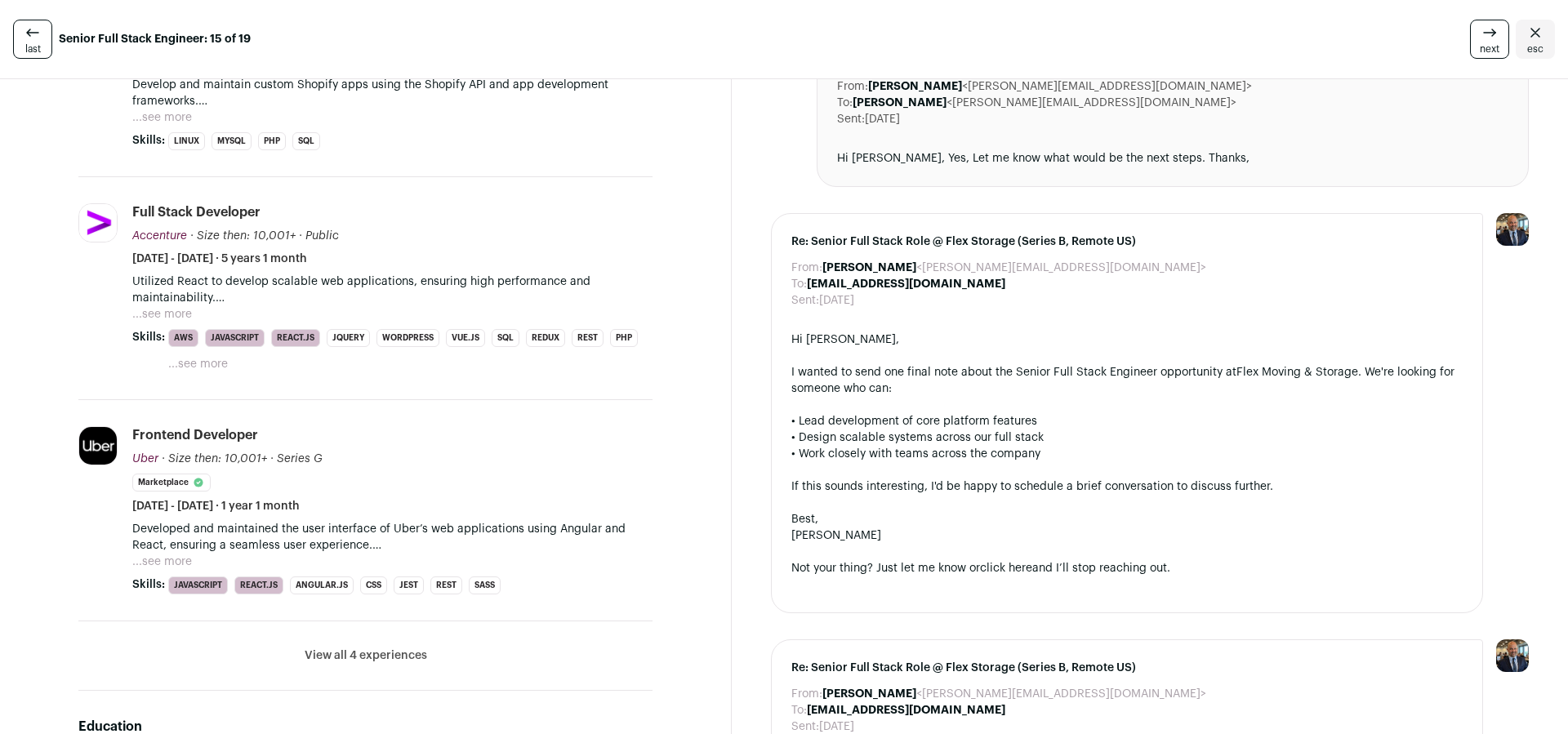
scroll to position [528, 0]
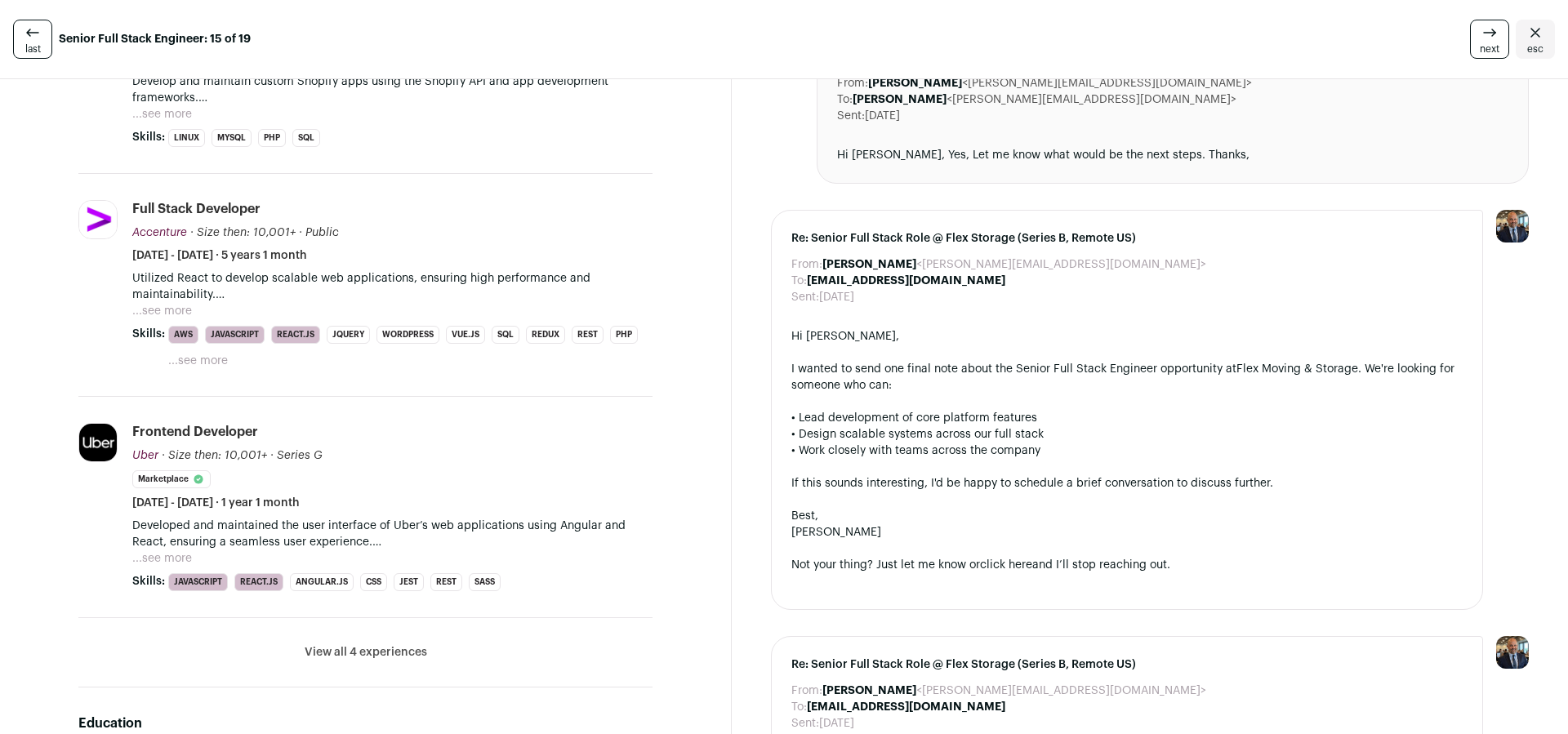
click at [367, 656] on button "View all 4 experiences" at bounding box center [366, 653] width 122 height 17
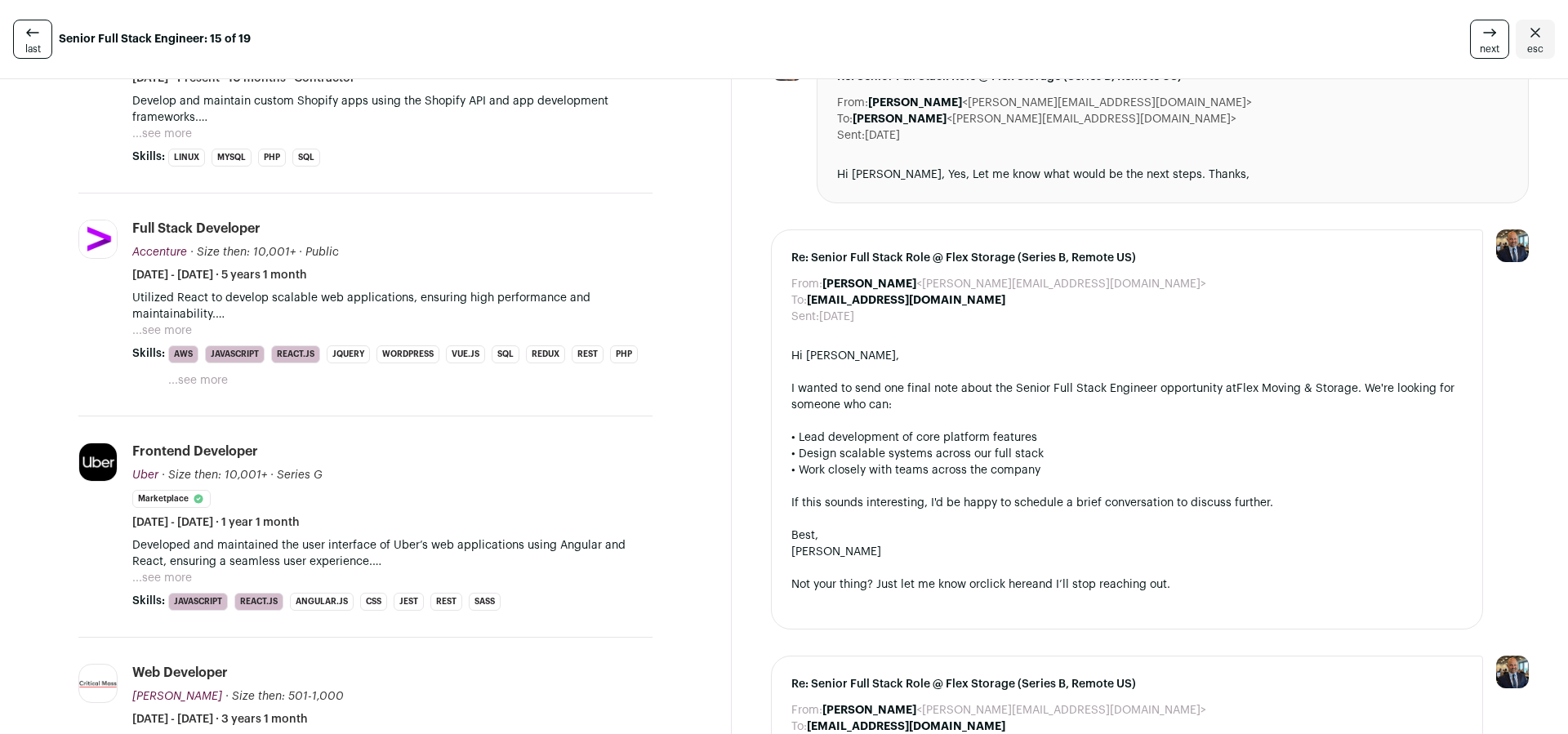
scroll to position [449, 0]
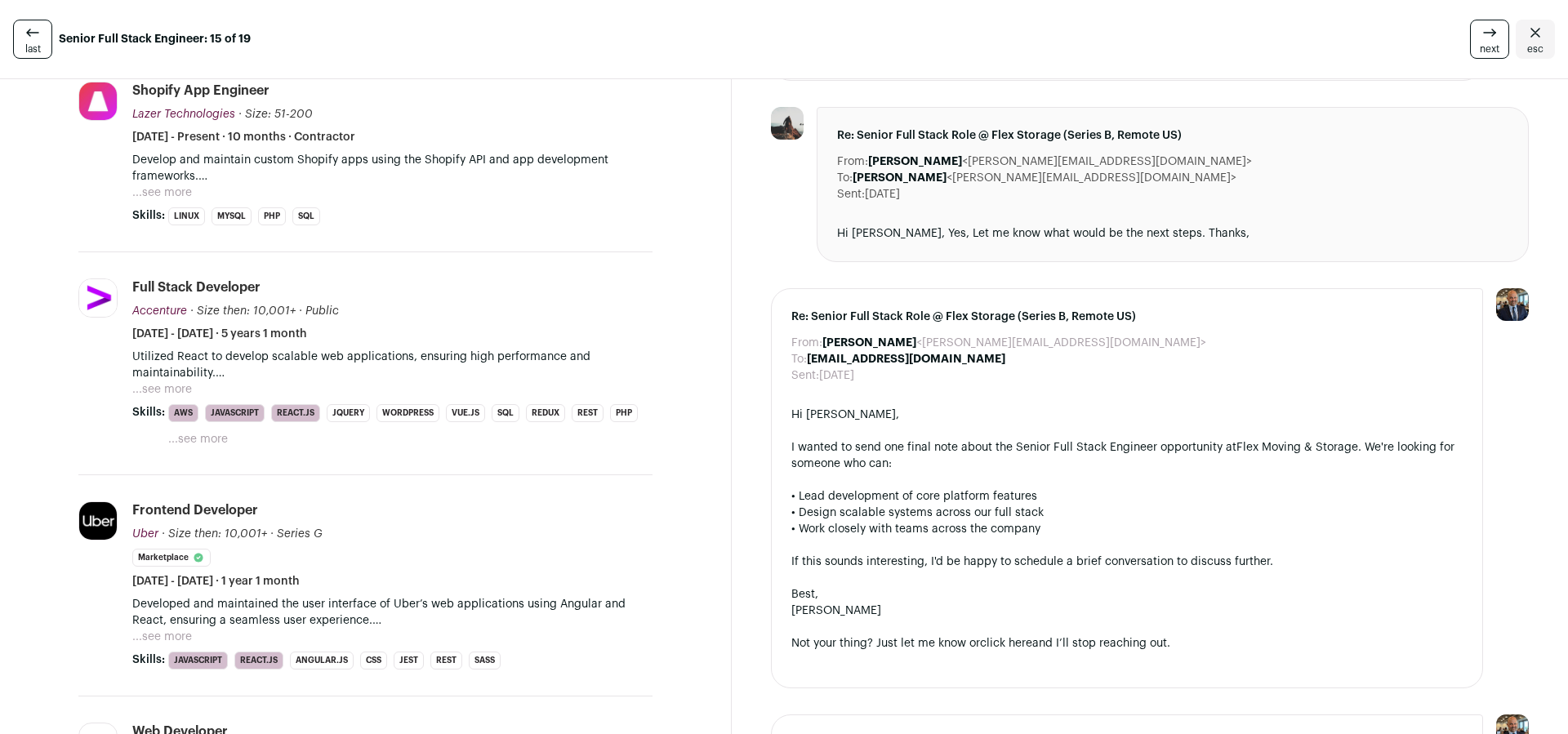
drag, startPoint x: 412, startPoint y: 611, endPoint x: 353, endPoint y: 591, distance: 62.3
click at [353, 591] on li "Frontend Developer Uber Uber [DOMAIN_NAME] Add to company list Public / Private…" at bounding box center [392, 585] width 520 height 169
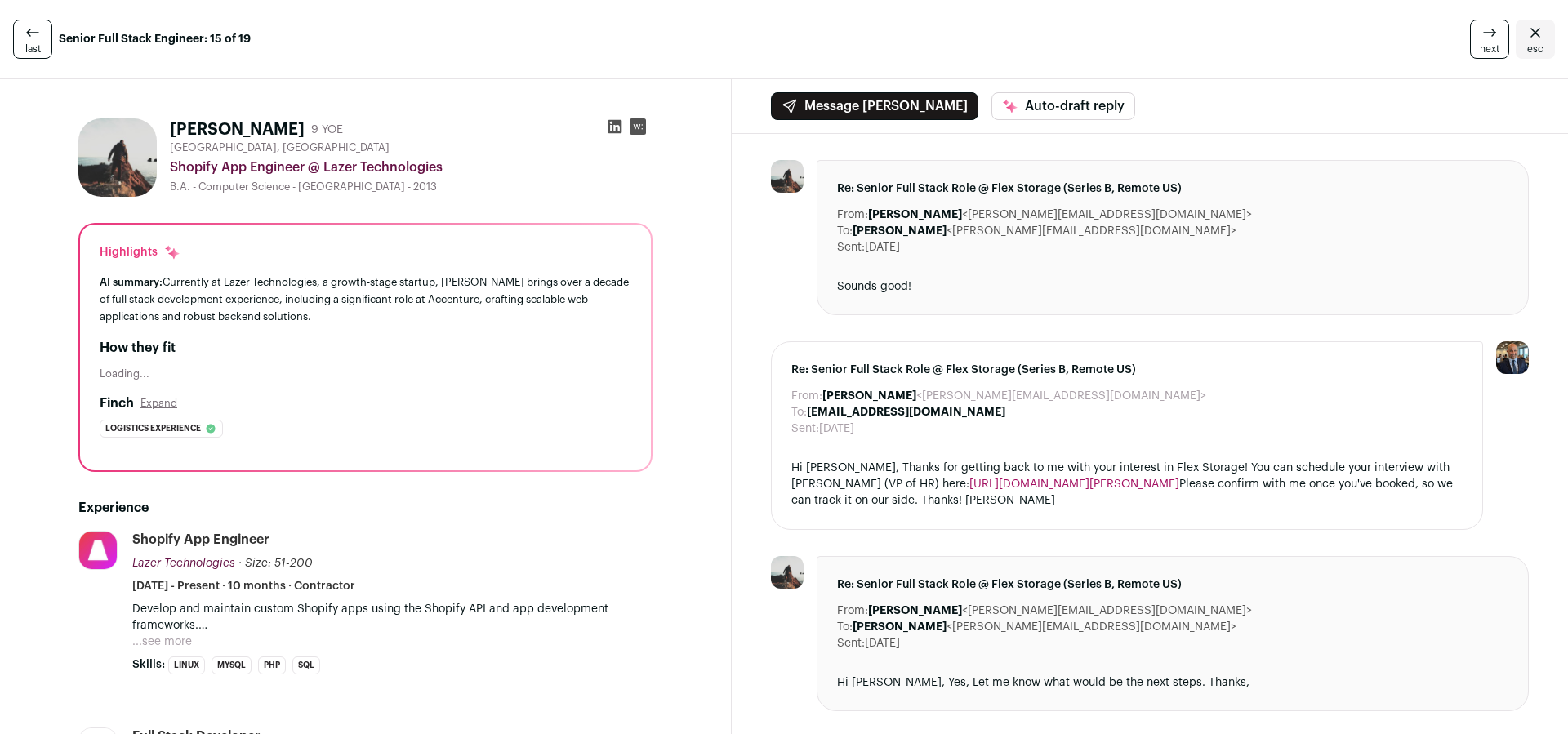
scroll to position [0, 0]
click at [615, 127] on icon at bounding box center [615, 127] width 17 height 17
click at [1488, 43] on span "next" at bounding box center [1489, 49] width 19 height 13
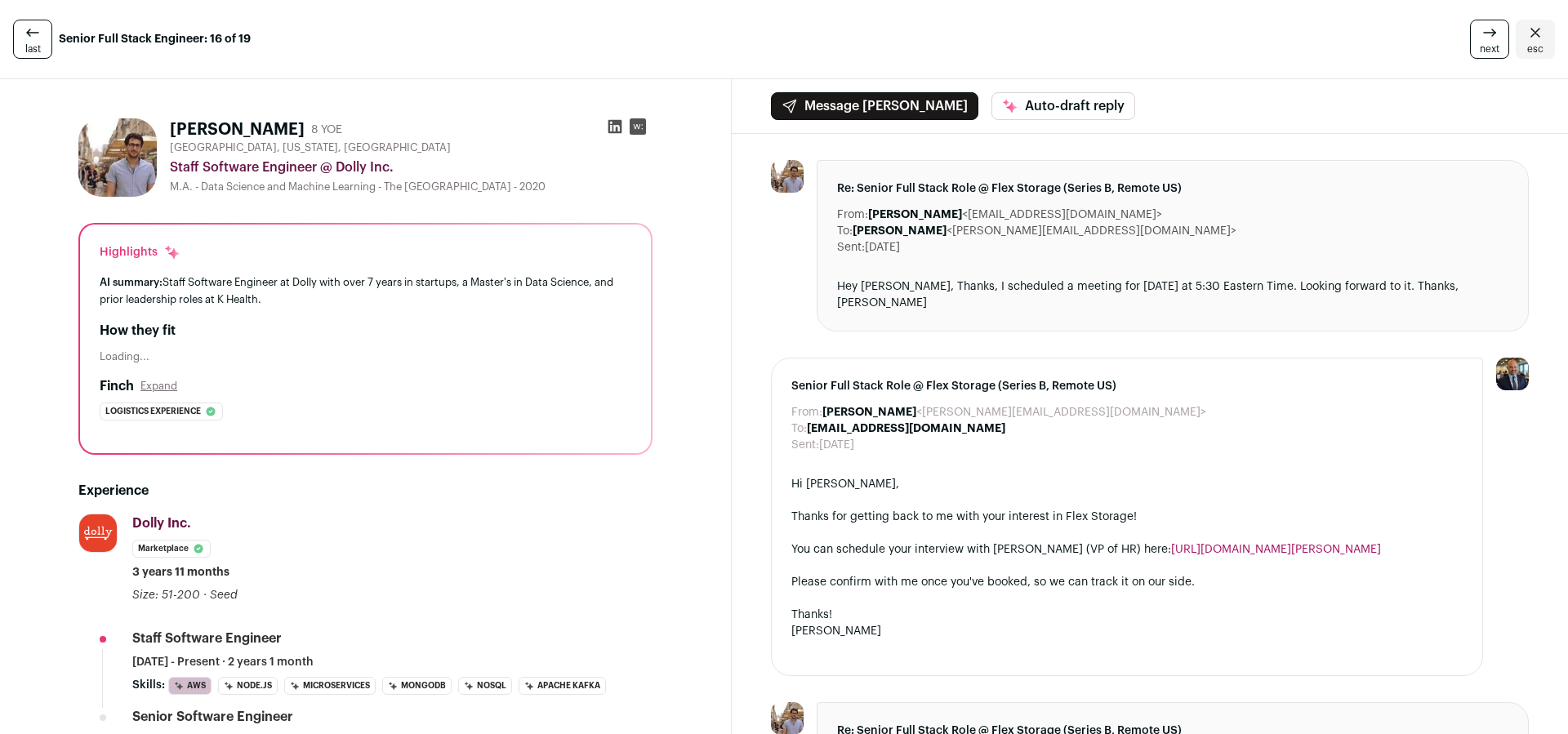
click at [1488, 43] on span "next" at bounding box center [1489, 49] width 19 height 13
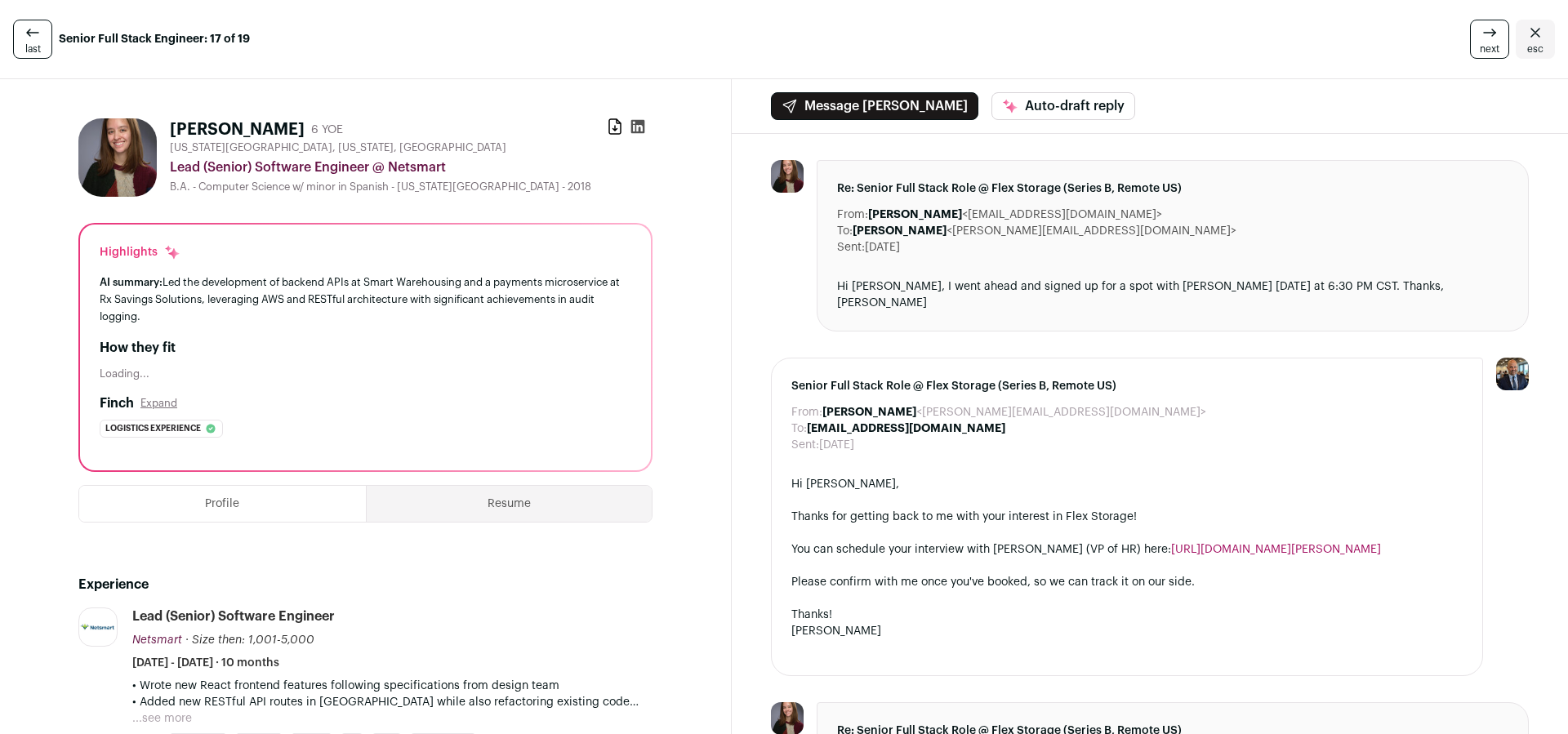
click at [35, 44] on span "last" at bounding box center [32, 49] width 16 height 13
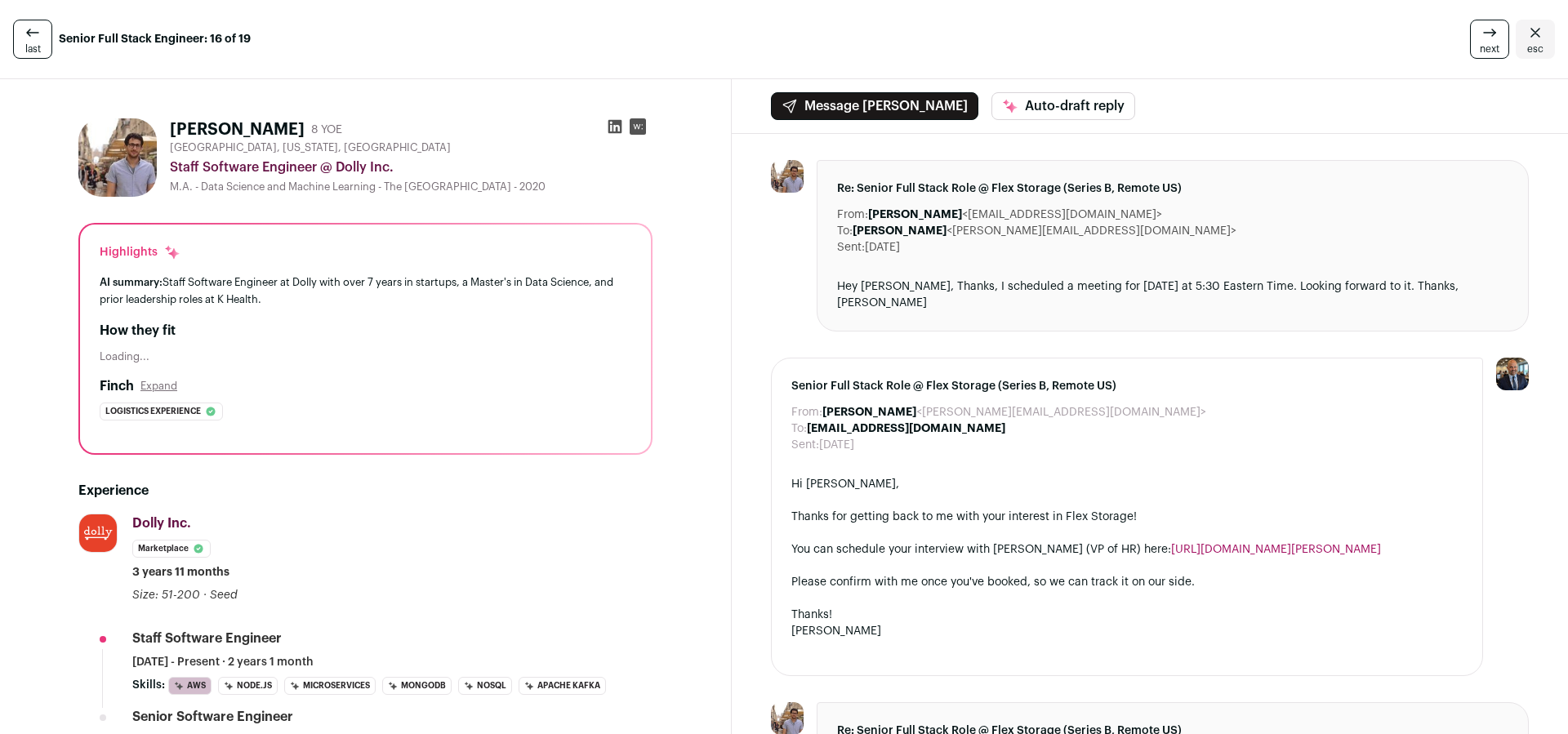
click at [1480, 50] on span "next" at bounding box center [1489, 49] width 19 height 13
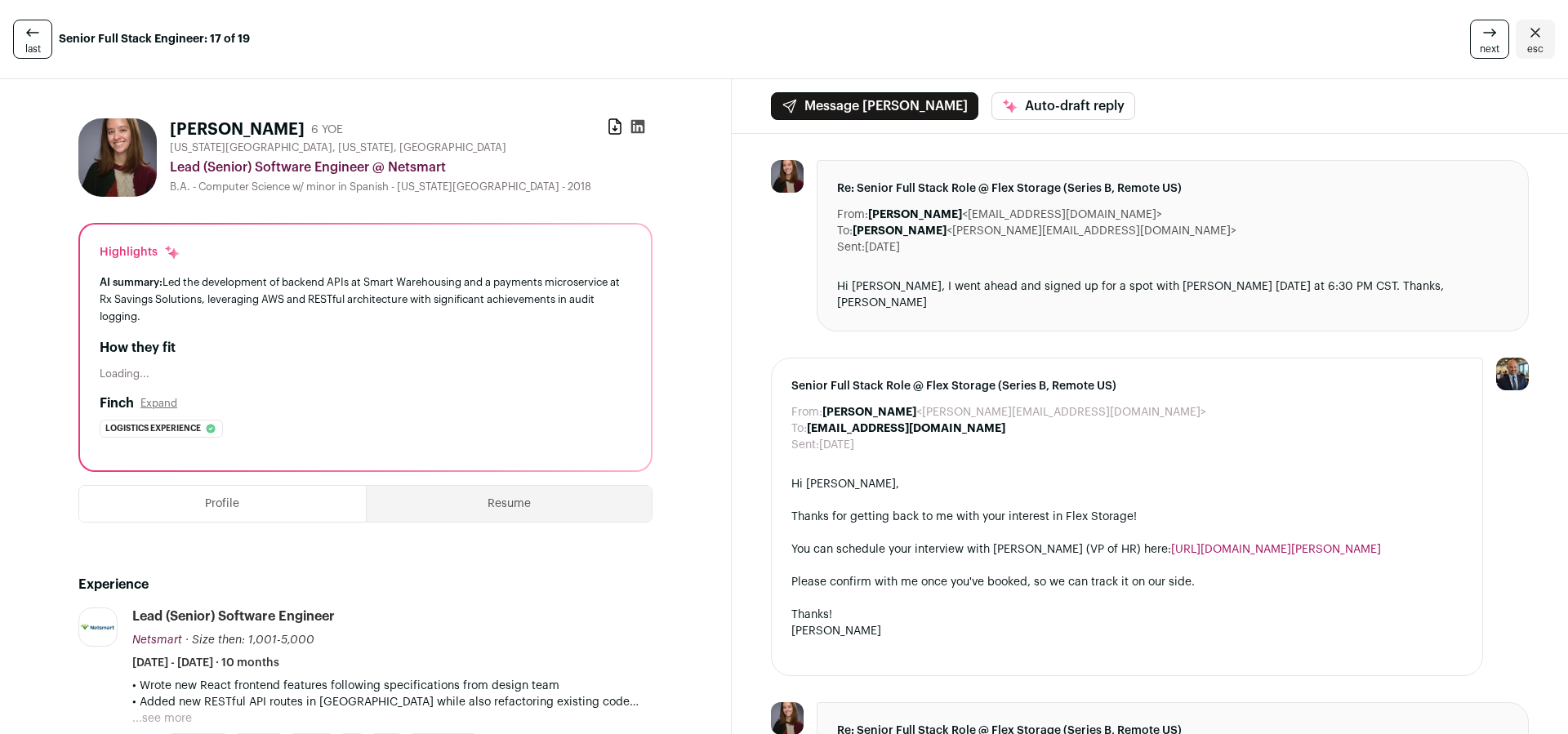
click at [604, 37] on div "last Senior Full Stack Engineer: 17 of 19 next esc" at bounding box center [784, 40] width 1568 height 79
click at [638, 126] on icon at bounding box center [638, 127] width 17 height 17
click at [1501, 38] on link "next" at bounding box center [1489, 39] width 40 height 40
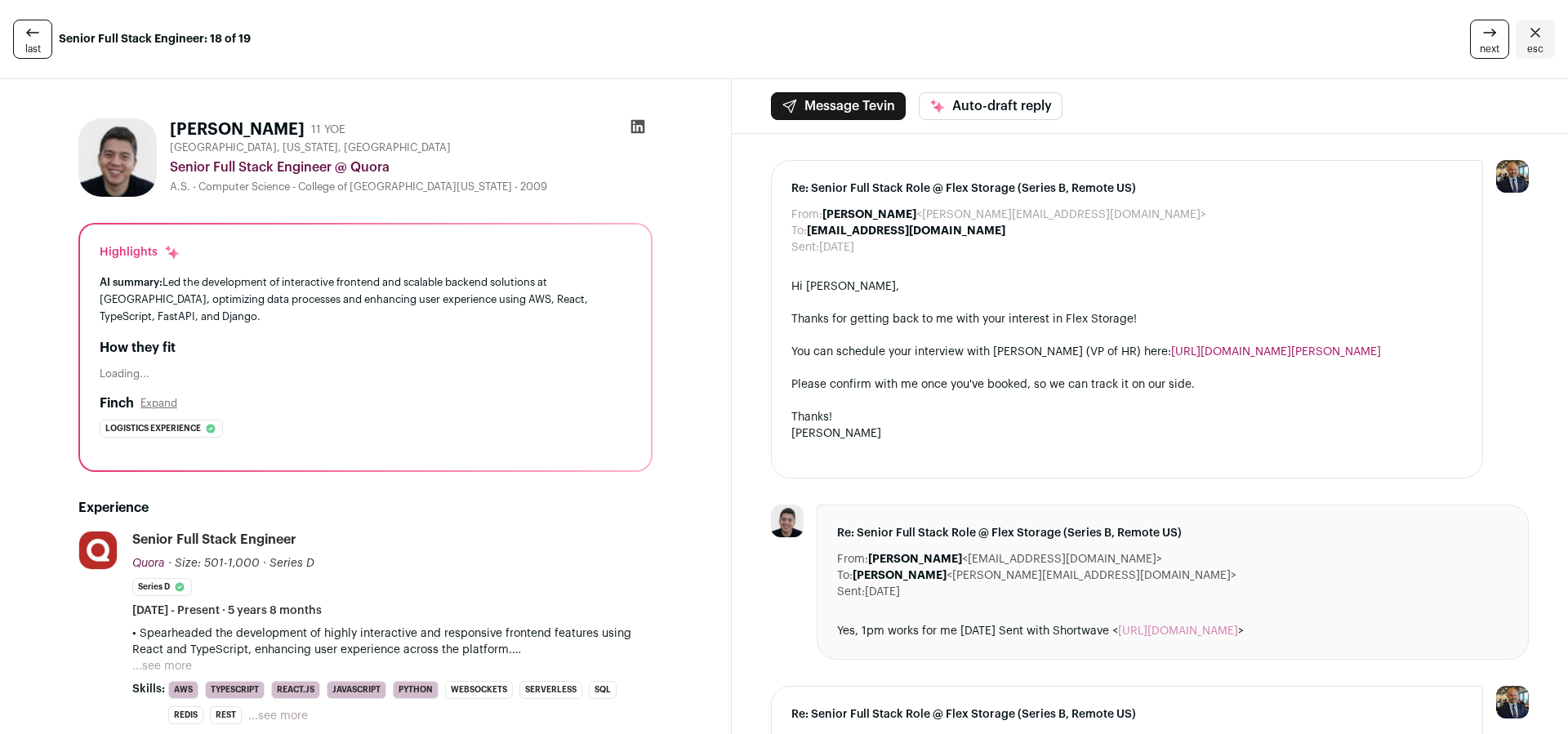
click at [1500, 38] on link "next" at bounding box center [1489, 39] width 40 height 40
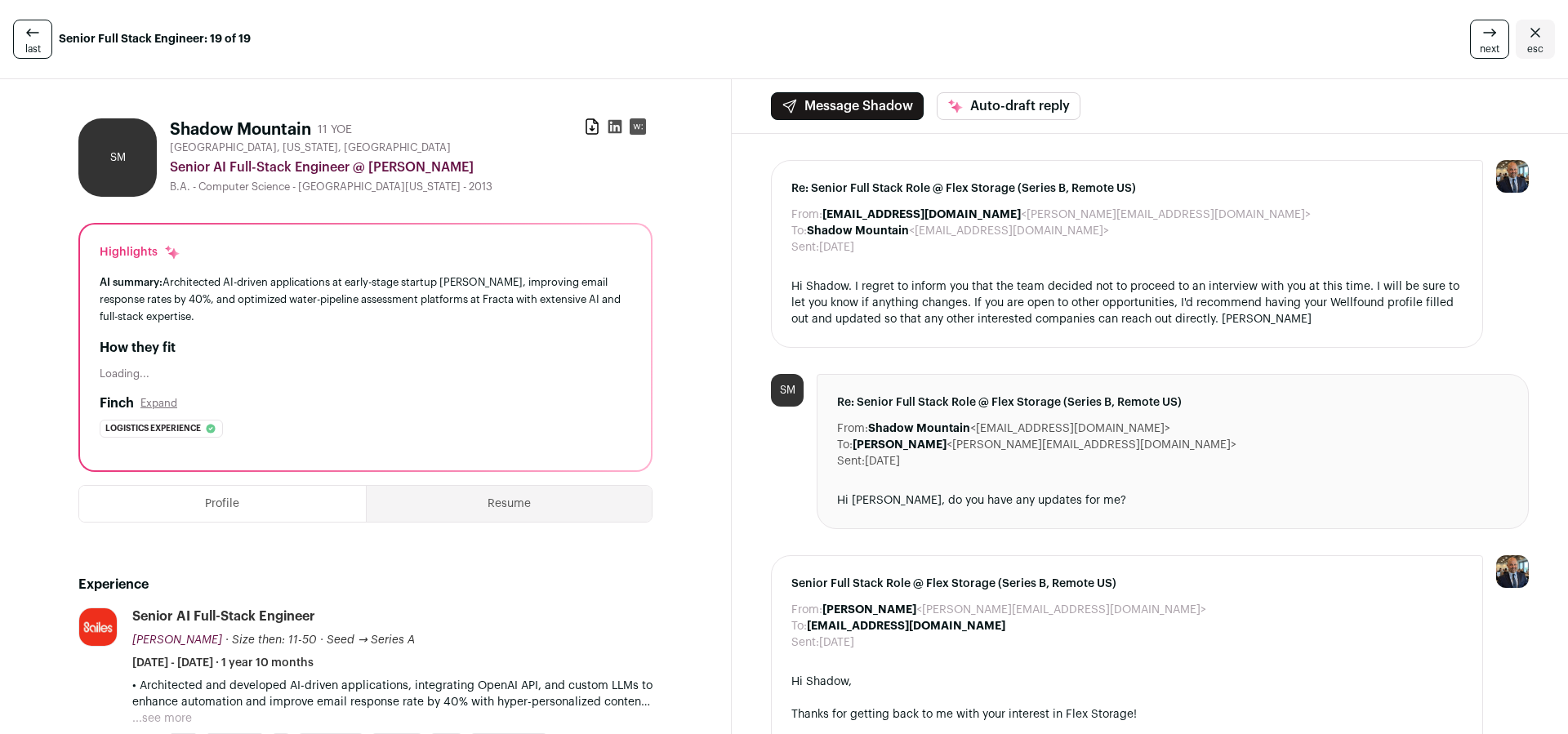
click at [618, 126] on icon at bounding box center [615, 127] width 17 height 17
click at [613, 126] on icon at bounding box center [615, 127] width 17 height 17
click at [1488, 29] on icon at bounding box center [1489, 32] width 19 height 19
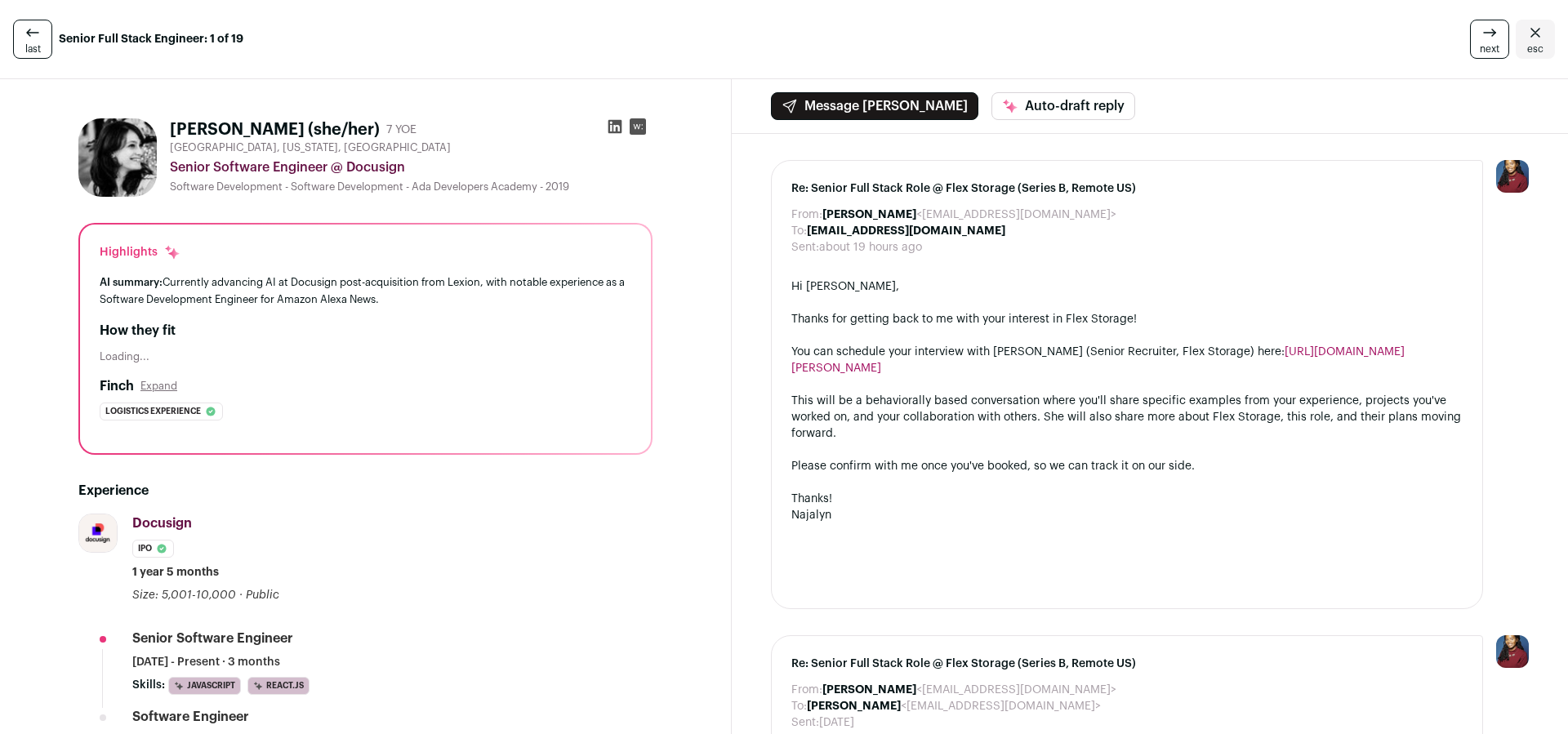
click at [1486, 42] on span "next" at bounding box center [1489, 49] width 19 height 13
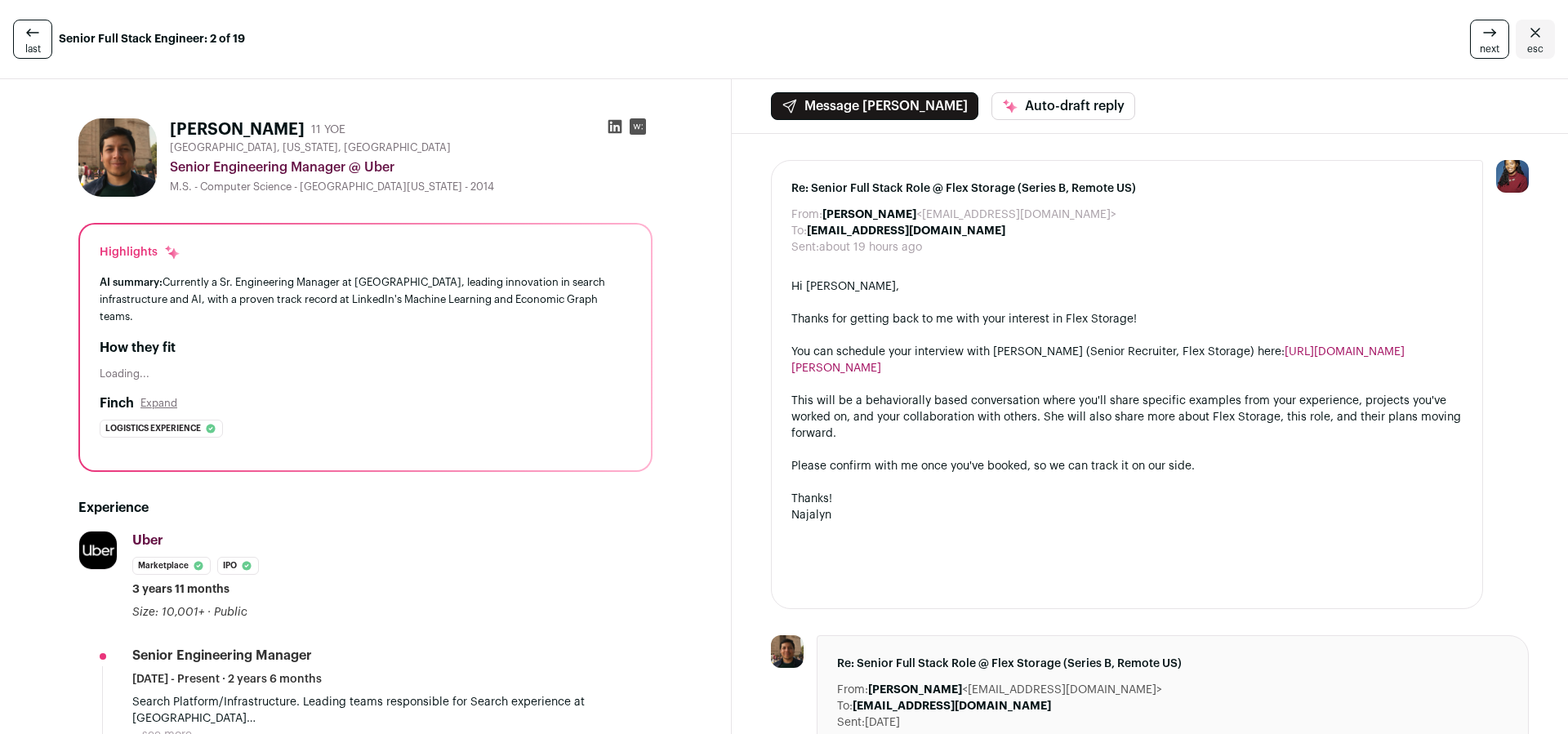
click at [1486, 42] on span "next" at bounding box center [1489, 49] width 19 height 13
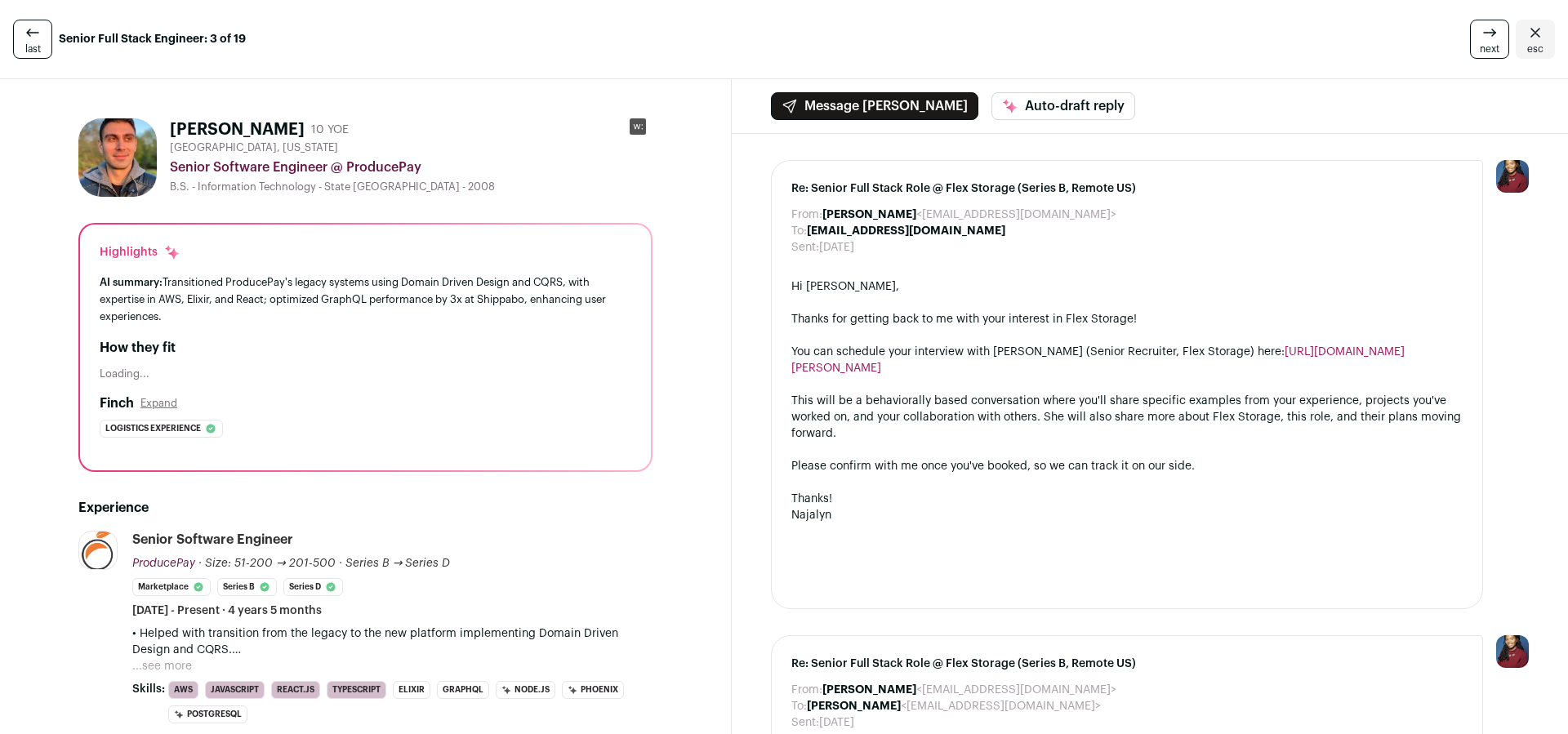
click at [1486, 42] on span "next" at bounding box center [1489, 49] width 19 height 13
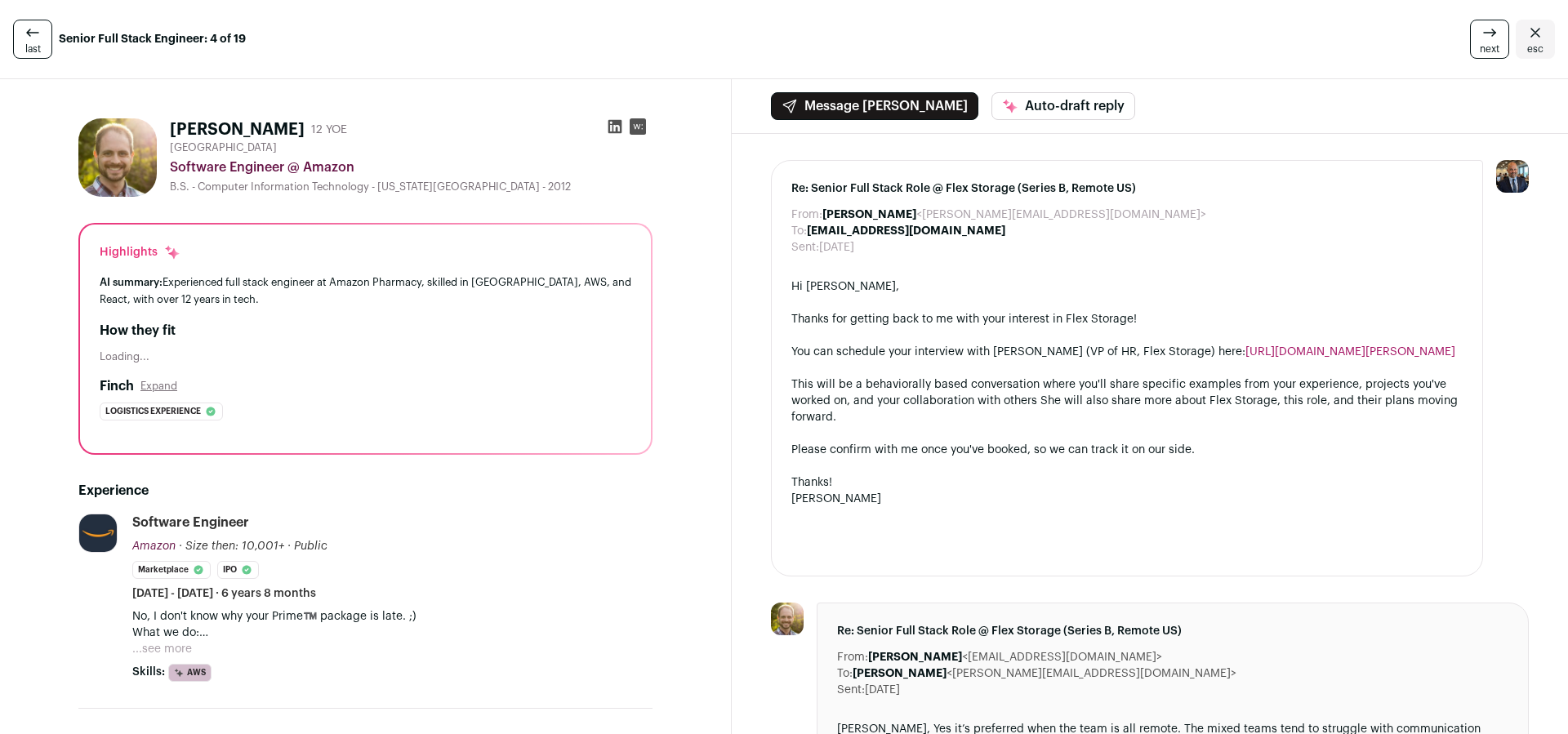
click at [1486, 42] on span "next" at bounding box center [1489, 49] width 19 height 13
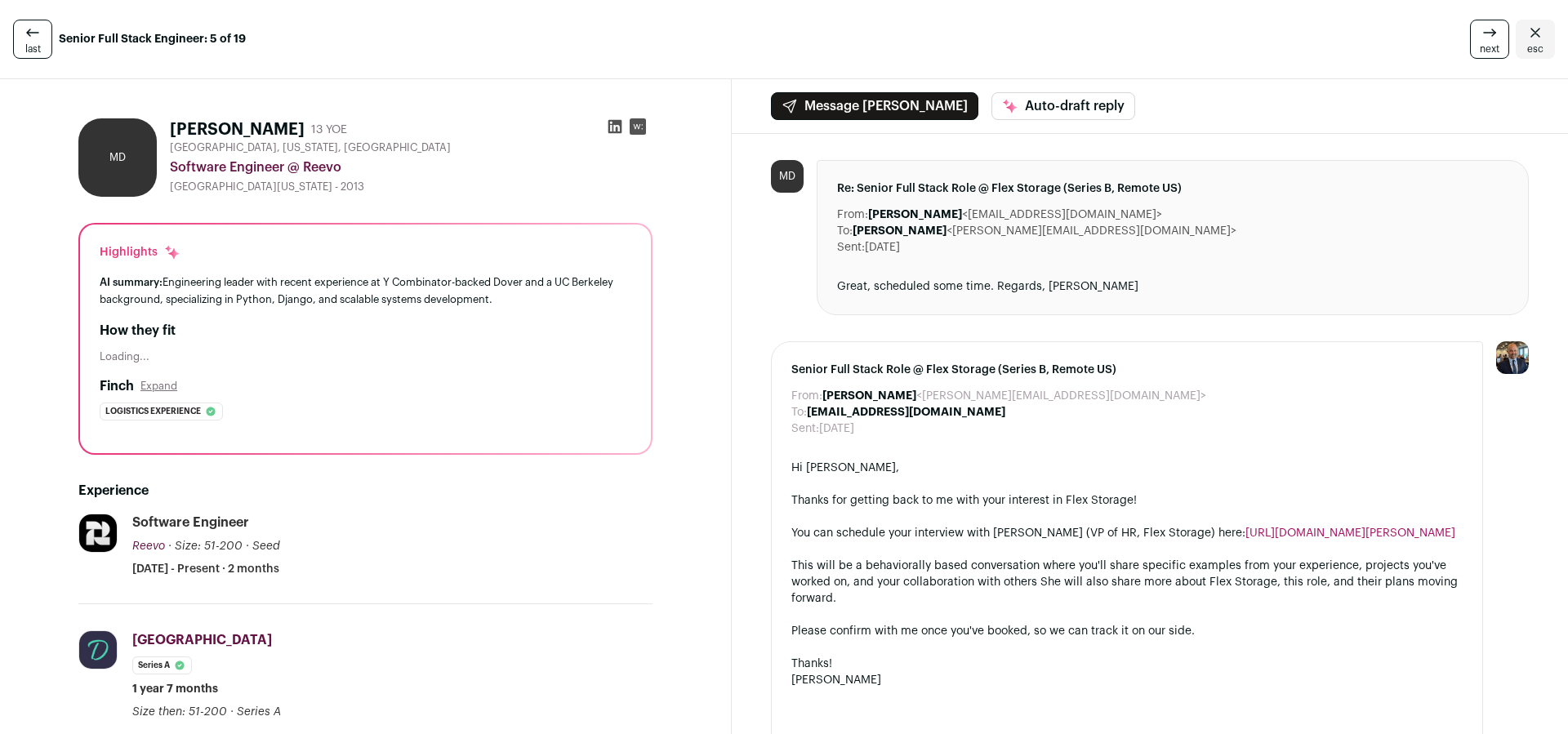
click at [42, 33] on link "last" at bounding box center [32, 39] width 40 height 40
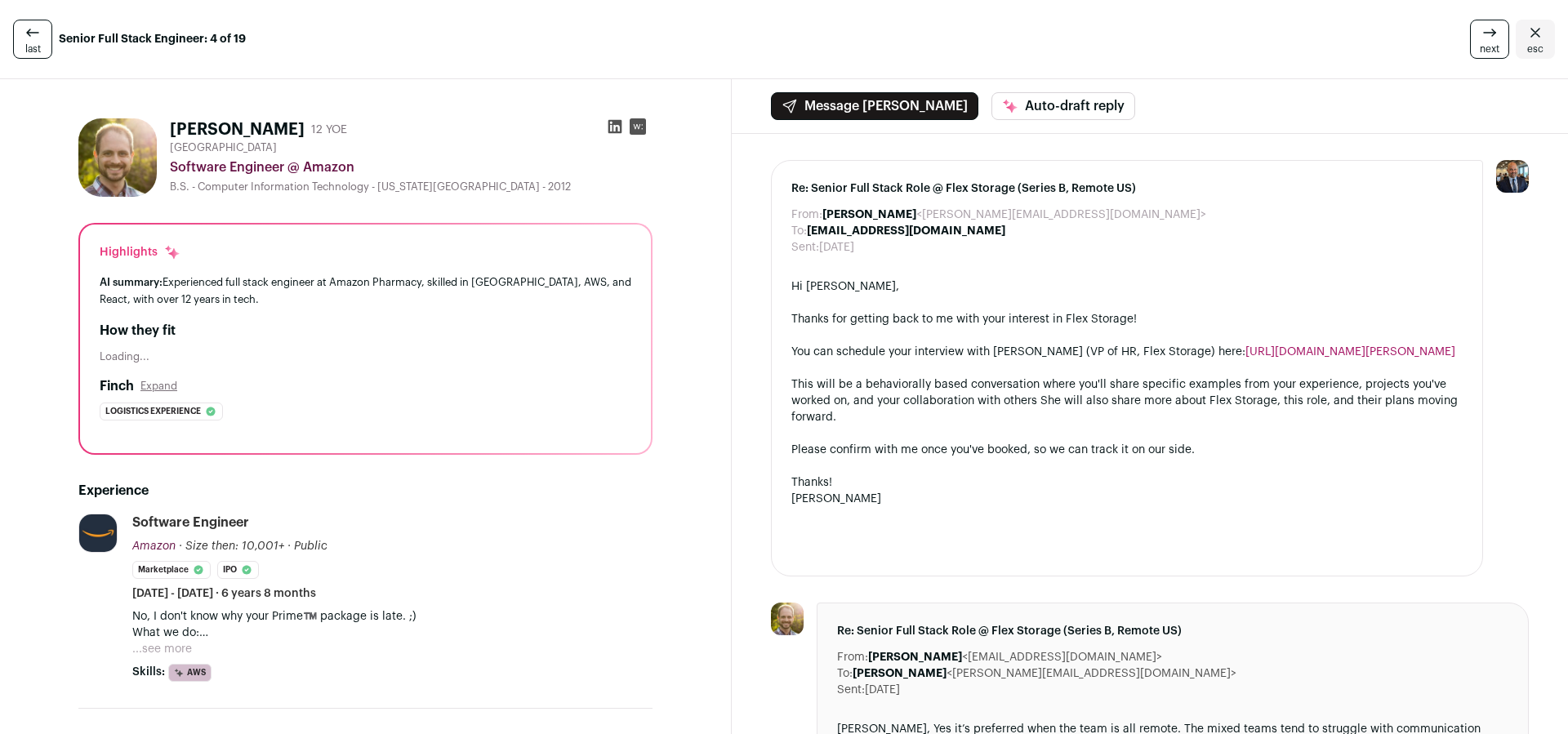
click at [615, 126] on icon at bounding box center [615, 127] width 17 height 17
click at [1533, 40] on icon "Close" at bounding box center [1534, 32] width 19 height 19
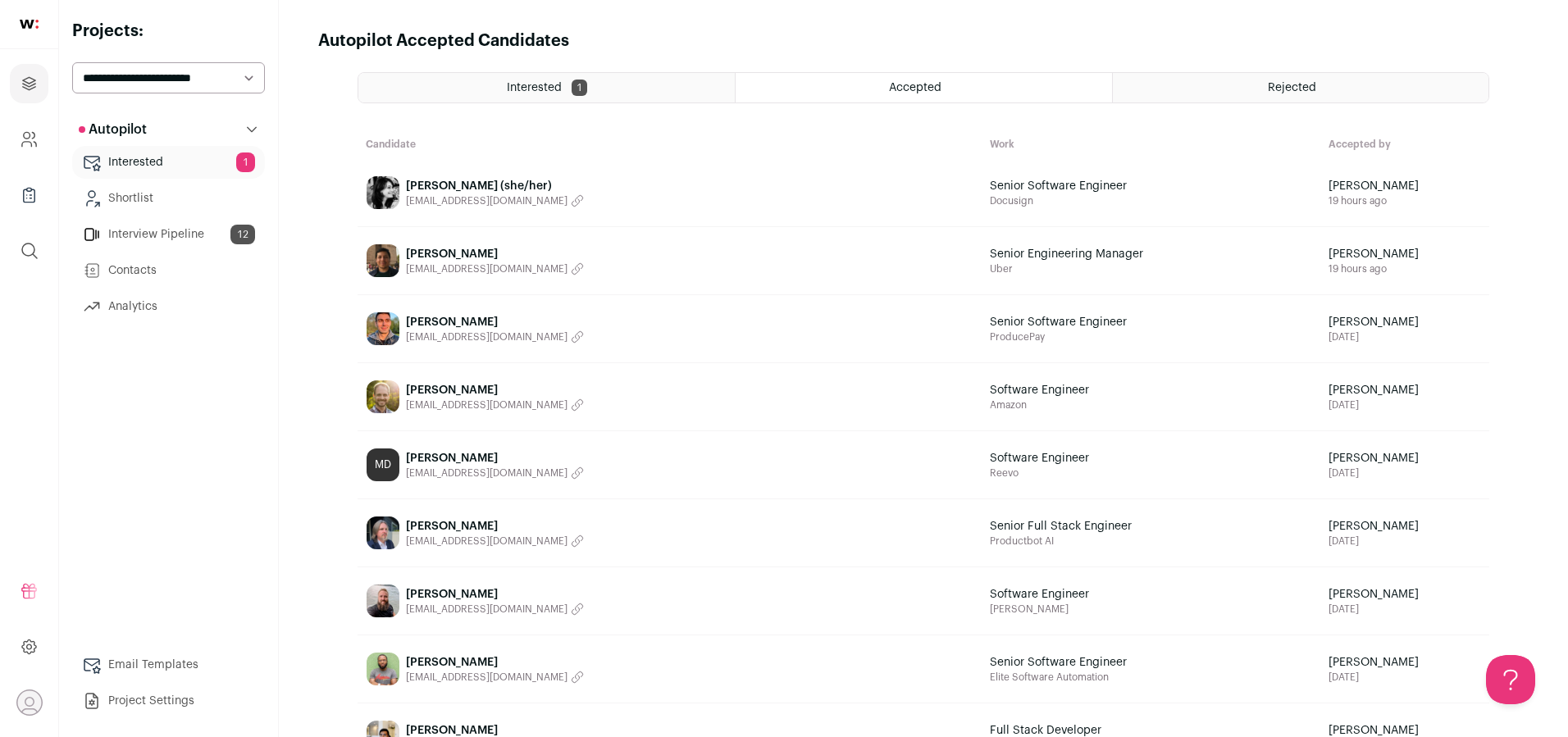
click at [601, 83] on div "Interested 1" at bounding box center [547, 88] width 377 height 30
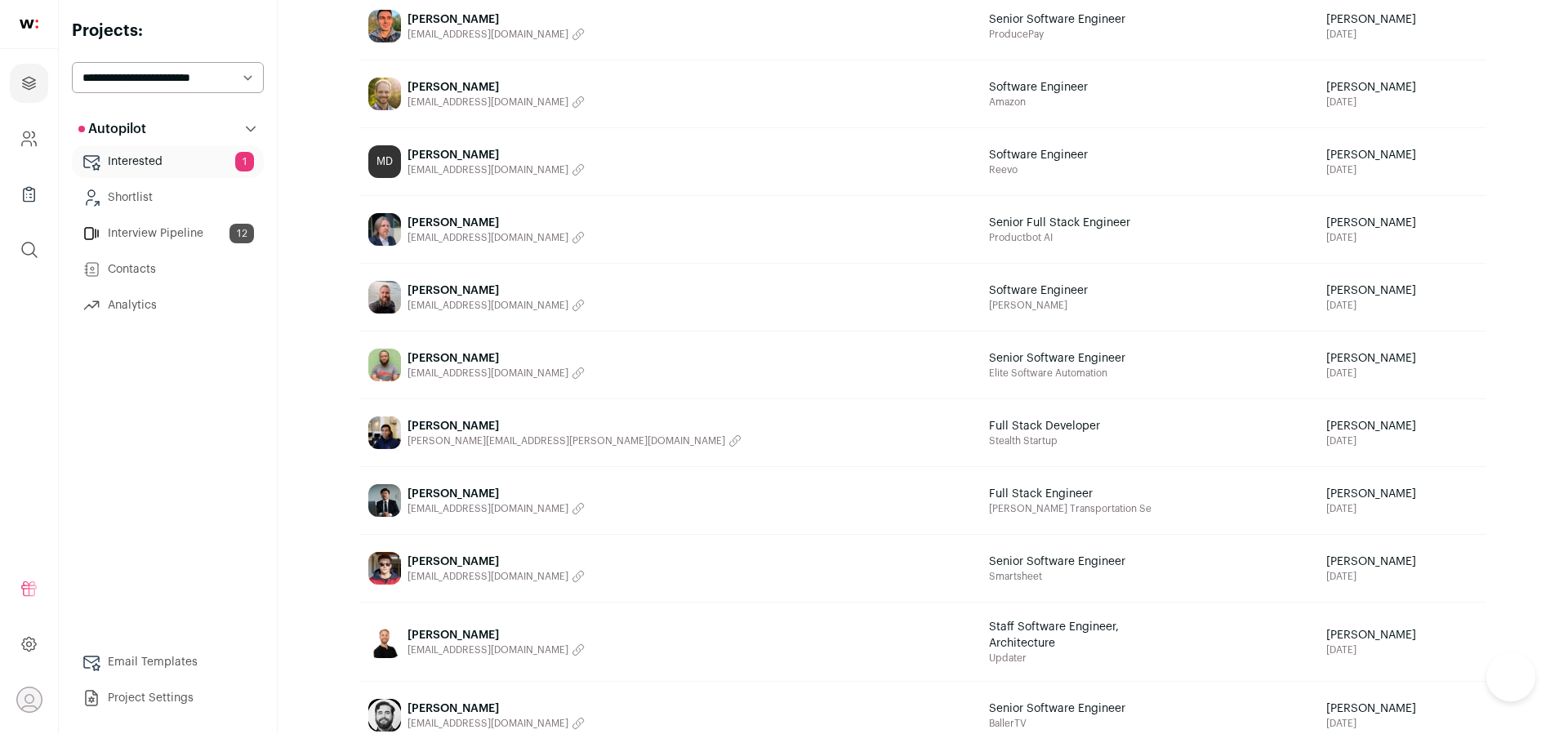
scroll to position [308, 0]
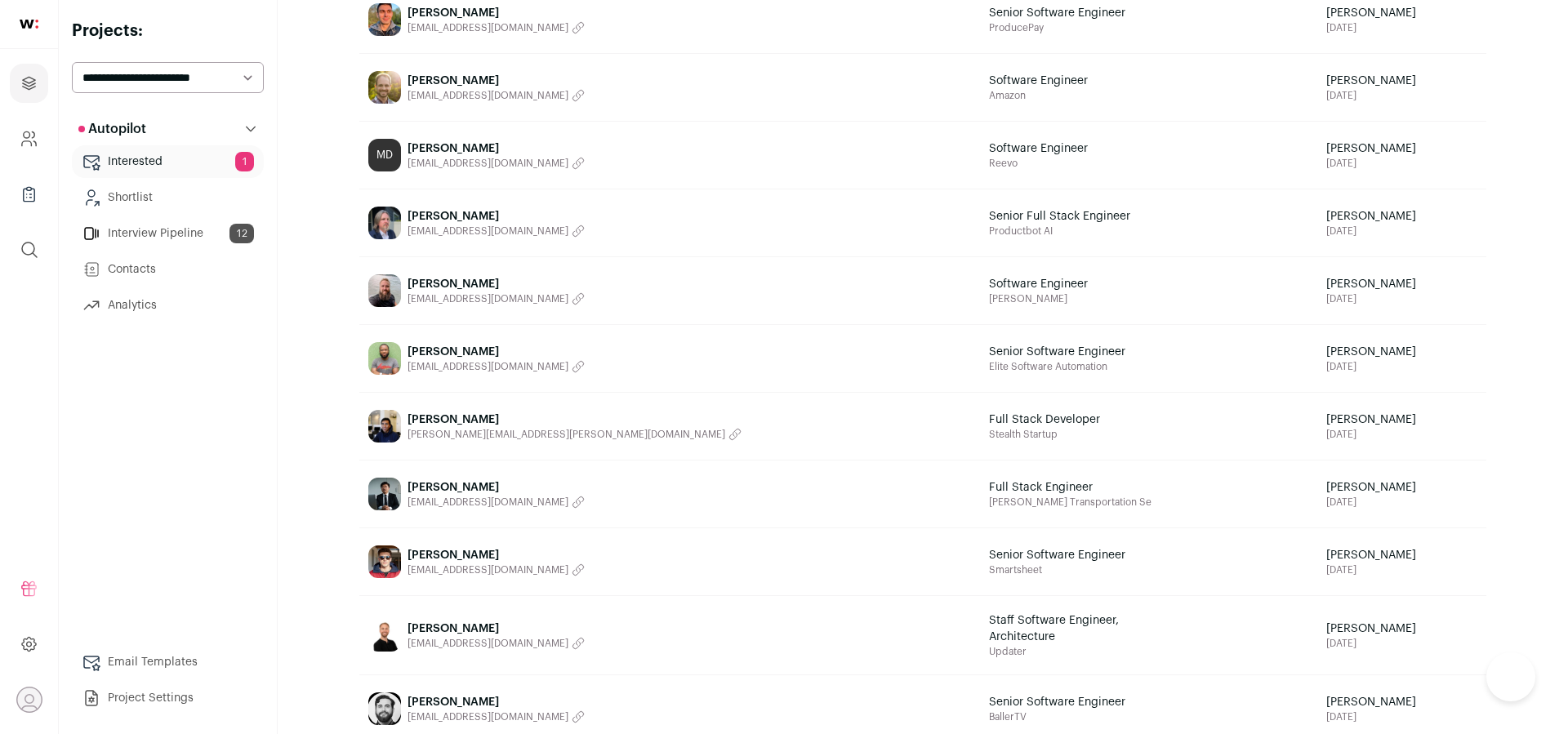
click at [437, 410] on link "Matthew Nguyen matthew.nguyen@me.com" at bounding box center [669, 425] width 620 height 65
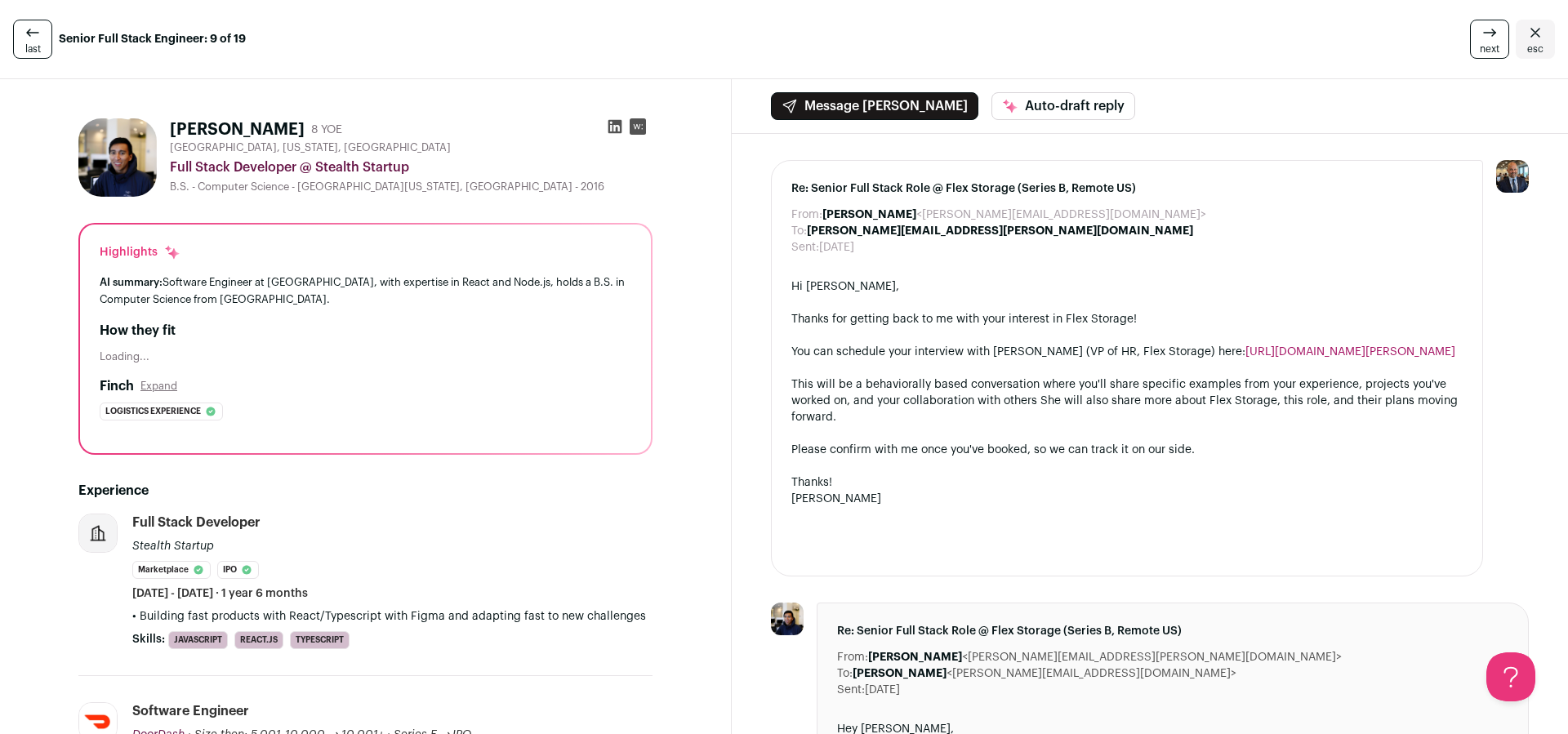
drag, startPoint x: 169, startPoint y: 125, endPoint x: 303, endPoint y: 125, distance: 134.0
click at [301, 124] on h1 "Matthew Nguyen" at bounding box center [237, 130] width 134 height 23
copy h1 "Matthew Nguyen"
click at [1525, 41] on icon "Close" at bounding box center [1534, 32] width 19 height 19
